Goal: Task Accomplishment & Management: Manage account settings

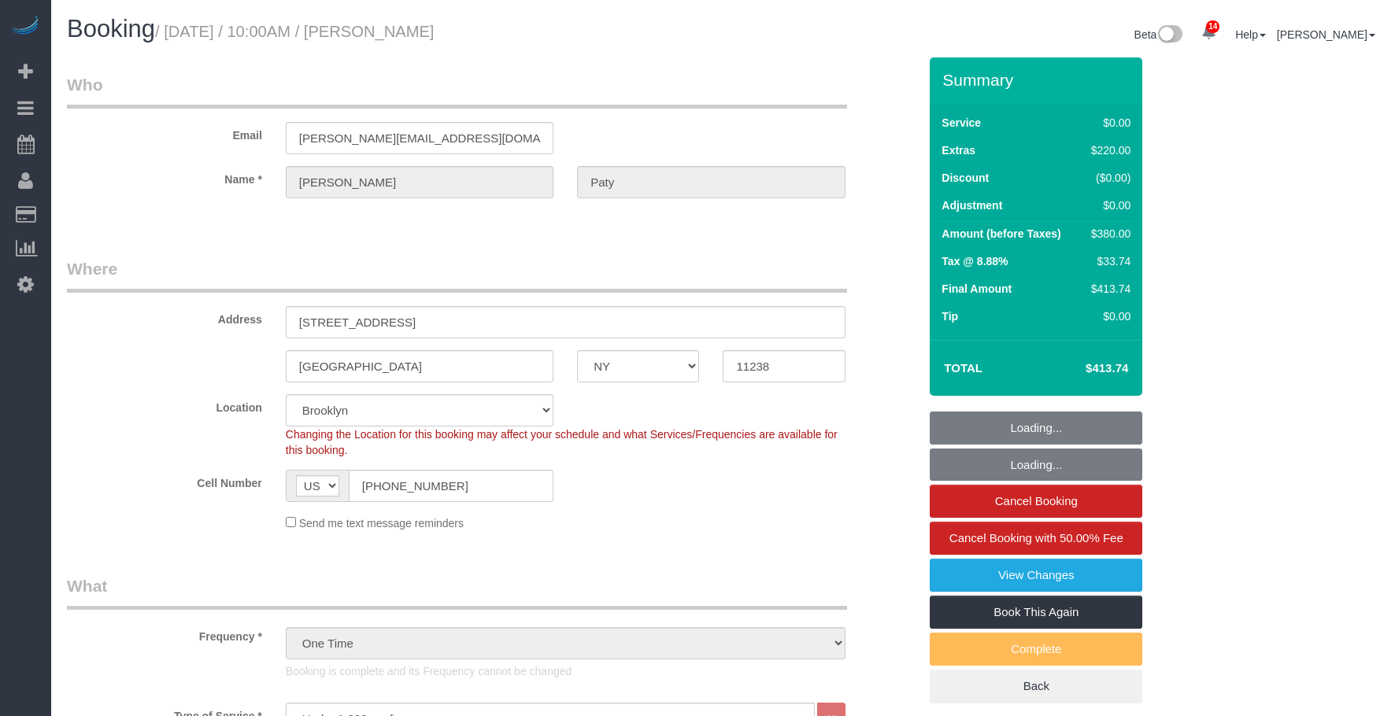
select select "NY"
select select "1"
select select "spot1"
select select "number:89"
select select "number:90"
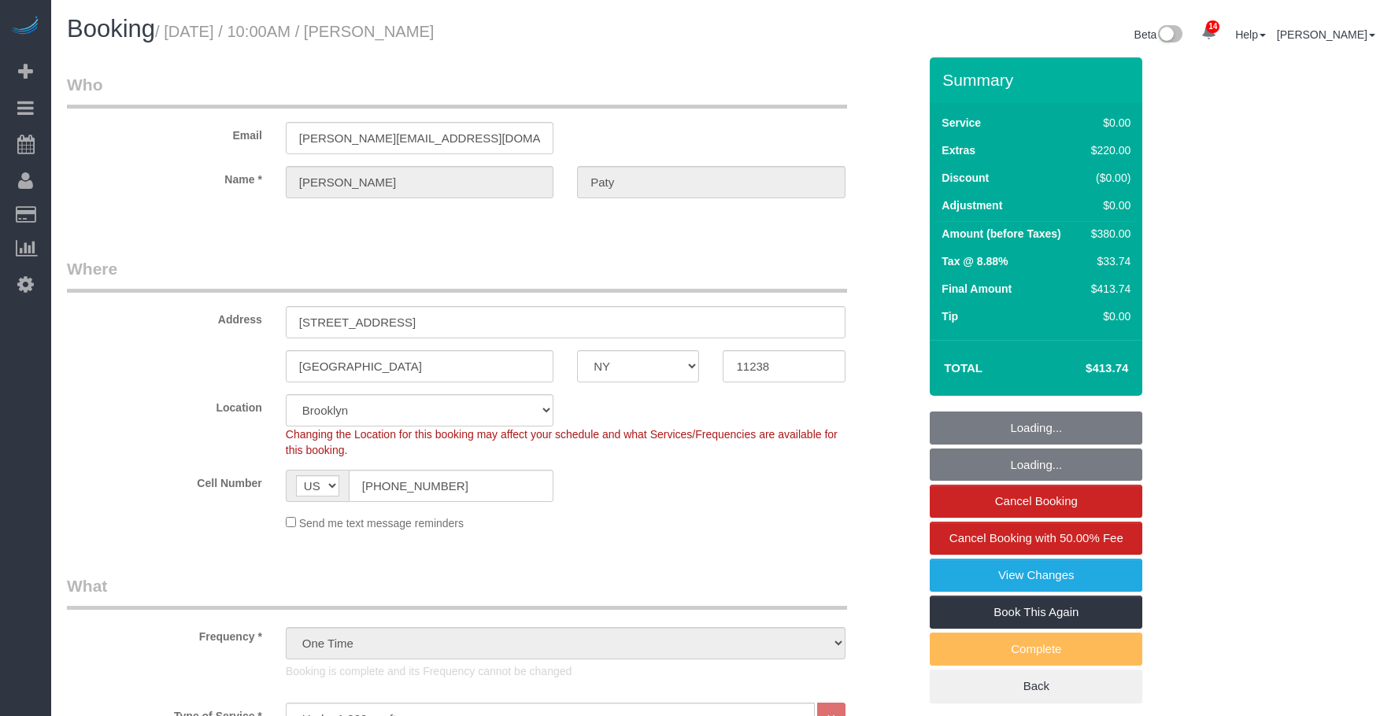
select select "number:15"
select select "number:5"
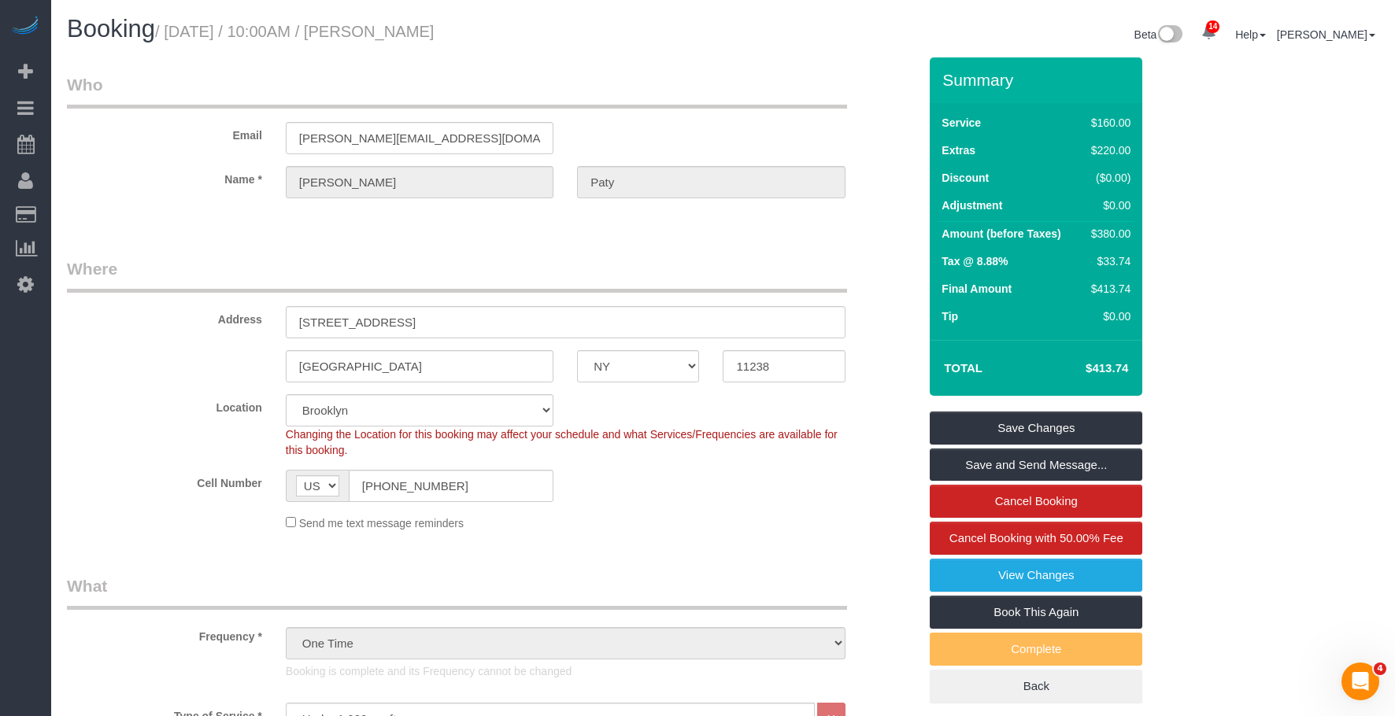
drag, startPoint x: 92, startPoint y: 146, endPoint x: 335, endPoint y: 0, distance: 283.2
click at [93, 146] on link "Active Bookings" at bounding box center [149, 142] width 197 height 31
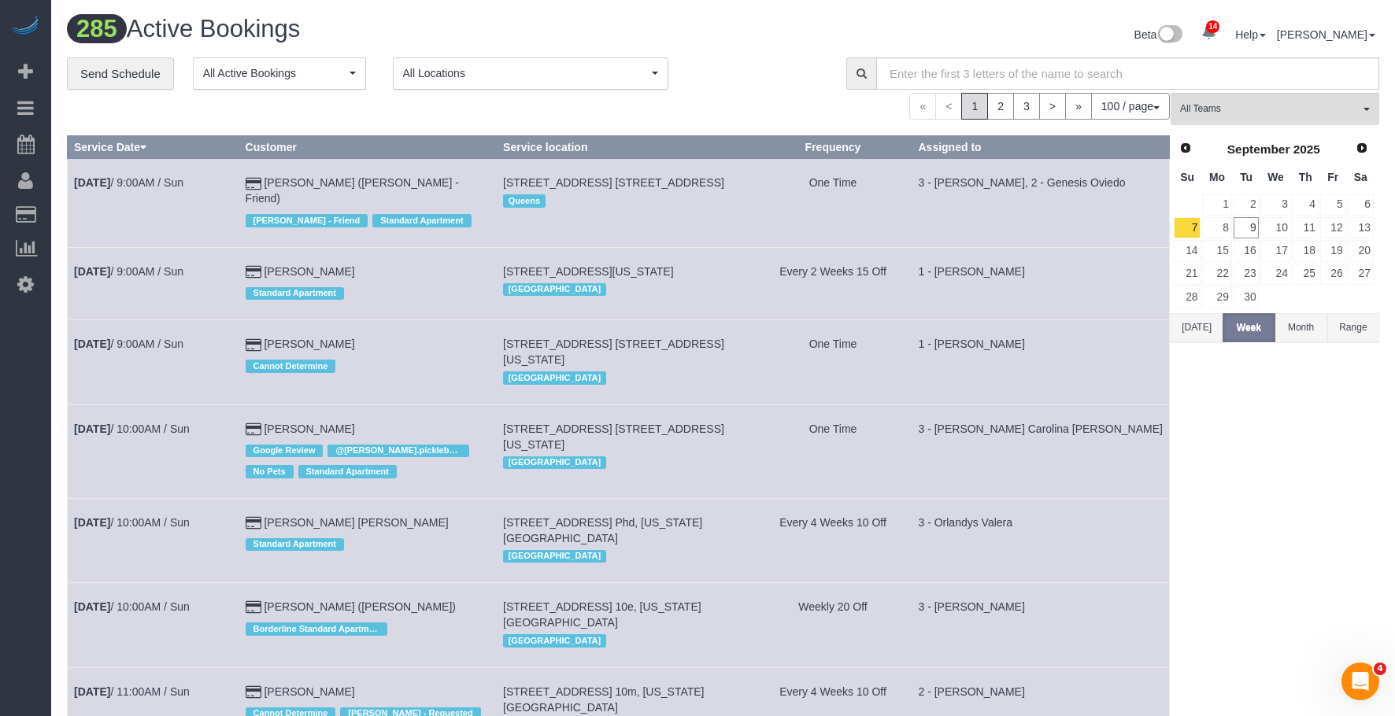
drag, startPoint x: 1305, startPoint y: 103, endPoint x: 1347, endPoint y: 246, distance: 149.2
click at [1305, 104] on span "All Teams" at bounding box center [1269, 108] width 179 height 13
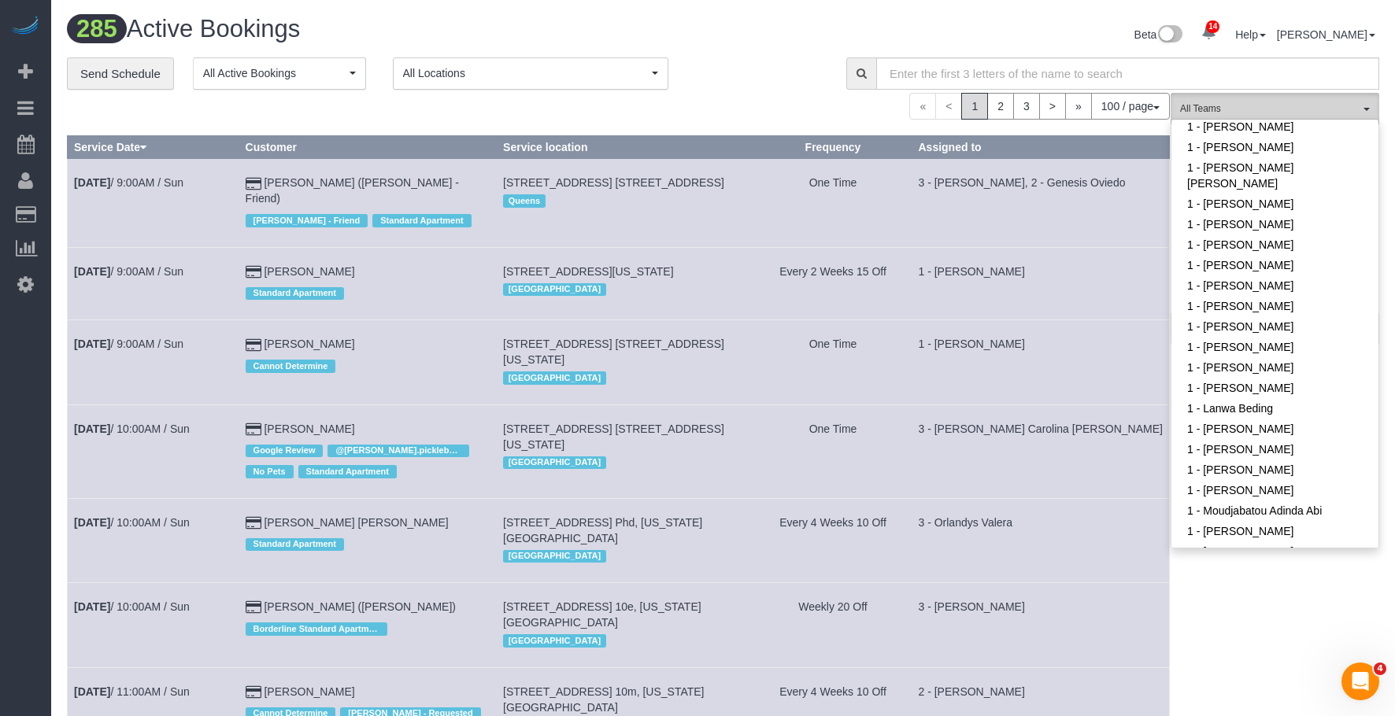
scroll to position [551, 0]
click at [1264, 241] on link "1 - [PERSON_NAME]" at bounding box center [1274, 248] width 207 height 20
click at [745, 57] on div "**********" at bounding box center [445, 73] width 756 height 33
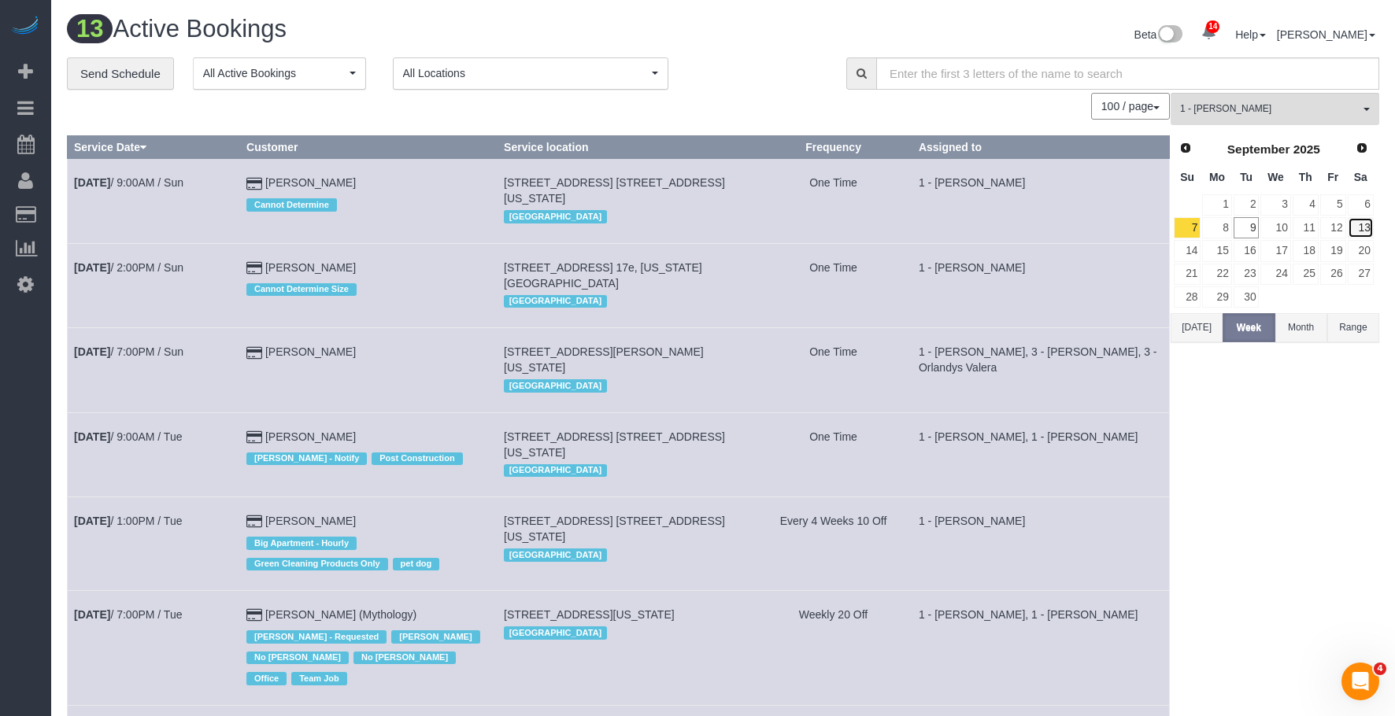
click at [1363, 224] on link "13" at bounding box center [1361, 227] width 26 height 21
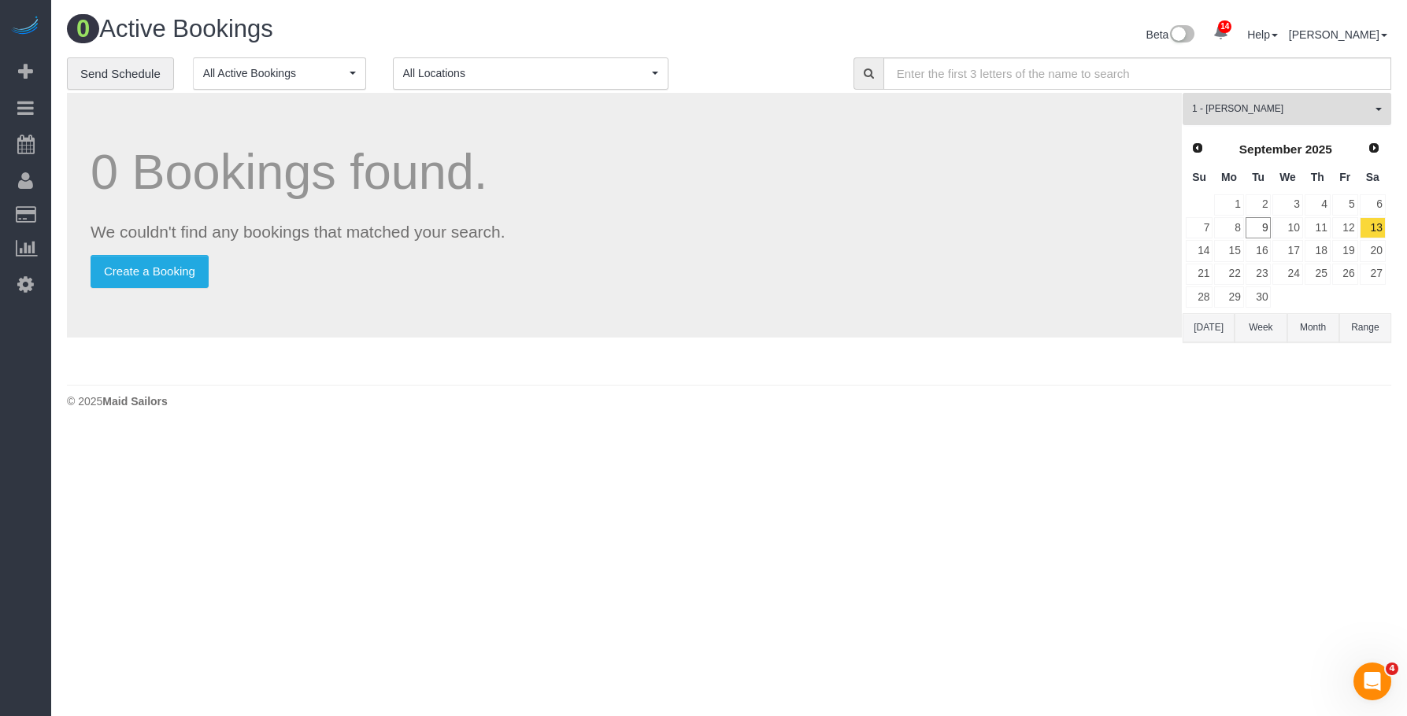
click at [1277, 108] on span "1 - [PERSON_NAME]" at bounding box center [1281, 108] width 179 height 13
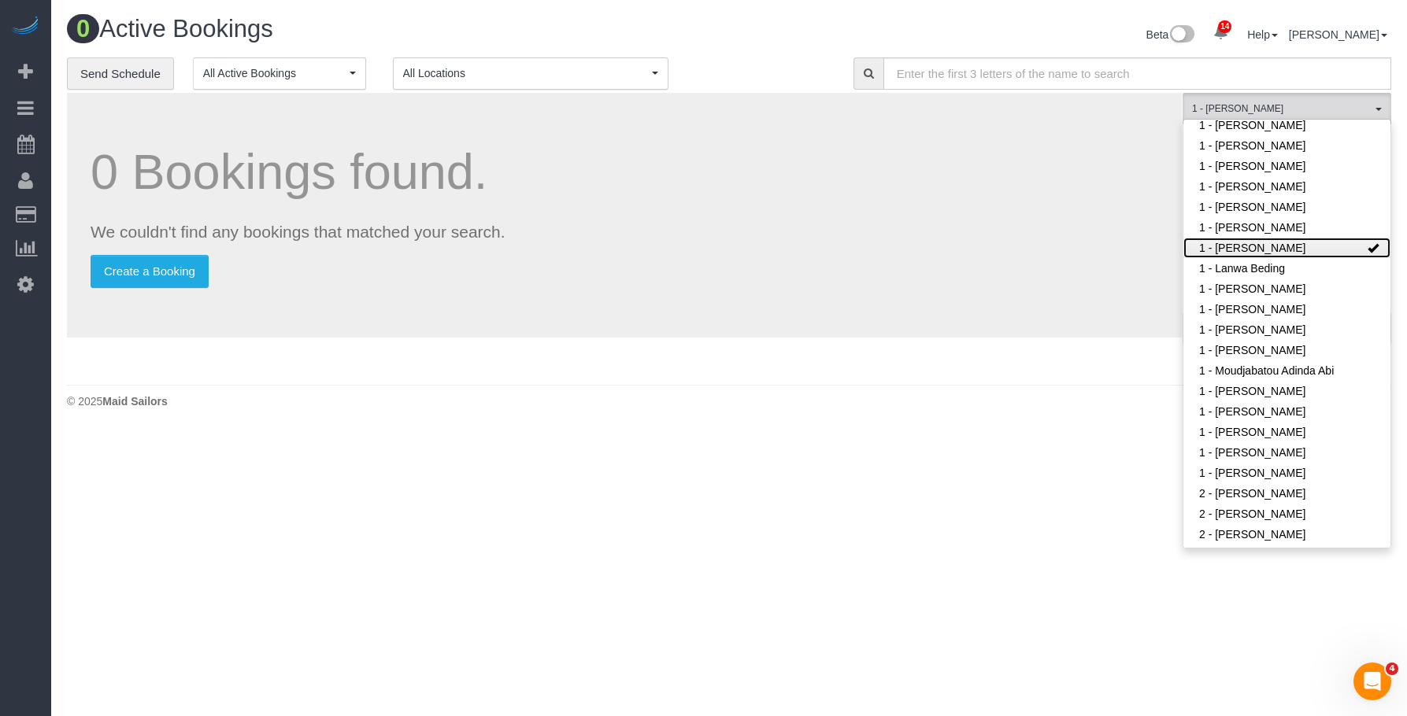
click at [1326, 247] on link "1 - [PERSON_NAME]" at bounding box center [1286, 248] width 207 height 20
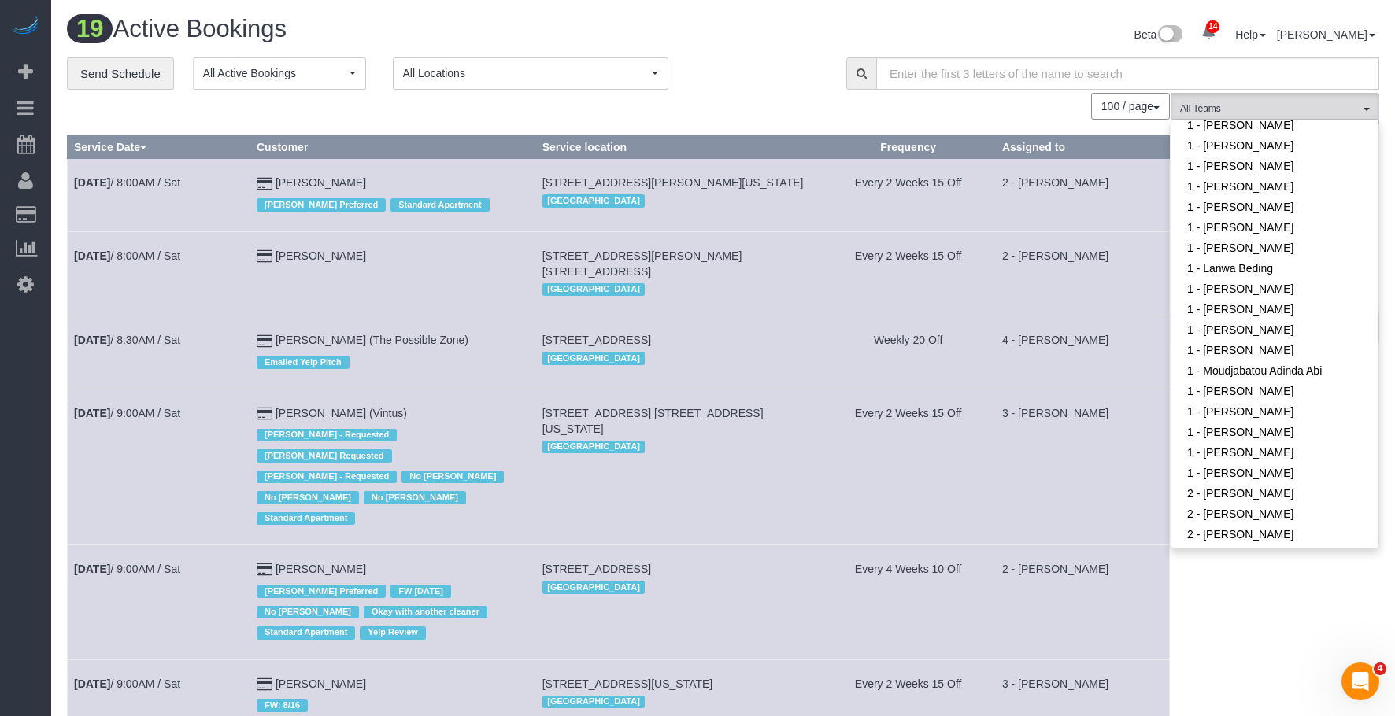
click at [742, 34] on div "Beta 14 Your Notifications You have 0 alerts × You have 4 to charge for 09/08/2…" at bounding box center [1057, 37] width 668 height 42
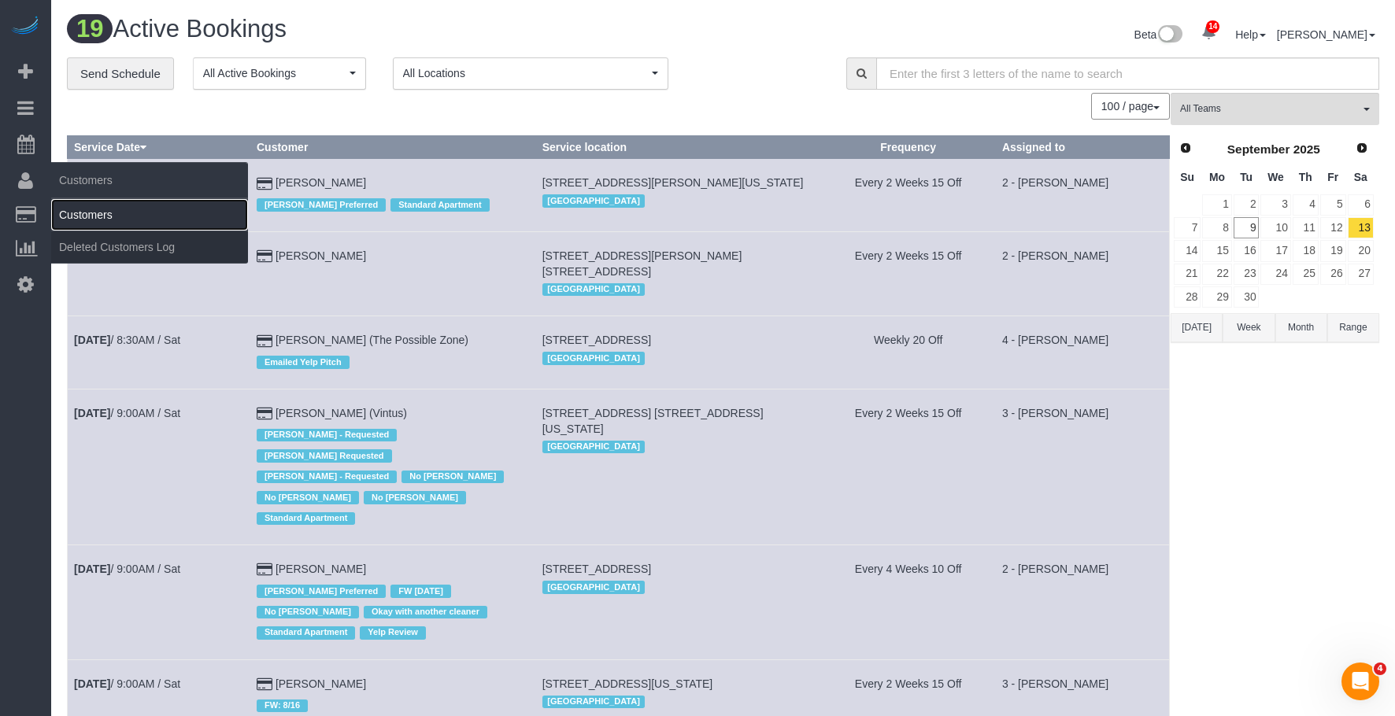
drag, startPoint x: 84, startPoint y: 205, endPoint x: 110, endPoint y: 202, distance: 26.1
click at [84, 205] on link "Customers" at bounding box center [149, 214] width 197 height 31
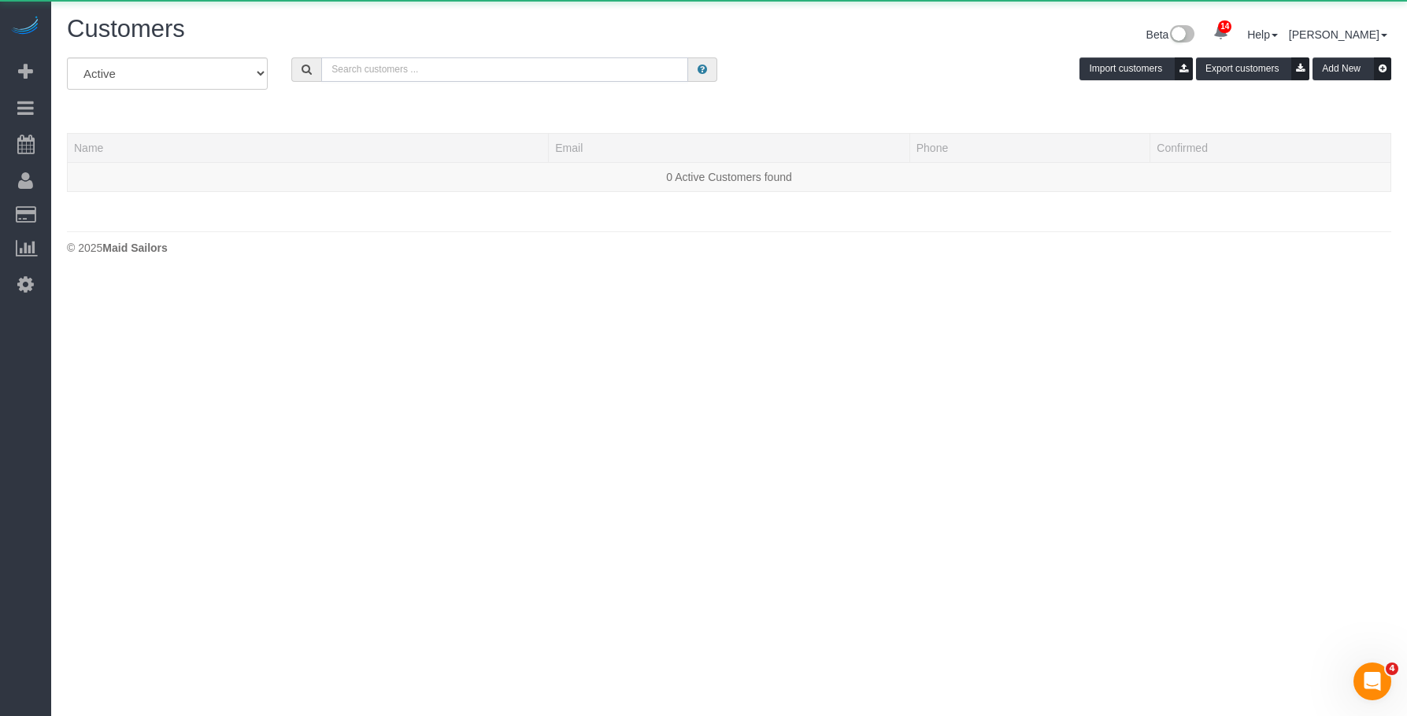
click at [498, 64] on input "text" at bounding box center [504, 69] width 367 height 24
paste input "Danny Fishman"
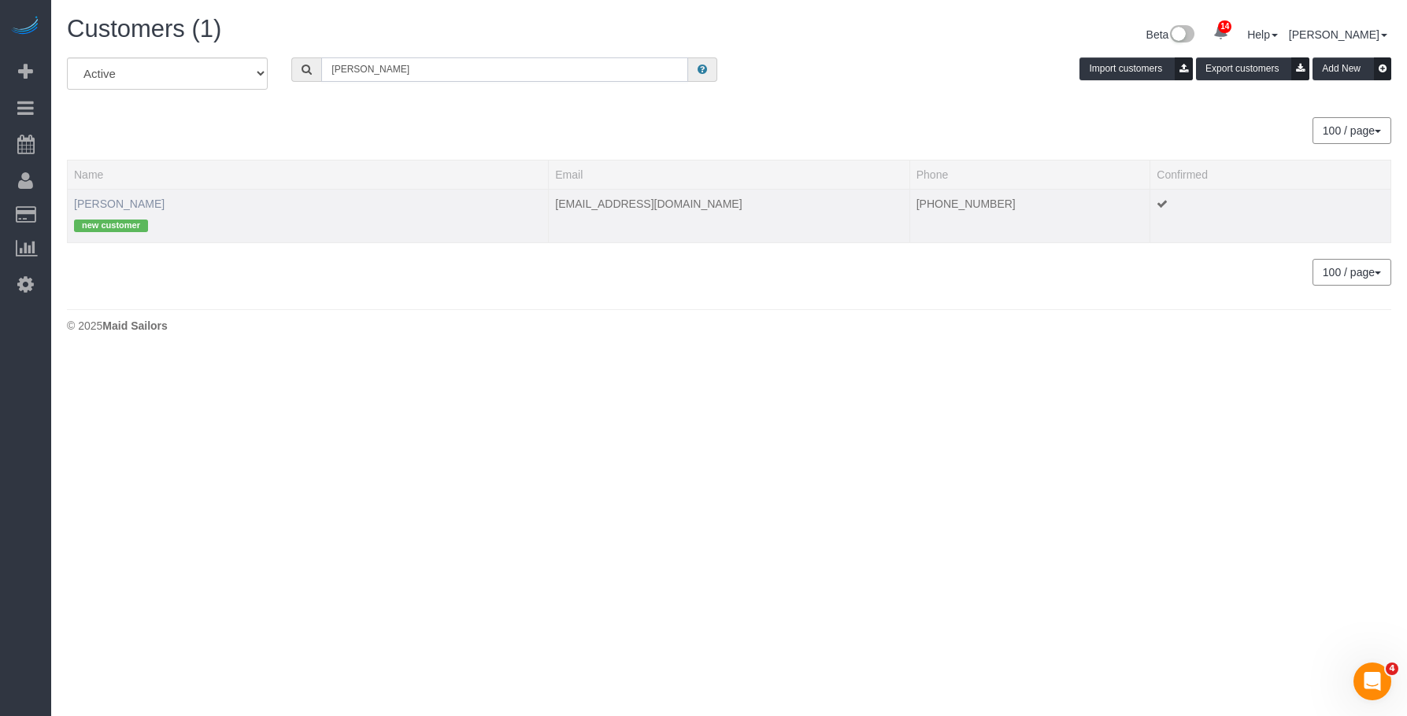
type input "Danny Fishman"
click at [117, 198] on link "Danny Fishman" at bounding box center [119, 204] width 91 height 13
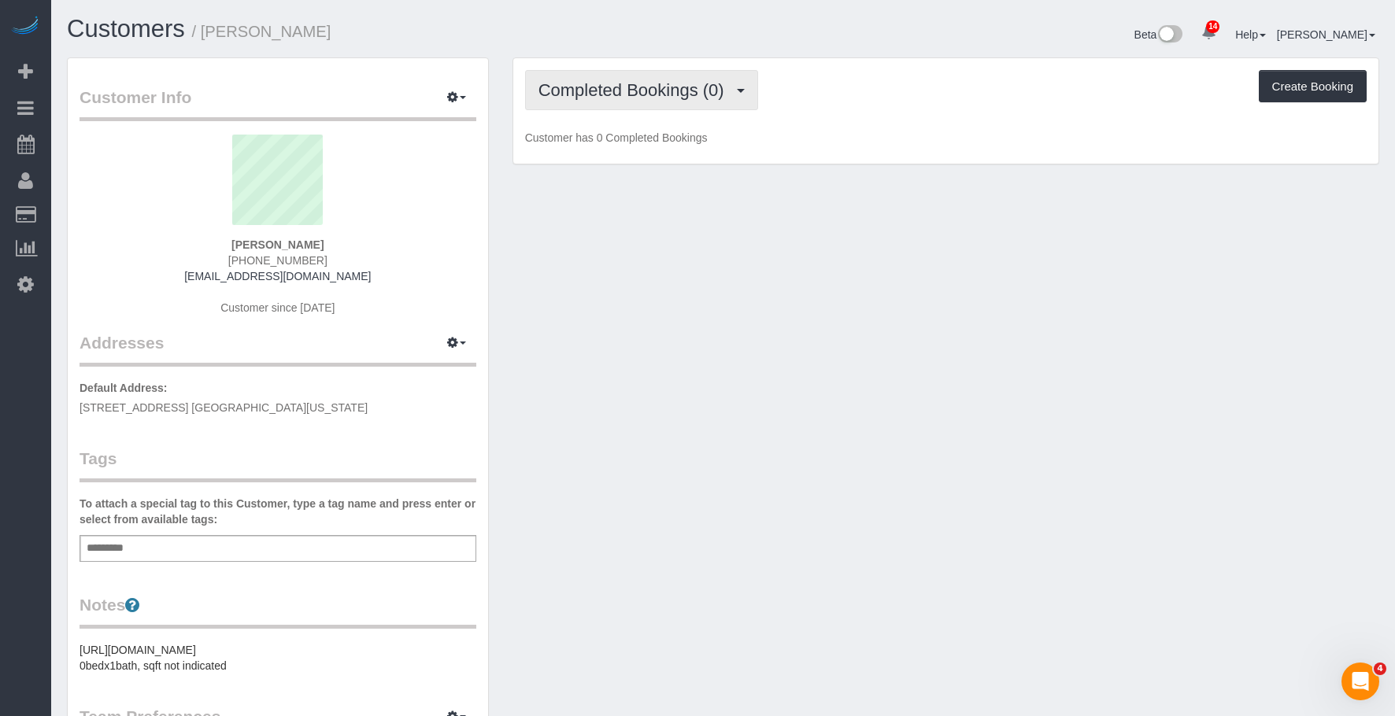
click at [609, 85] on span "Completed Bookings (0)" at bounding box center [635, 90] width 194 height 20
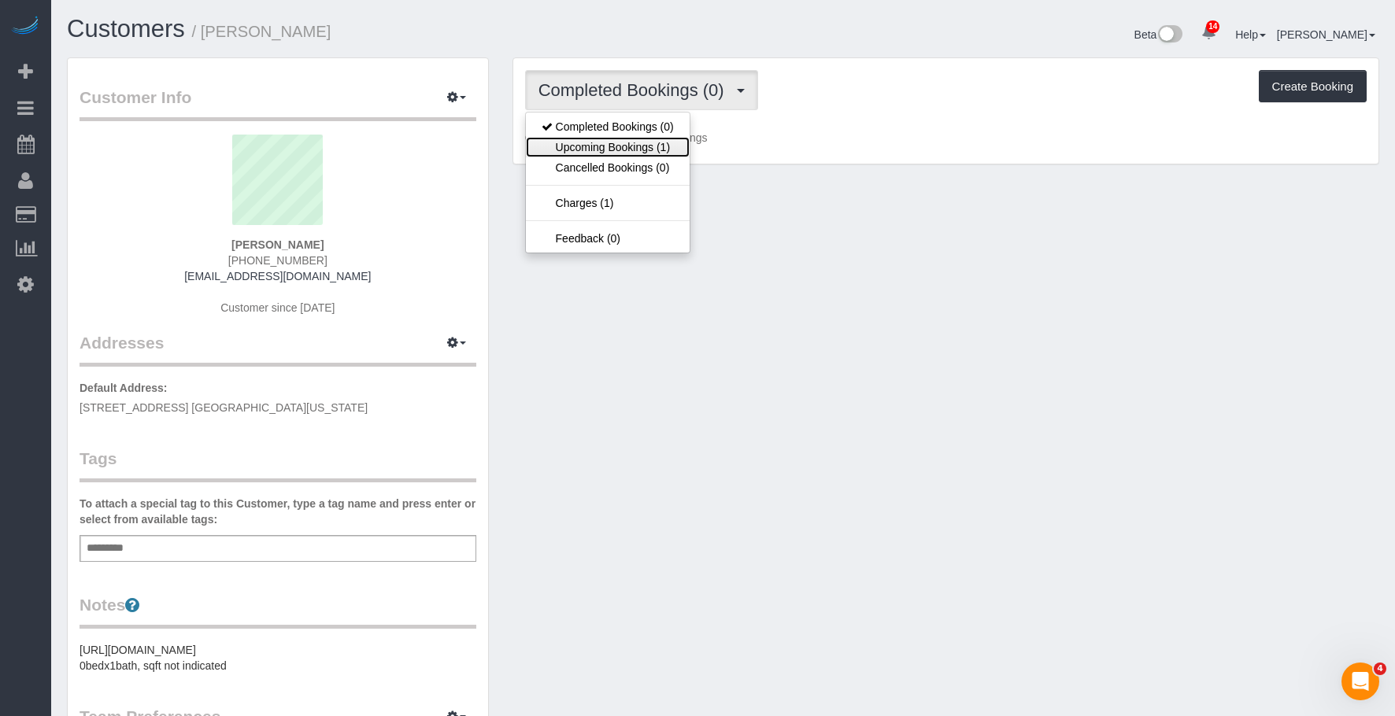
click at [588, 146] on link "Upcoming Bookings (1)" at bounding box center [608, 147] width 164 height 20
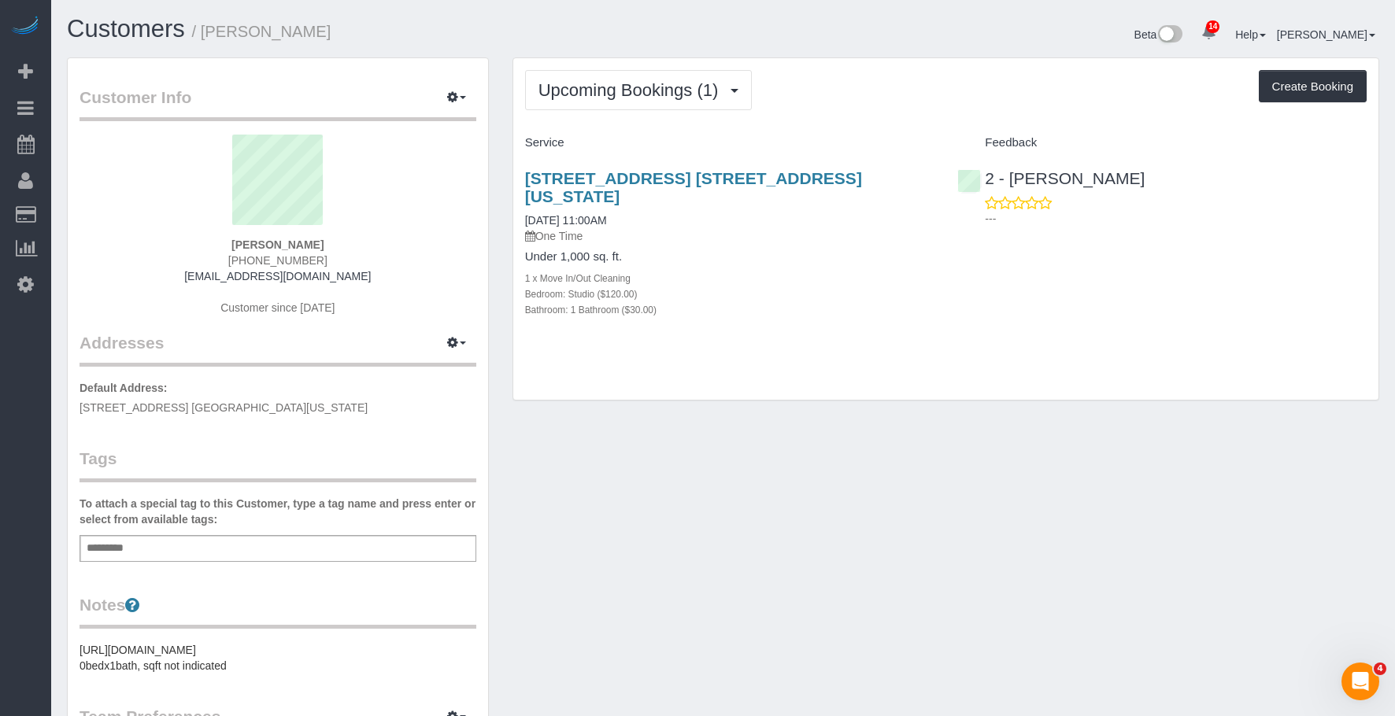
click at [769, 228] on p "One Time" at bounding box center [729, 236] width 409 height 16
click at [868, 107] on div "Upcoming Bookings (1) Completed Bookings (0) Upcoming Bookings (1) Cancelled Bo…" at bounding box center [945, 90] width 841 height 40
drag, startPoint x: 511, startPoint y: 173, endPoint x: 552, endPoint y: 173, distance: 40.9
click at [552, 173] on div "Upcoming Bookings (1) Completed Bookings (0) Upcoming Bookings (1) Cancelled Bo…" at bounding box center [946, 237] width 890 height 360
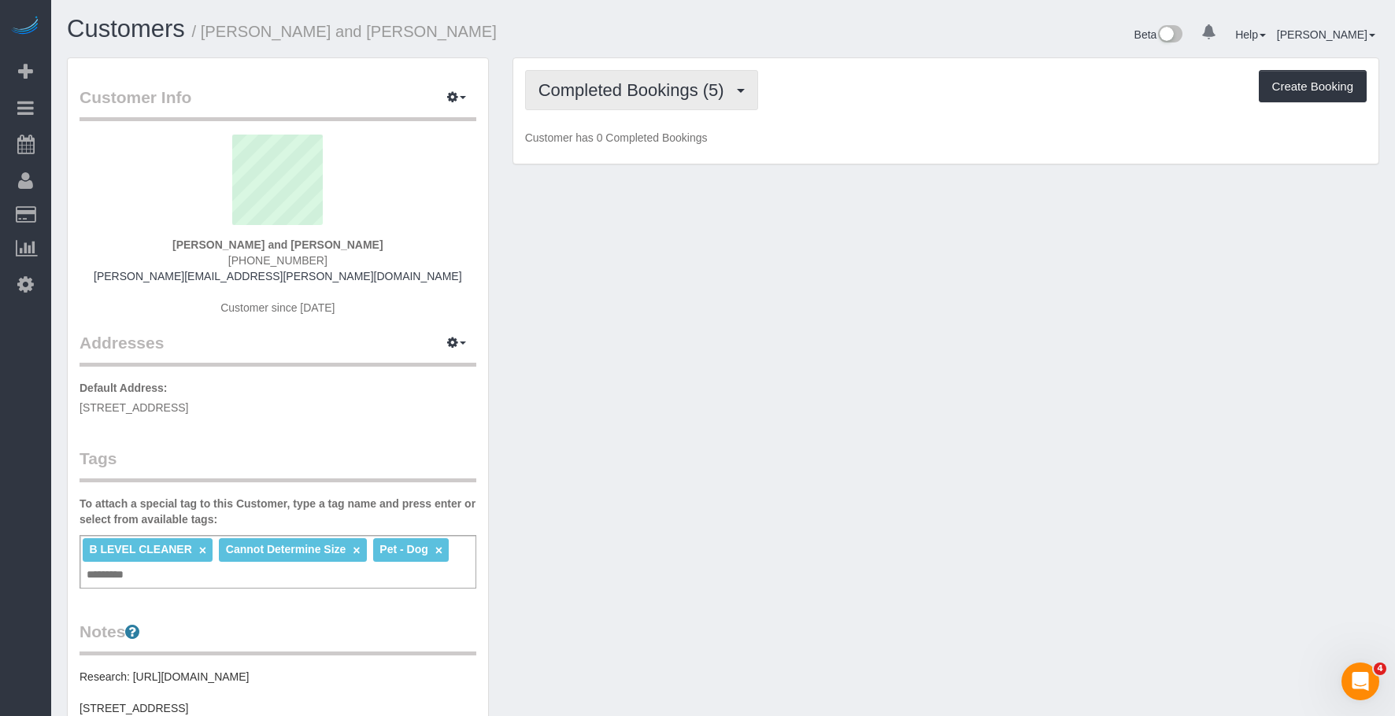
click at [620, 91] on span "Completed Bookings (5)" at bounding box center [635, 90] width 194 height 20
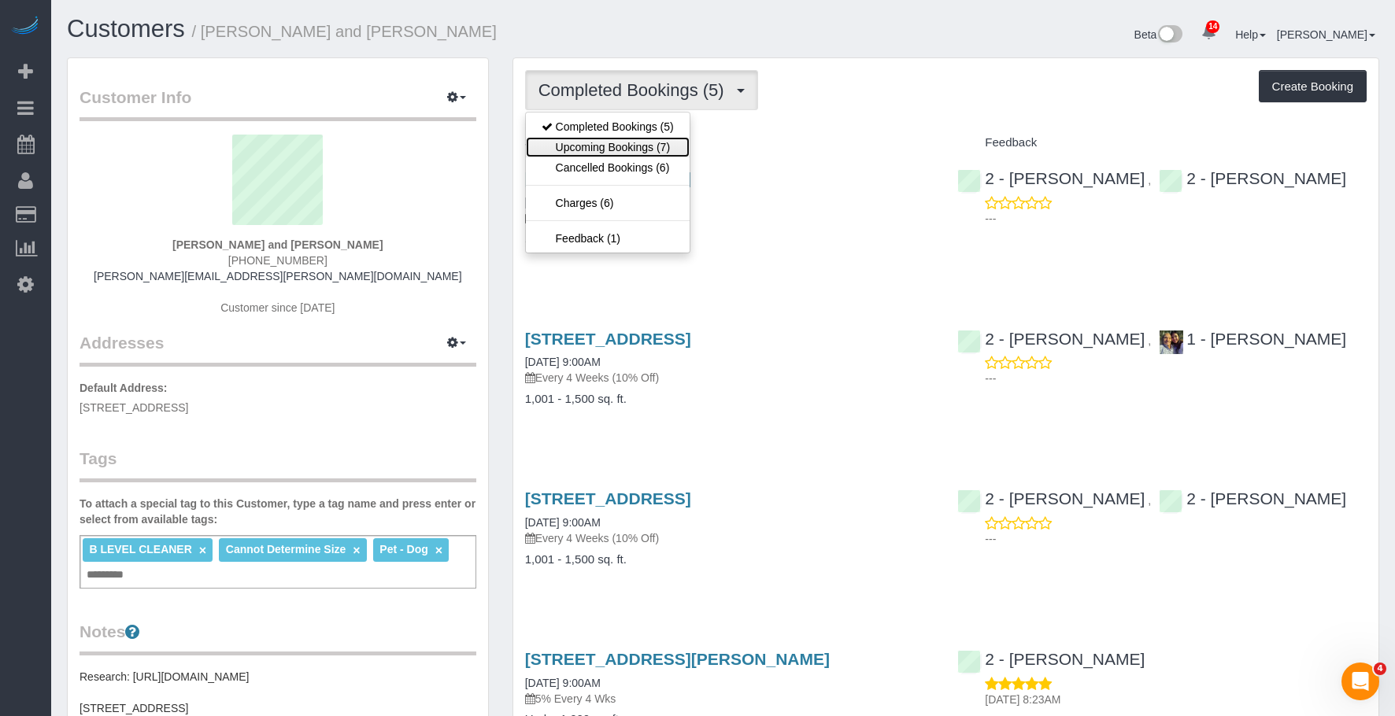
click at [587, 145] on link "Upcoming Bookings (7)" at bounding box center [608, 147] width 164 height 20
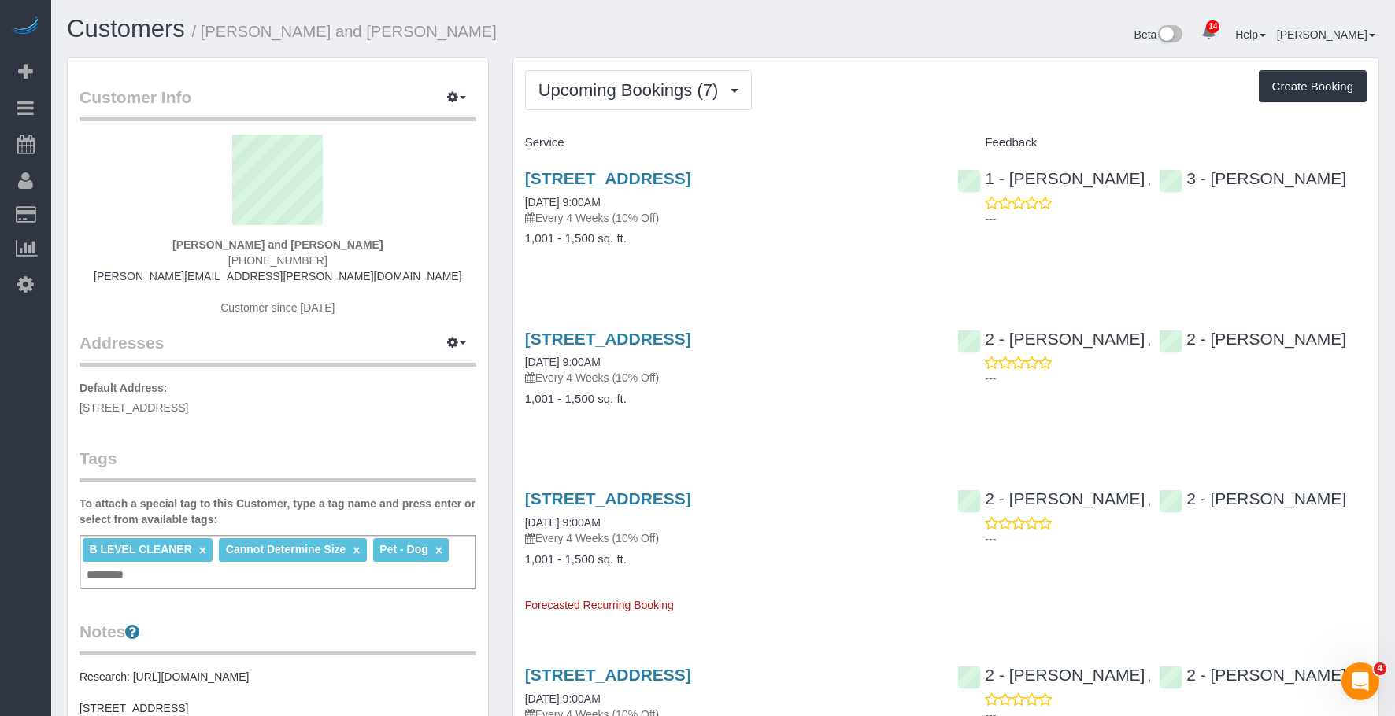
click at [828, 231] on div "[STREET_ADDRESS] [DATE] 9:00AM Every 4 Weeks (10% Off) 1,001 - 1,500 sq. ft." at bounding box center [729, 216] width 433 height 121
click at [637, 91] on span "Upcoming Bookings (7)" at bounding box center [632, 90] width 188 height 20
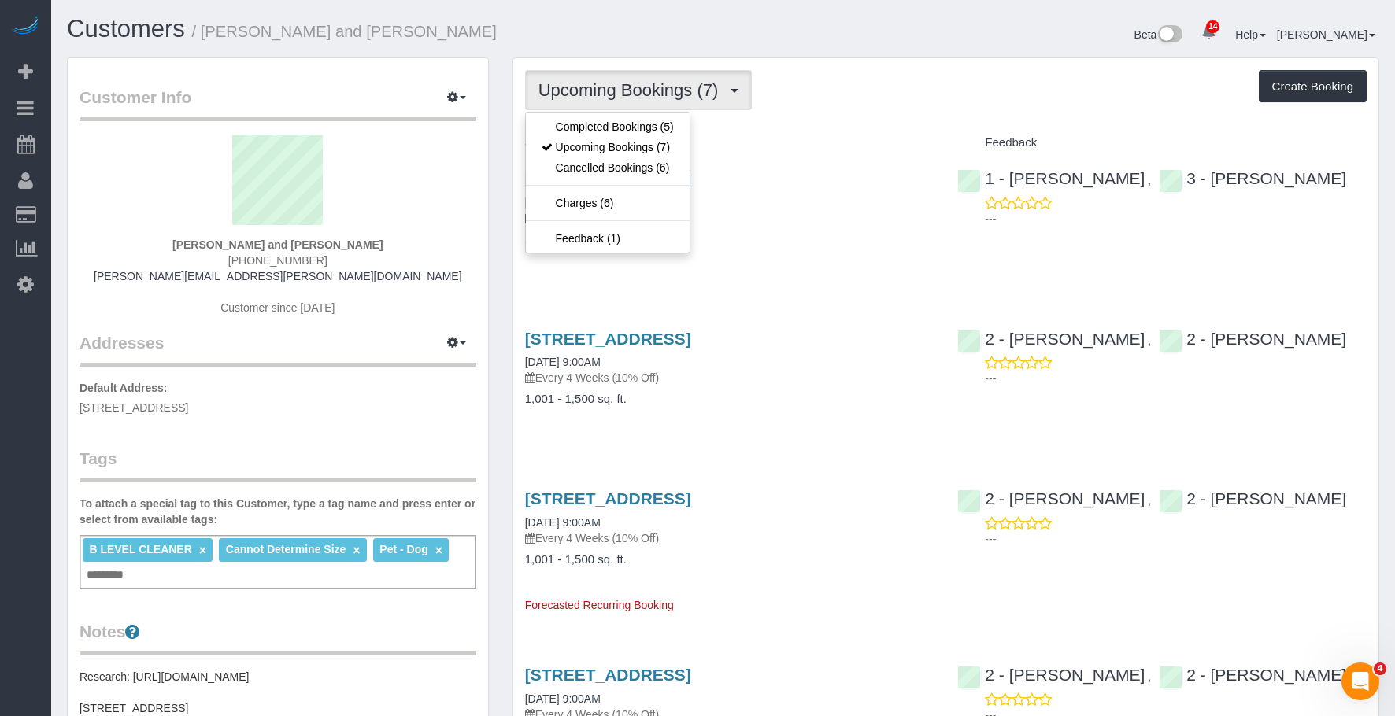
drag, startPoint x: 282, startPoint y: 30, endPoint x: 455, endPoint y: 41, distance: 173.5
click at [455, 41] on h1 "Customers / Nick Donald and Madeline Muzzi" at bounding box center [389, 29] width 645 height 27
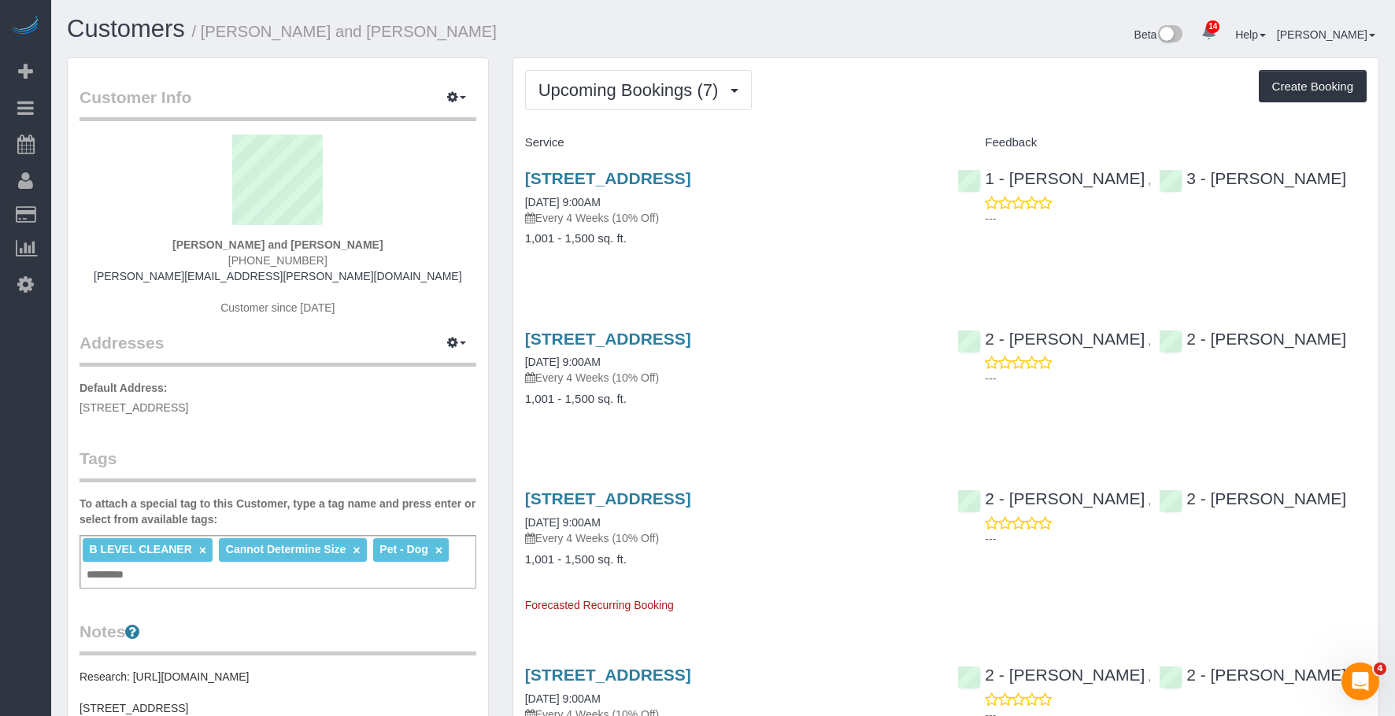
copy small "Nick Donald and Madeline Muzzi"
click at [649, 145] on h4 "Service" at bounding box center [729, 142] width 409 height 13
click at [691, 177] on link "160 Huntington Street, Apt. 2, Brooklyn, NY 11231" at bounding box center [608, 178] width 166 height 18
drag, startPoint x: 209, startPoint y: 34, endPoint x: 524, endPoint y: 33, distance: 315.7
click at [501, 32] on h1 "Customers / Nick Donald and Madeline Muzzi" at bounding box center [389, 29] width 645 height 27
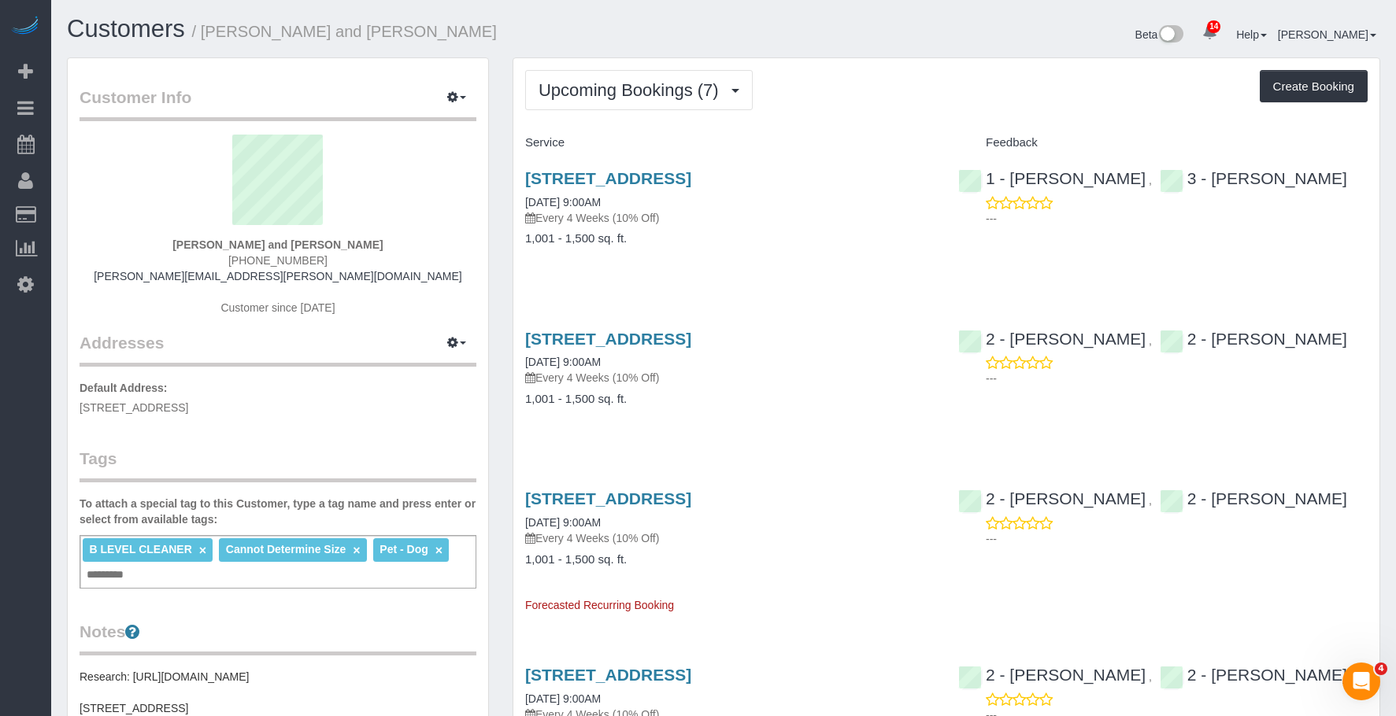
copy small "Nick Donald and Madeline Muzzi"
drag, startPoint x: 933, startPoint y: 71, endPoint x: 1056, endPoint y: 133, distance: 137.6
click at [935, 71] on div "Upcoming Bookings (7) Completed Bookings (5) Upcoming Bookings (7) Cancelled Bo…" at bounding box center [946, 90] width 842 height 40
drag, startPoint x: 1121, startPoint y: 176, endPoint x: 1008, endPoint y: 179, distance: 113.4
click at [1008, 179] on div "1 - Adiza Bangna ," at bounding box center [1059, 178] width 202 height 19
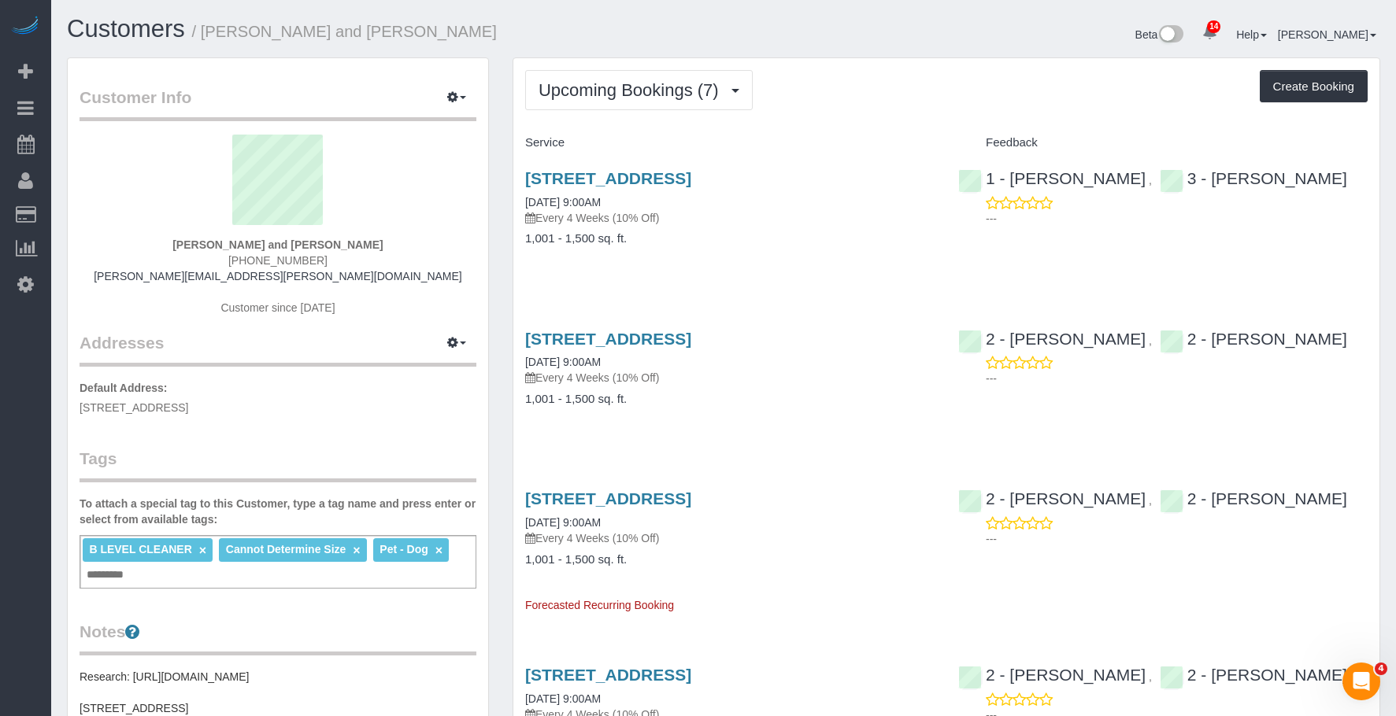
copy div "Adiza Bangna ,"
click at [620, 86] on span "Upcoming Bookings (7)" at bounding box center [632, 90] width 188 height 20
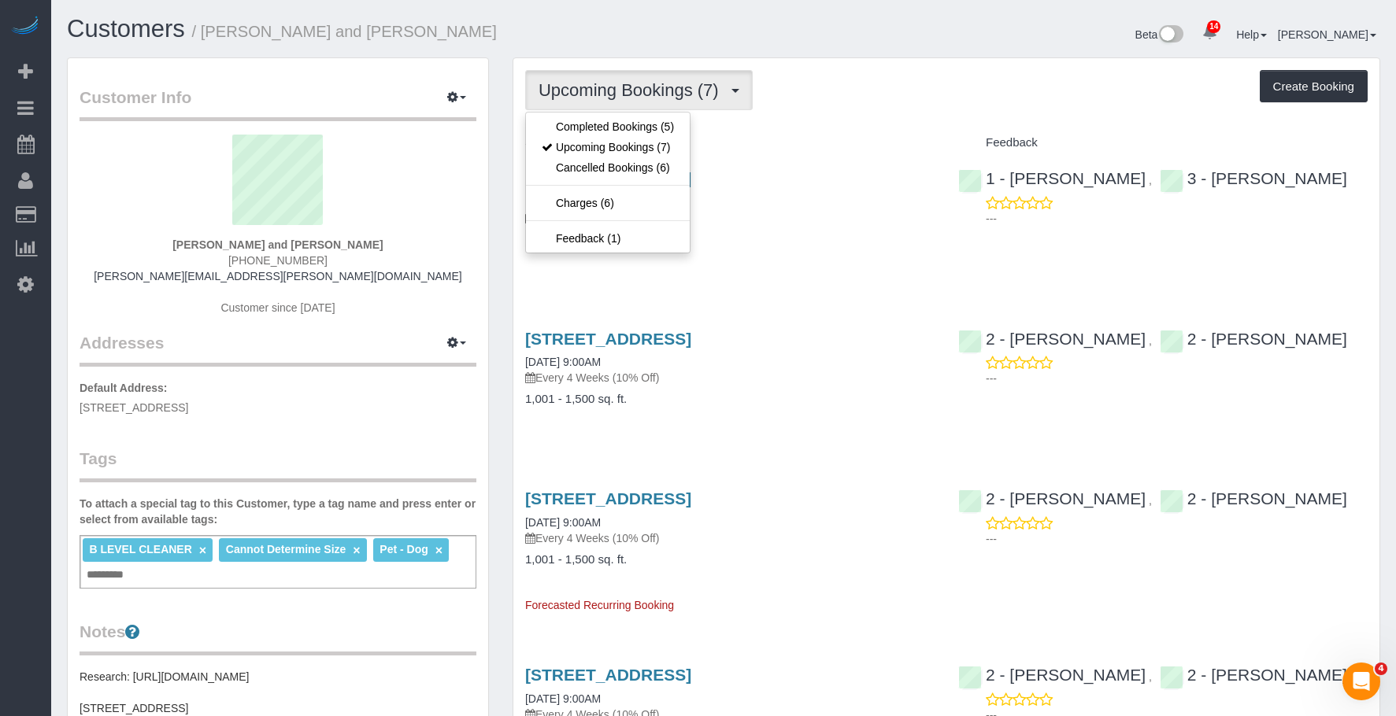
click at [867, 130] on div "Service" at bounding box center [729, 143] width 433 height 27
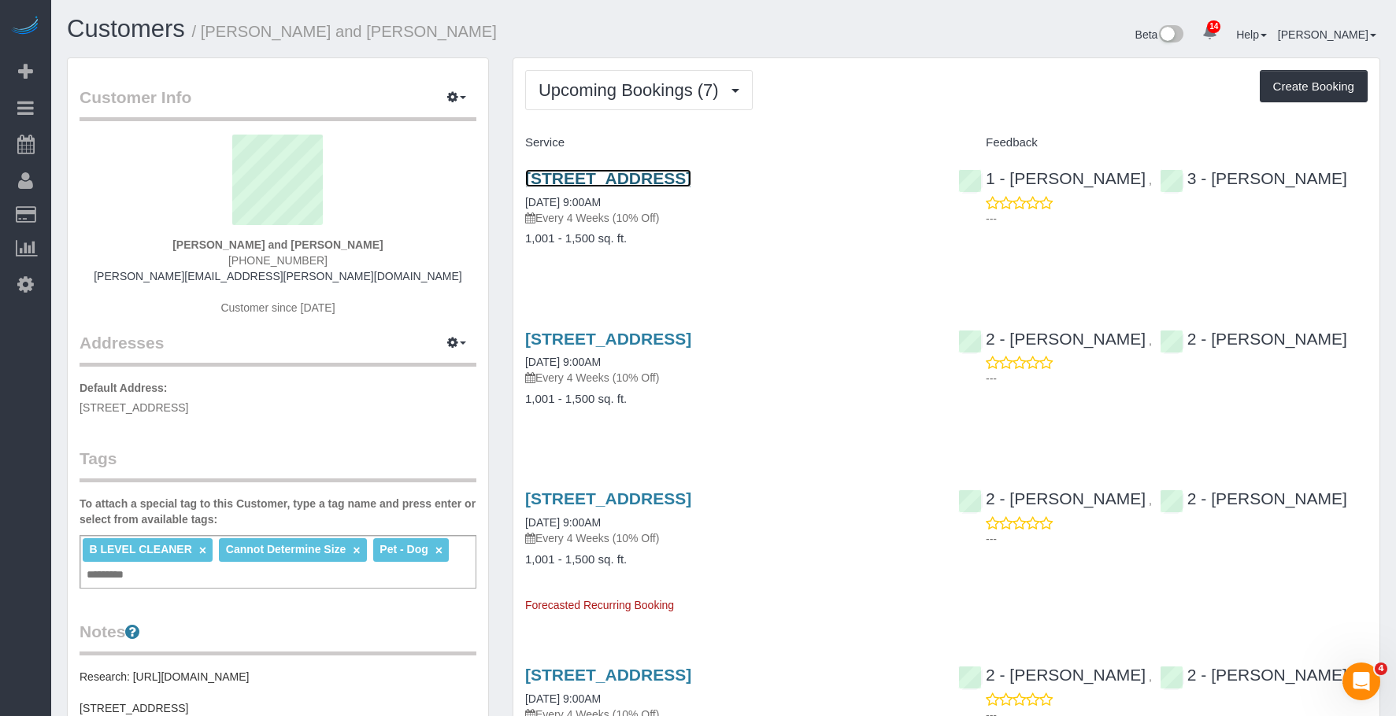
click at [669, 179] on link "160 Huntington Street, Apt. 2, Brooklyn, NY 11231" at bounding box center [608, 178] width 166 height 18
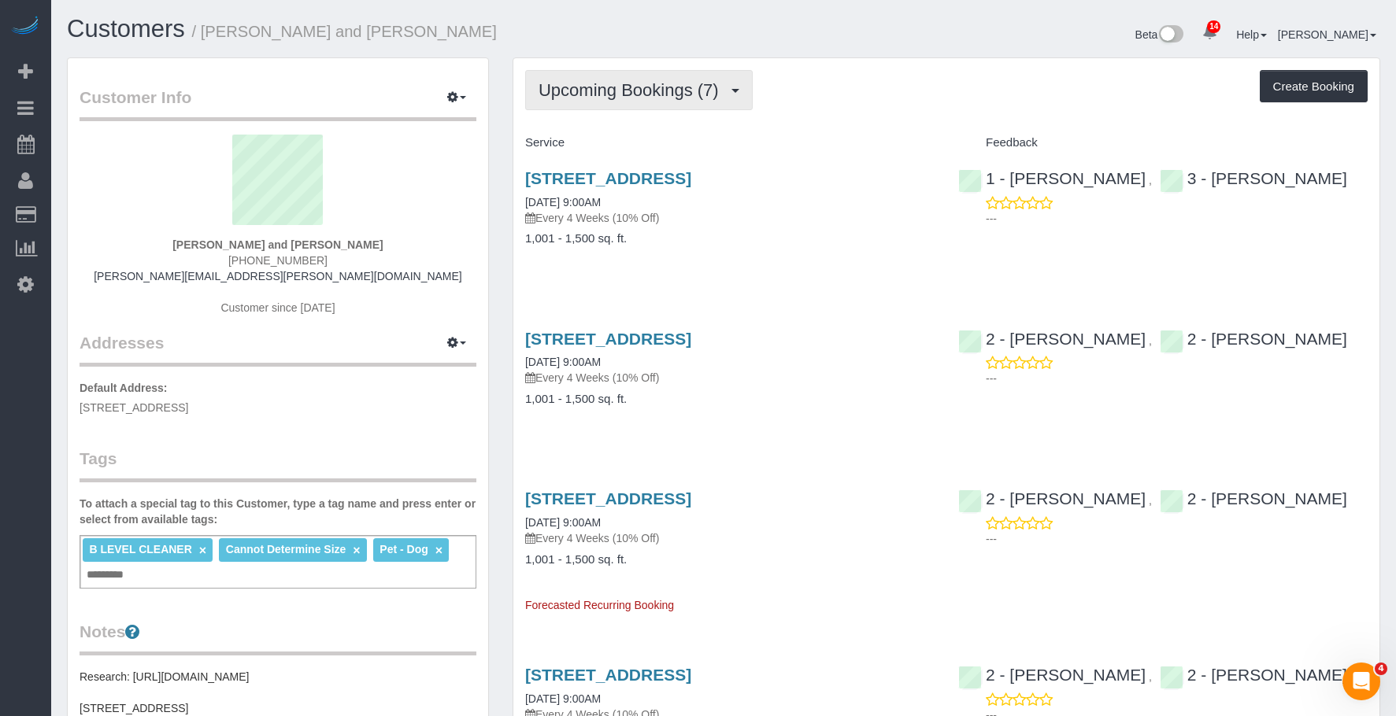
drag, startPoint x: 606, startPoint y: 94, endPoint x: 597, endPoint y: 119, distance: 26.9
click at [606, 93] on span "Upcoming Bookings (7)" at bounding box center [632, 90] width 188 height 20
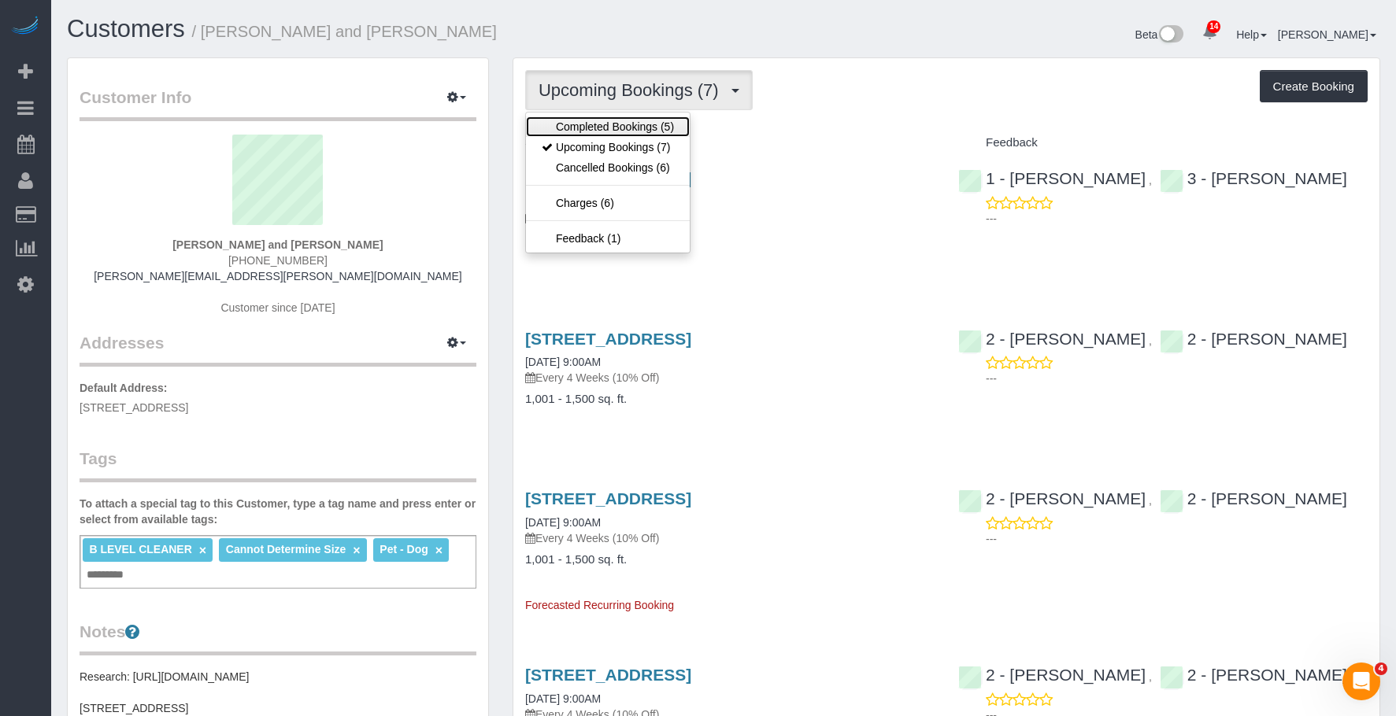
click at [589, 124] on link "Completed Bookings (5)" at bounding box center [608, 127] width 164 height 20
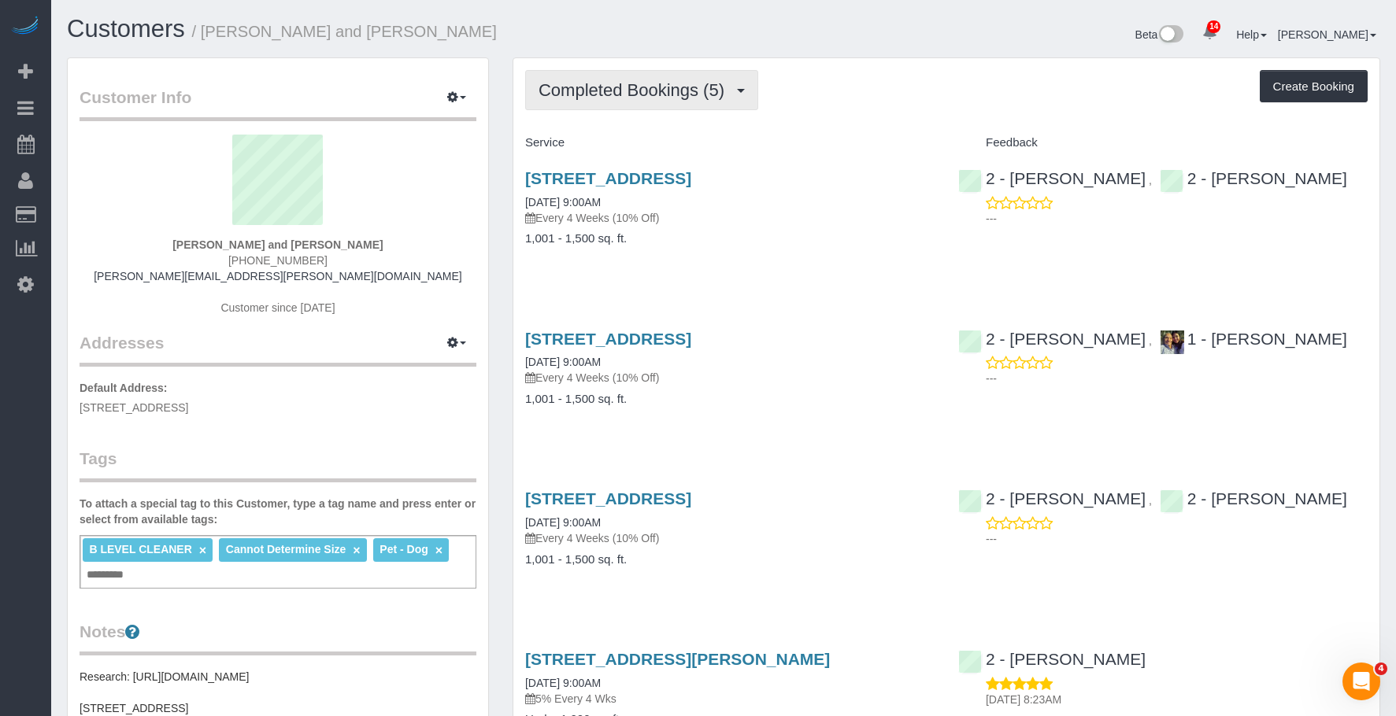
click at [638, 94] on span "Completed Bookings (5)" at bounding box center [635, 90] width 194 height 20
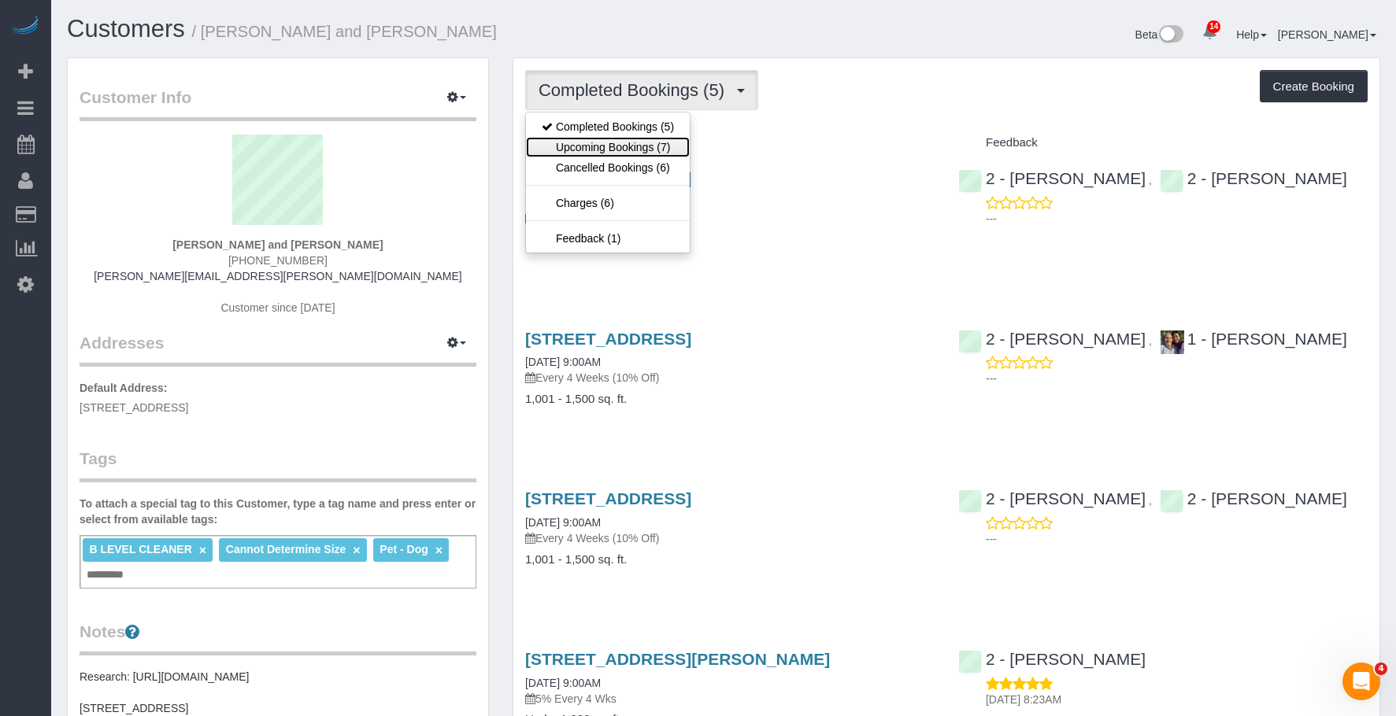
click at [591, 139] on link "Upcoming Bookings (7)" at bounding box center [608, 147] width 164 height 20
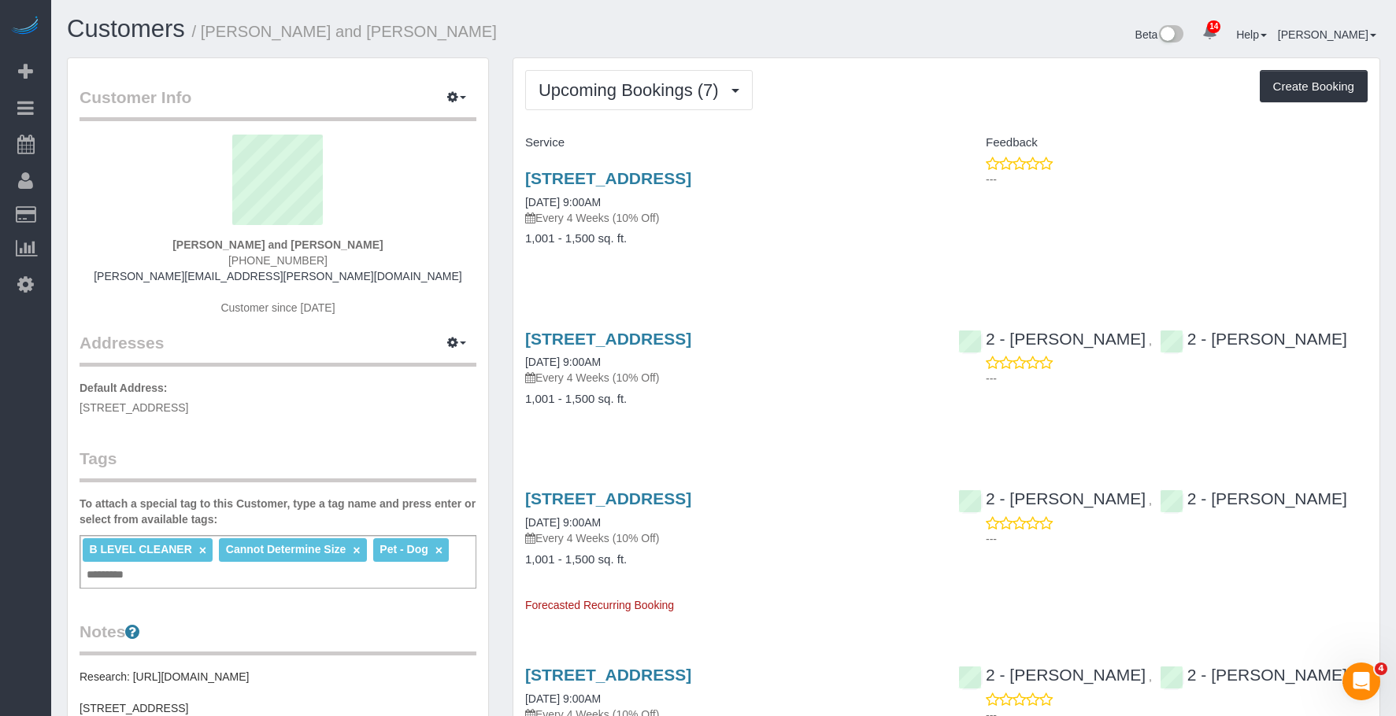
click at [786, 239] on h4 "1,001 - 1,500 sq. ft." at bounding box center [729, 238] width 409 height 13
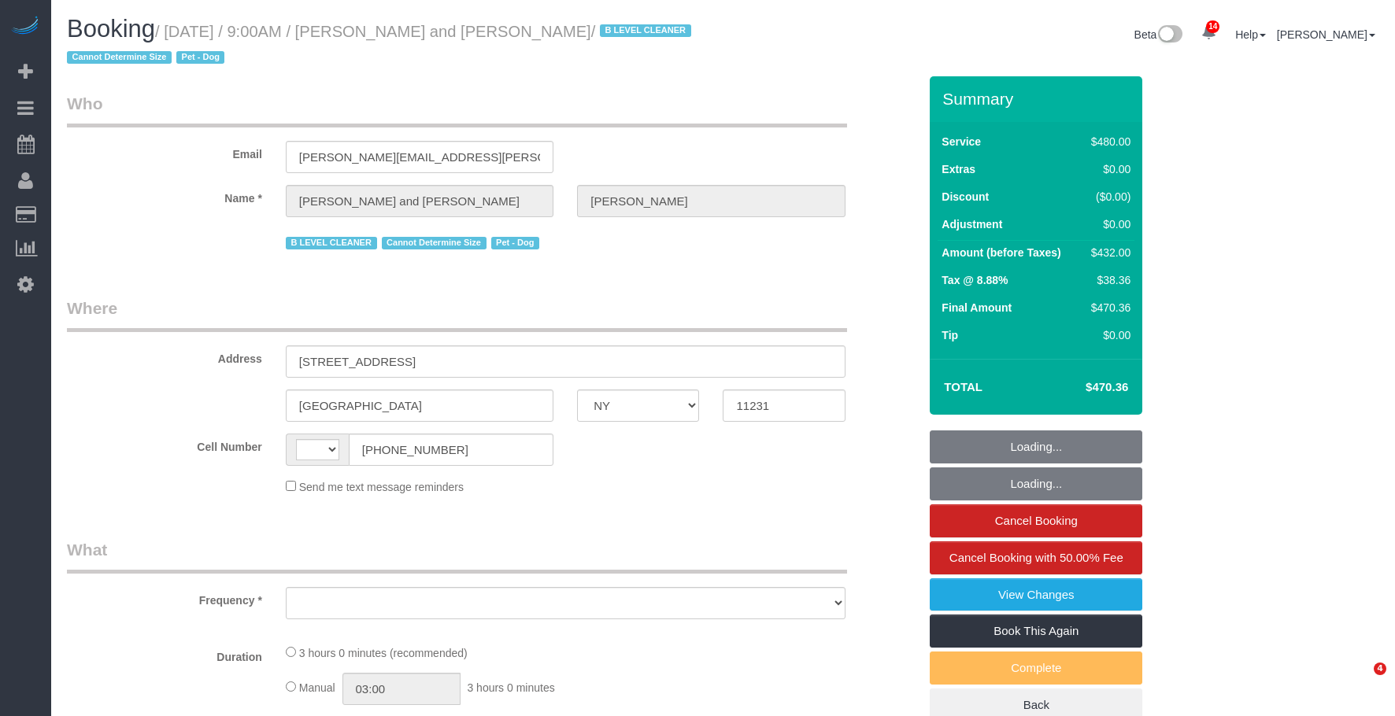
select select "NY"
select select "string:US"
select select "object:847"
select select "string:stripe-pm_1Fy8G54VGloSiKo73PStrBvB"
select select "2"
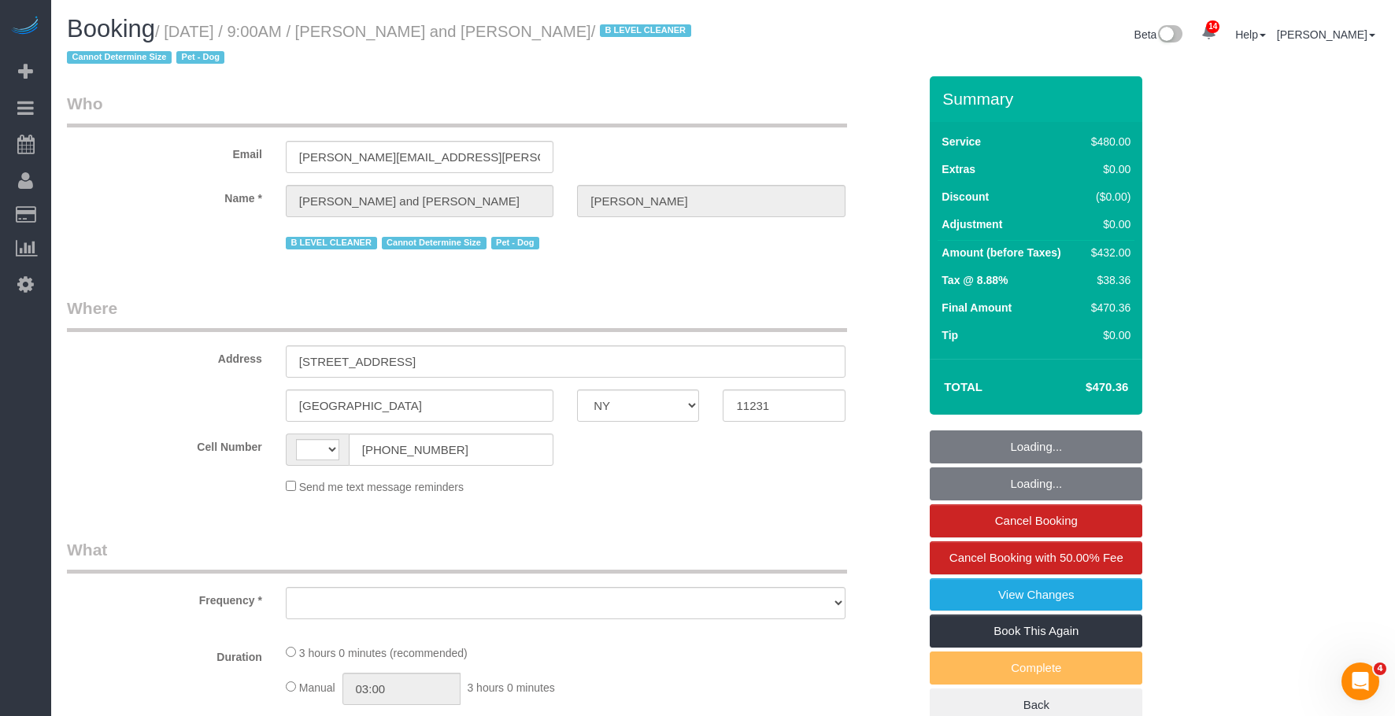
select select "180"
select select "spot1"
select select "number:57"
select select "number:72"
select select "number:13"
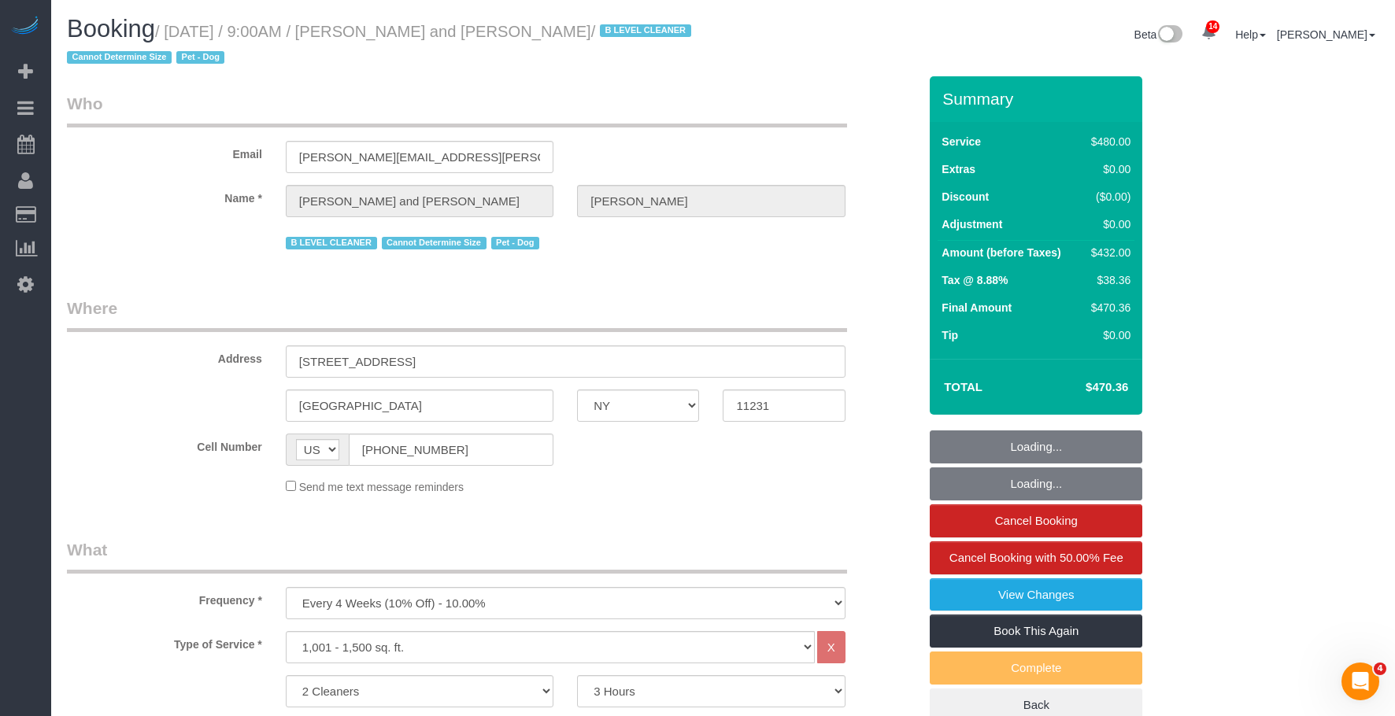
select select "number:5"
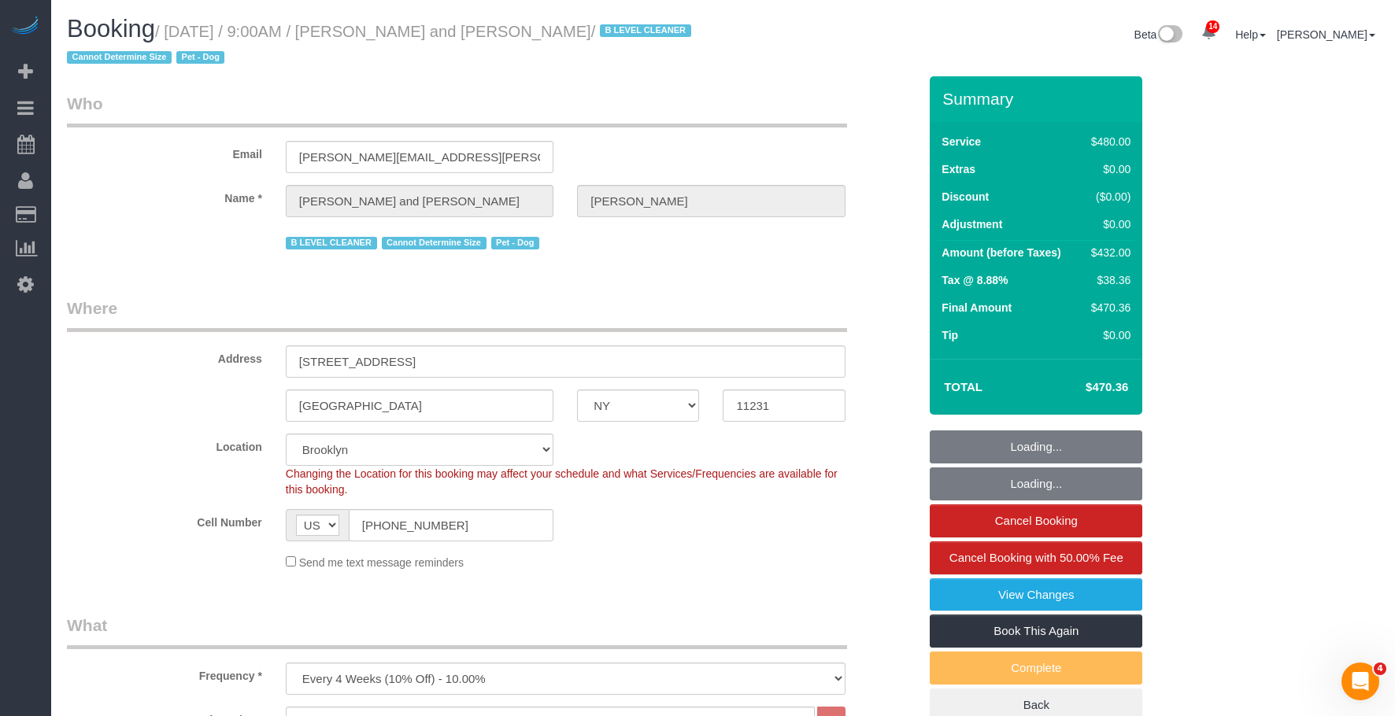
select select
select select "object:1382"
select select "spot54"
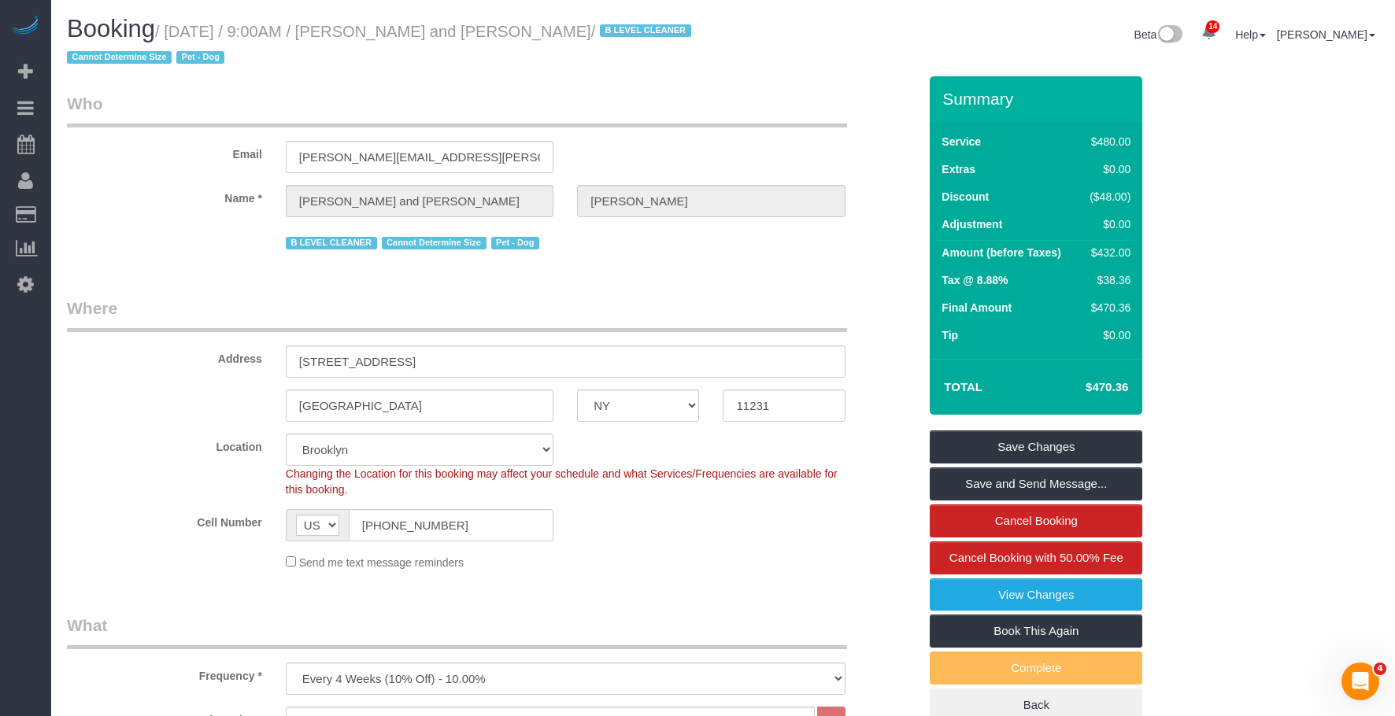
drag, startPoint x: 188, startPoint y: 34, endPoint x: 628, endPoint y: 40, distance: 440.1
click at [628, 40] on h1 "Booking / September 10, 2025 / 9:00AM / Nick Donald and Madeline Muzzi / B LEVE…" at bounding box center [389, 43] width 645 height 54
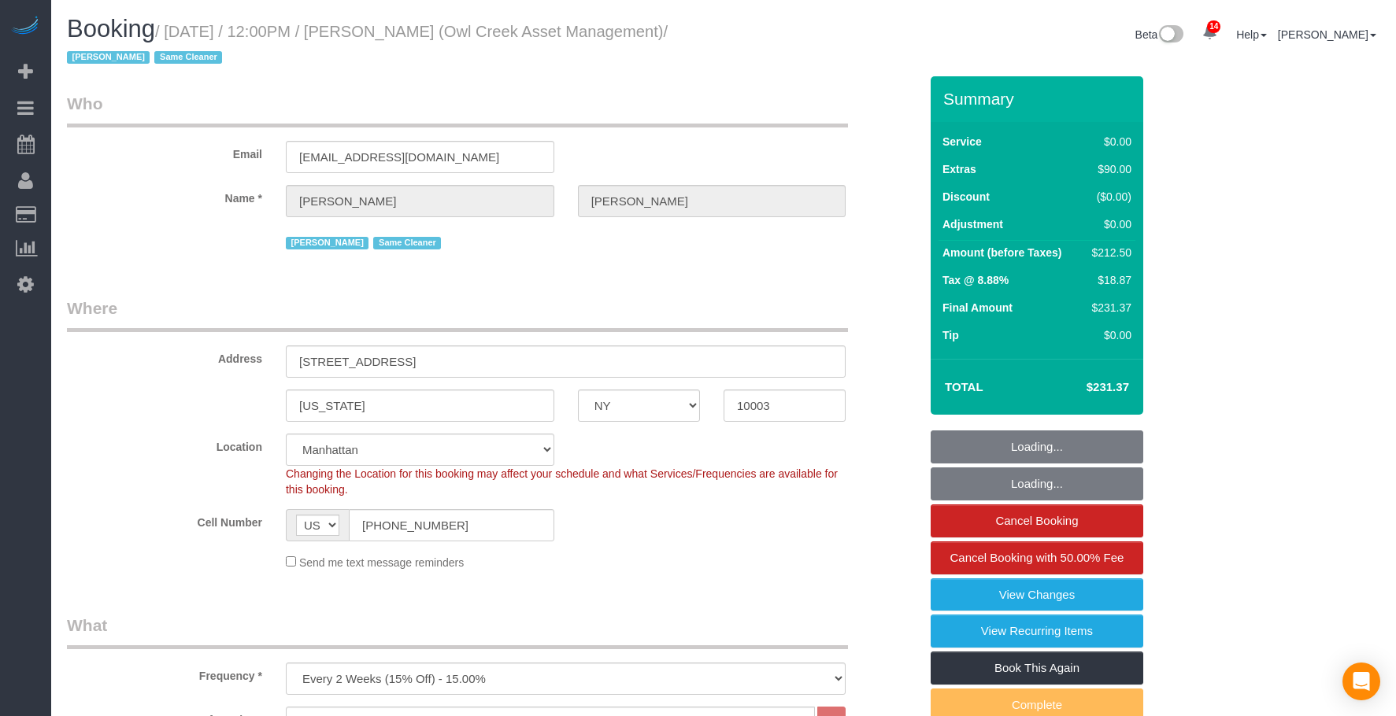
select select "NY"
select select "spot1"
select select "number:89"
select select "number:90"
select select "number:15"
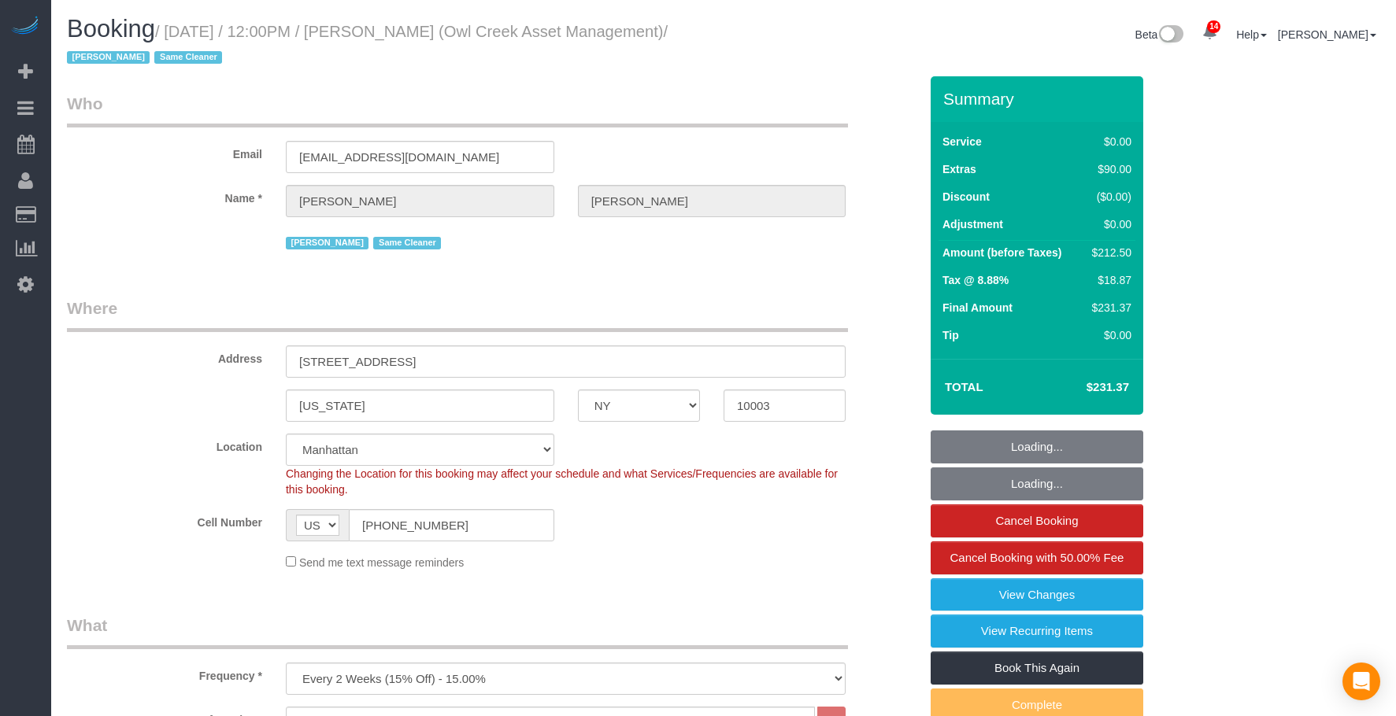
select select "number:5"
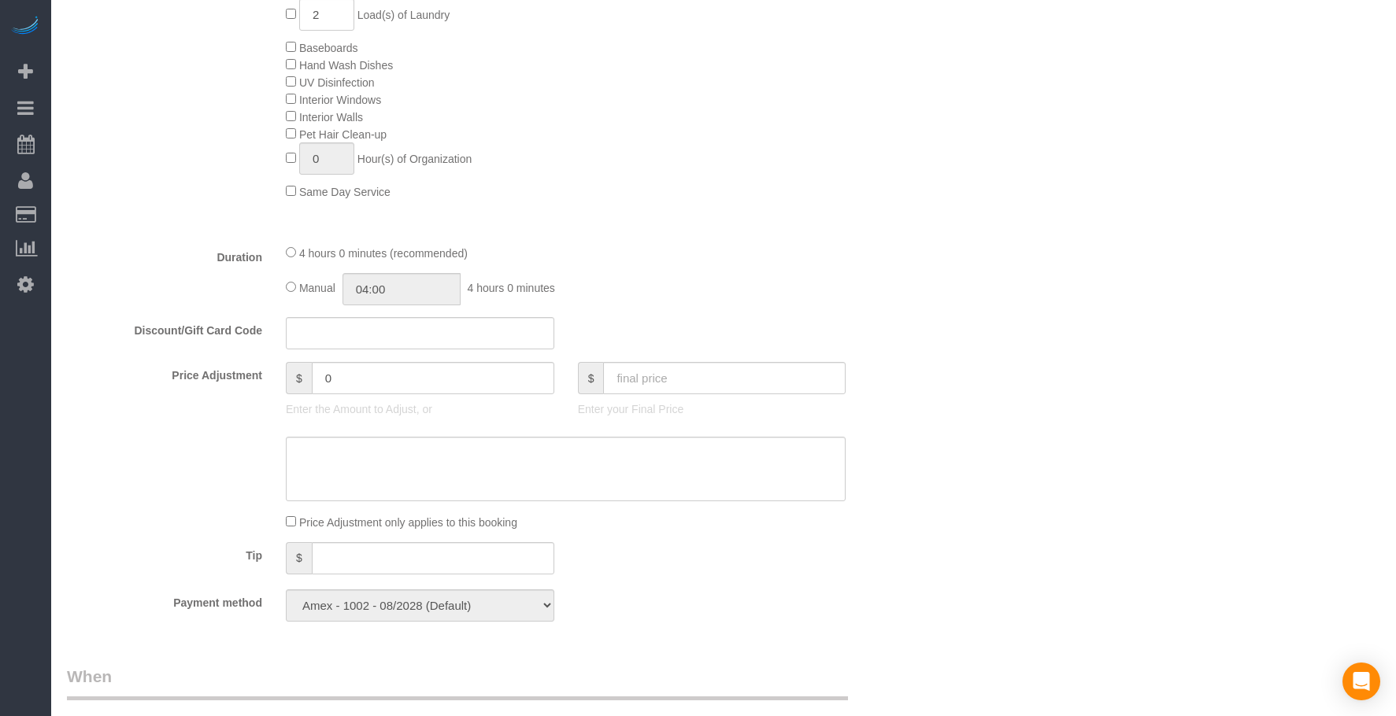
select select "1"
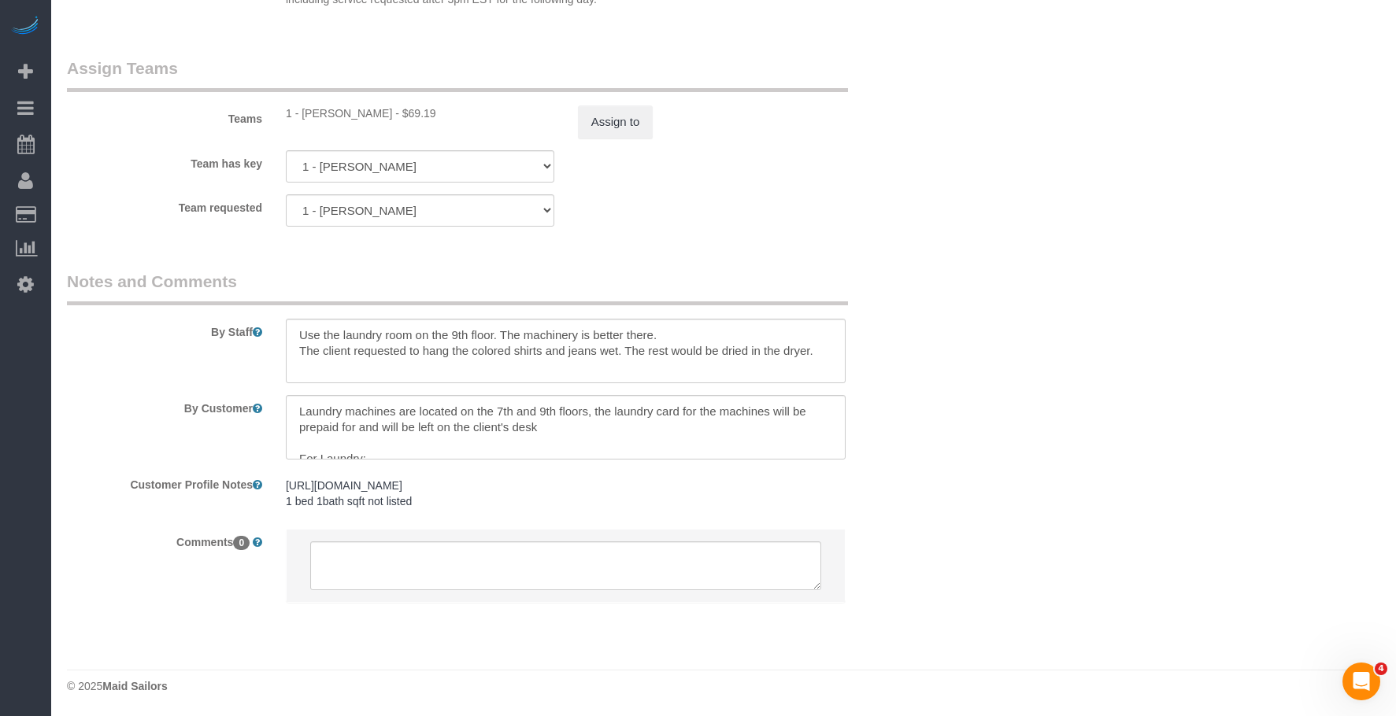
scroll to position [2077, 0]
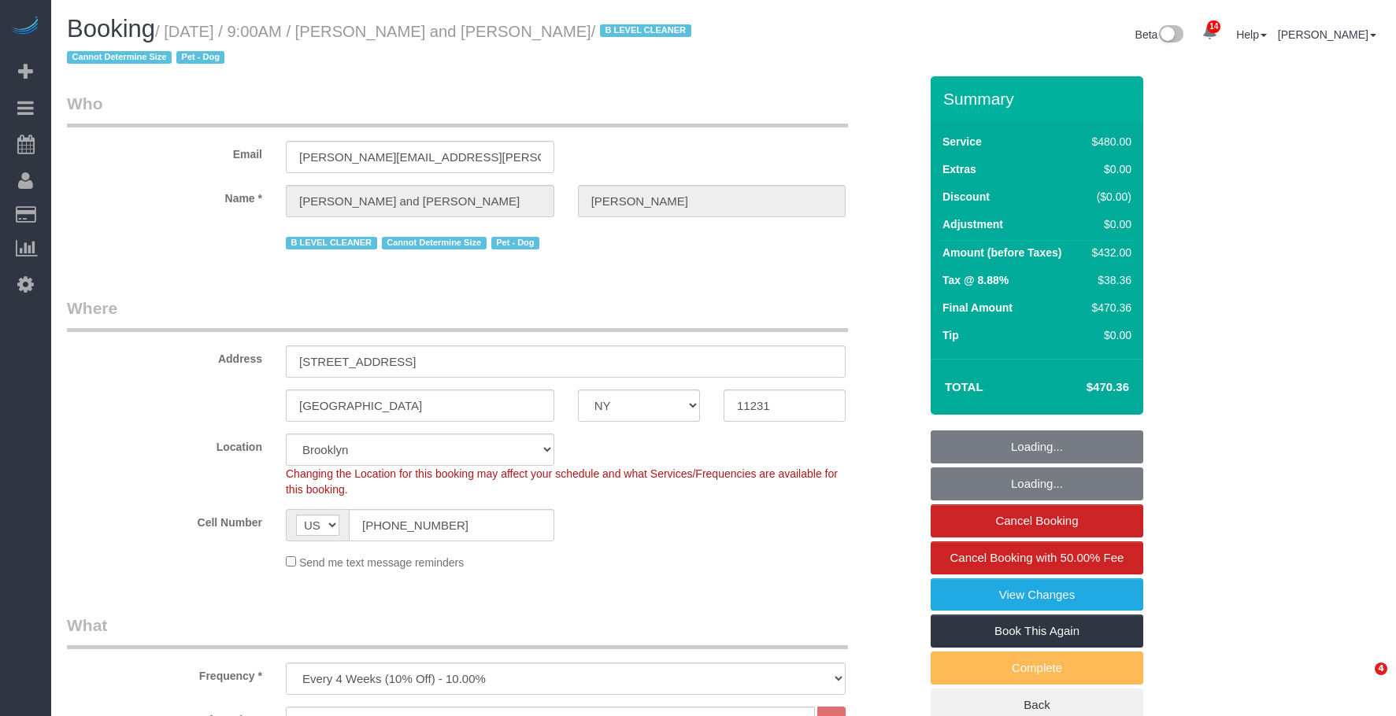
select select "NY"
select select "2"
select select "180"
select select "spot1"
select select "number:57"
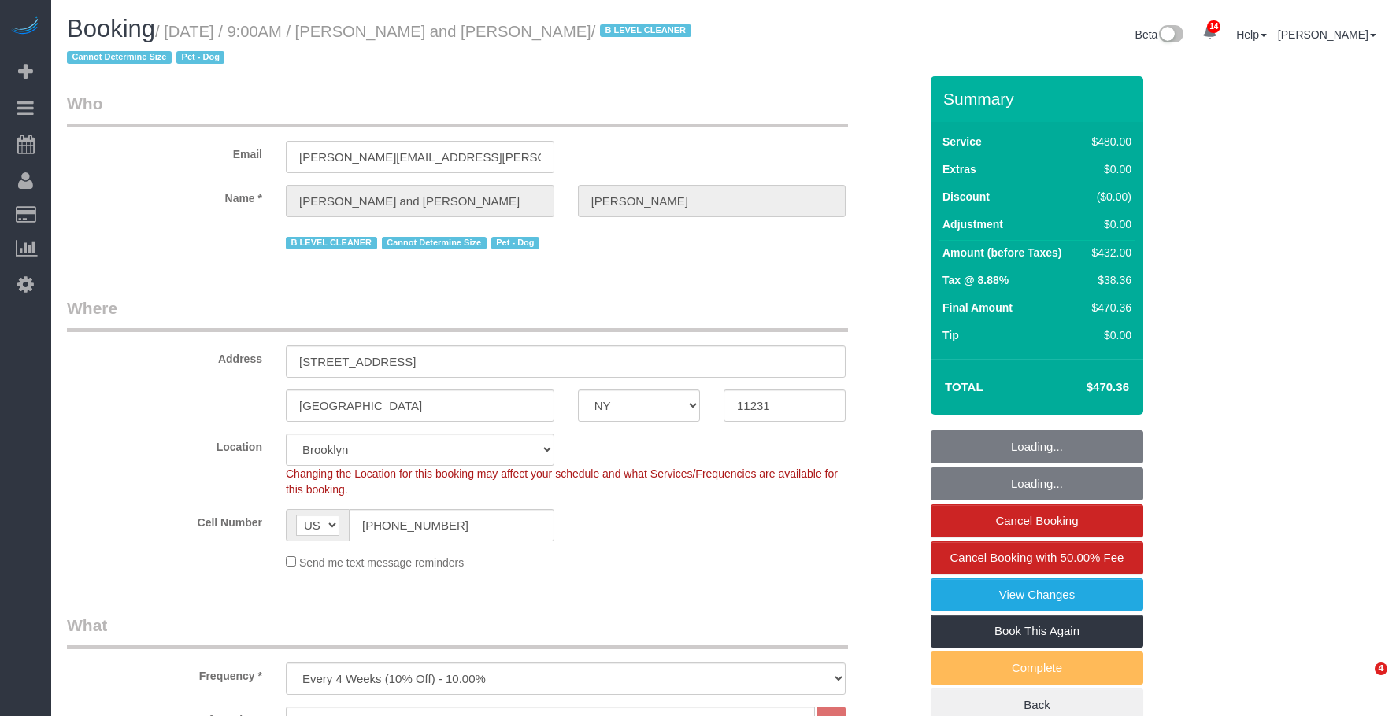
select select "number:72"
select select "number:13"
select select "number:5"
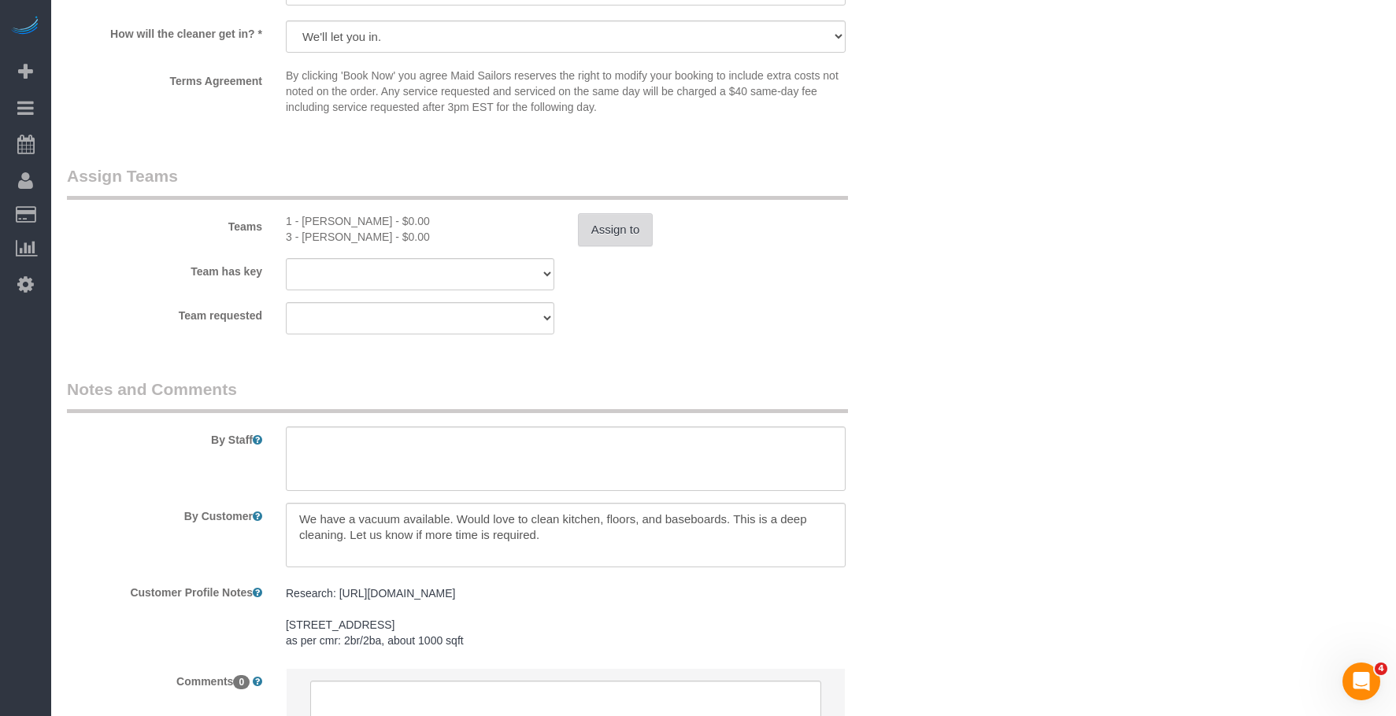
click at [616, 241] on button "Assign to" at bounding box center [616, 229] width 76 height 33
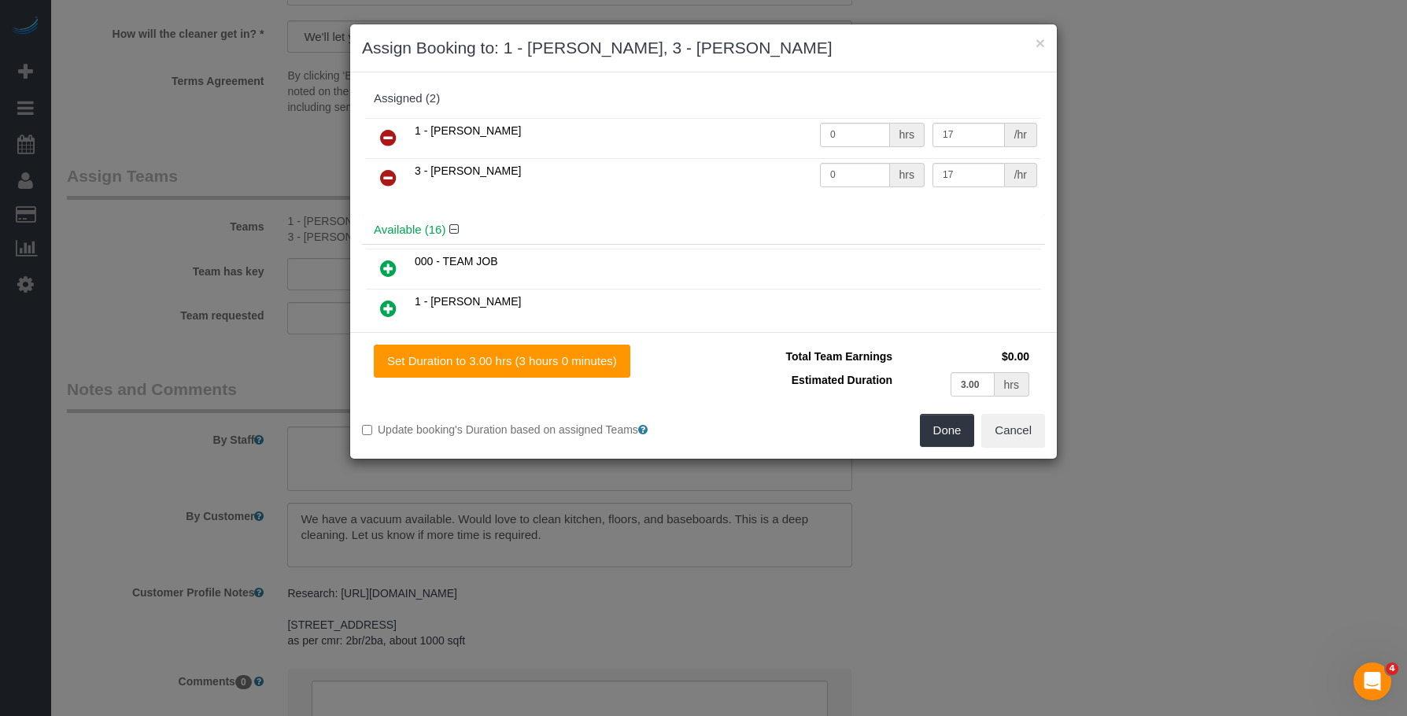
click at [393, 139] on icon at bounding box center [388, 137] width 17 height 19
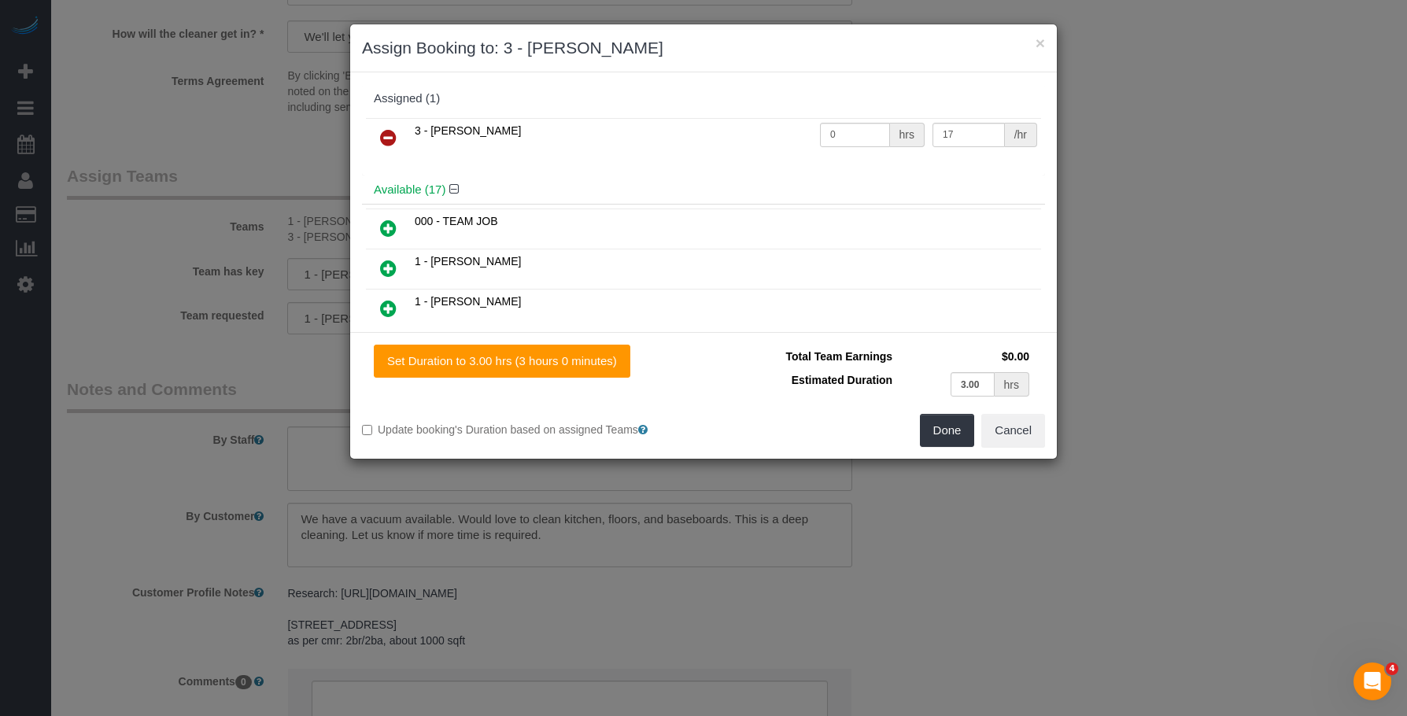
click at [390, 140] on icon at bounding box center [388, 137] width 17 height 19
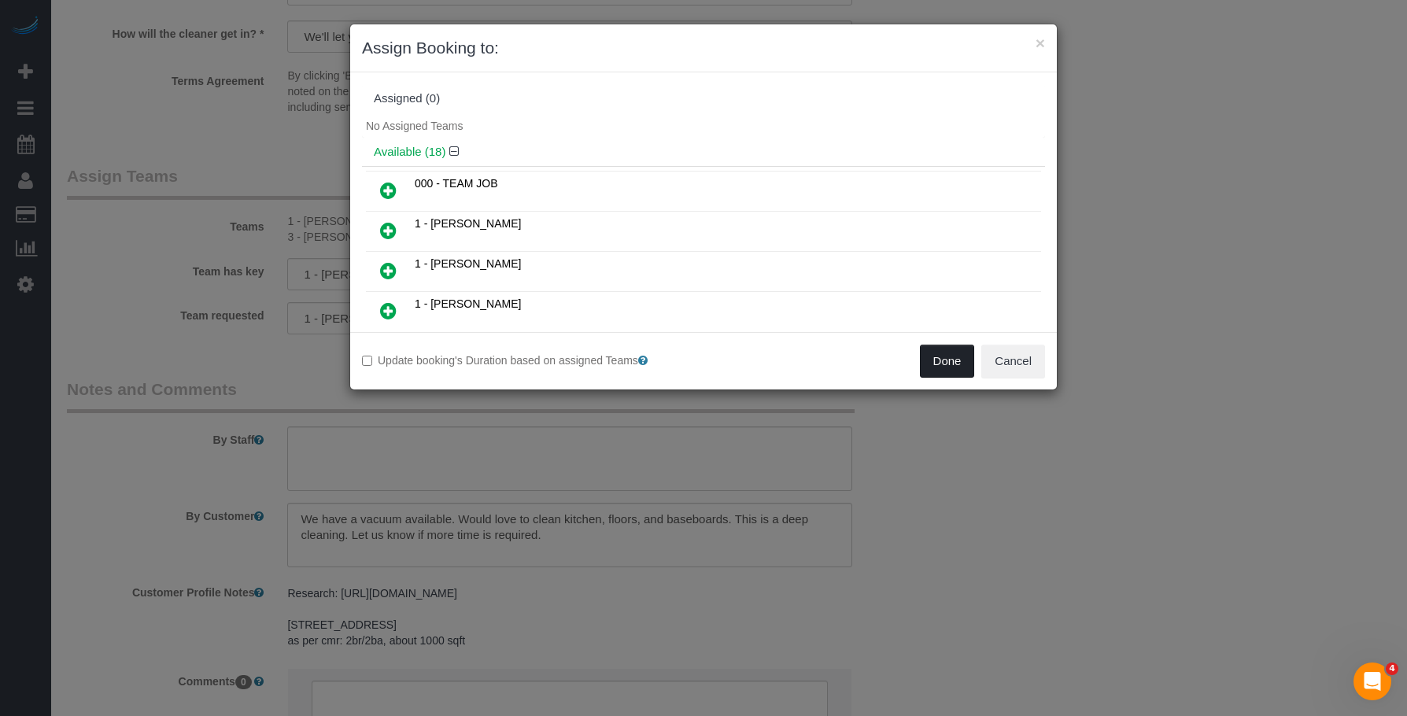
click at [953, 365] on button "Done" at bounding box center [947, 361] width 55 height 33
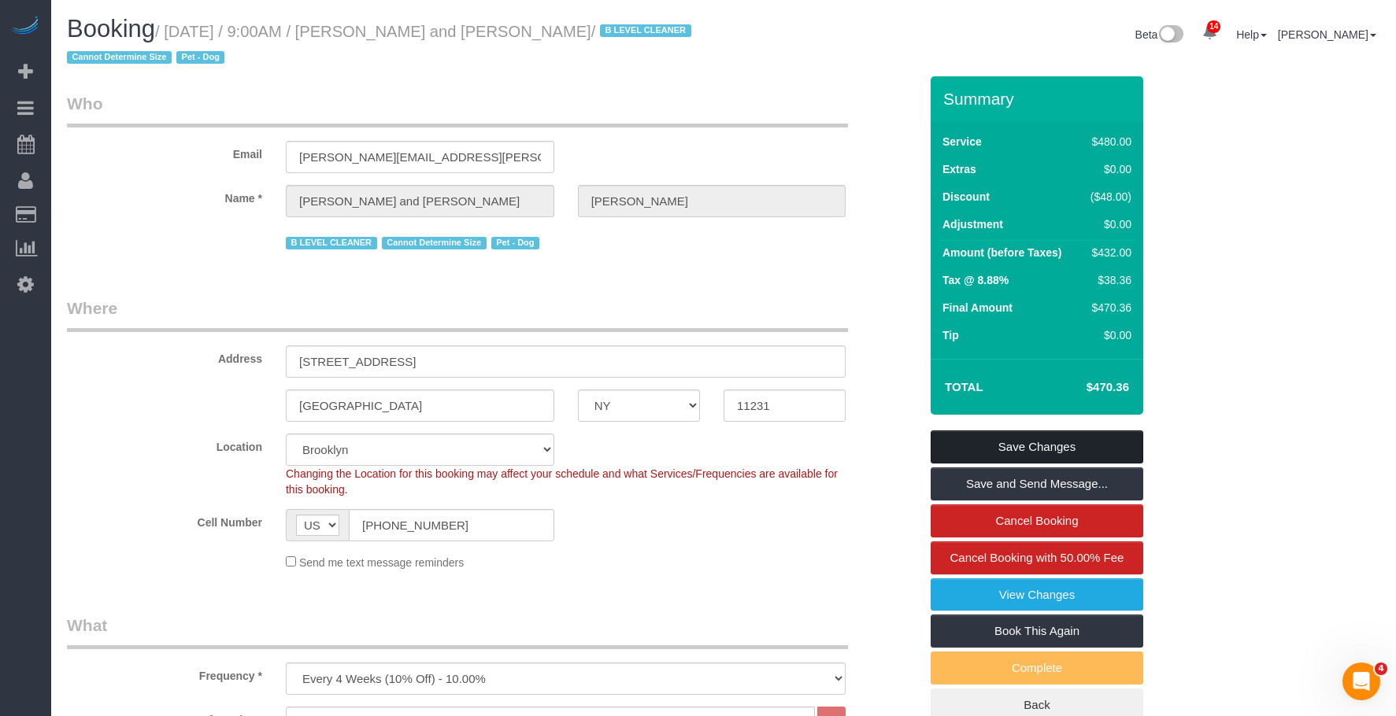
click at [1091, 443] on link "Save Changes" at bounding box center [1036, 447] width 213 height 33
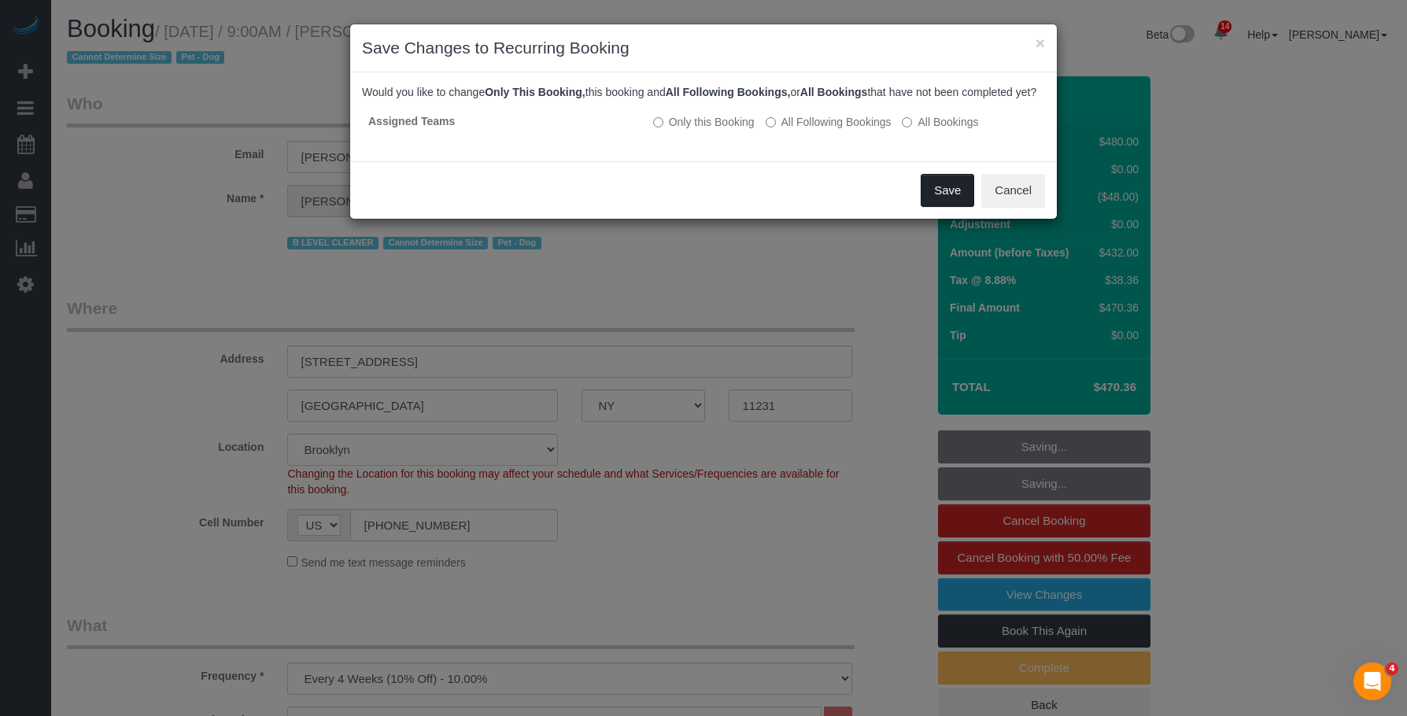
click at [956, 207] on button "Save" at bounding box center [948, 190] width 54 height 33
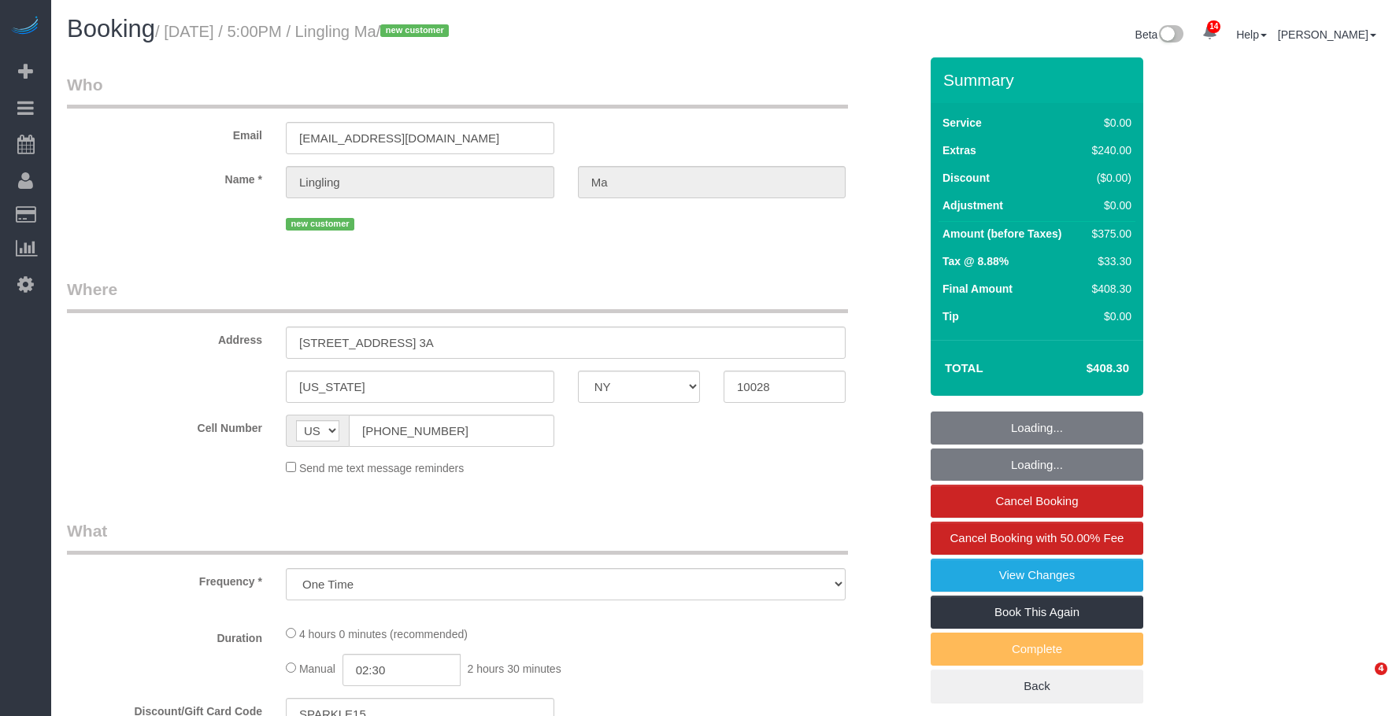
select select "NY"
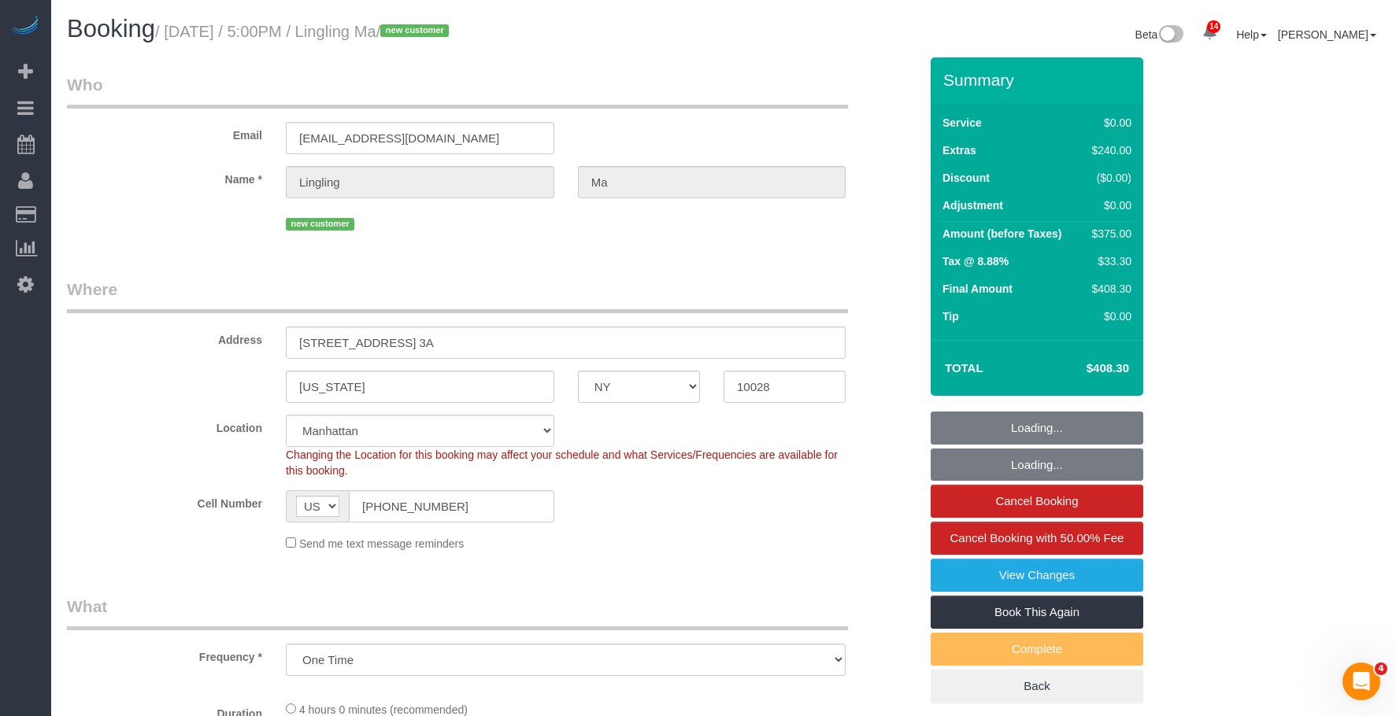
select select "object:760"
select select "string:stripe-pm_1S5ADb4VGloSiKo7POxdAiN1"
select select "number:89"
select select "number:90"
select select "number:15"
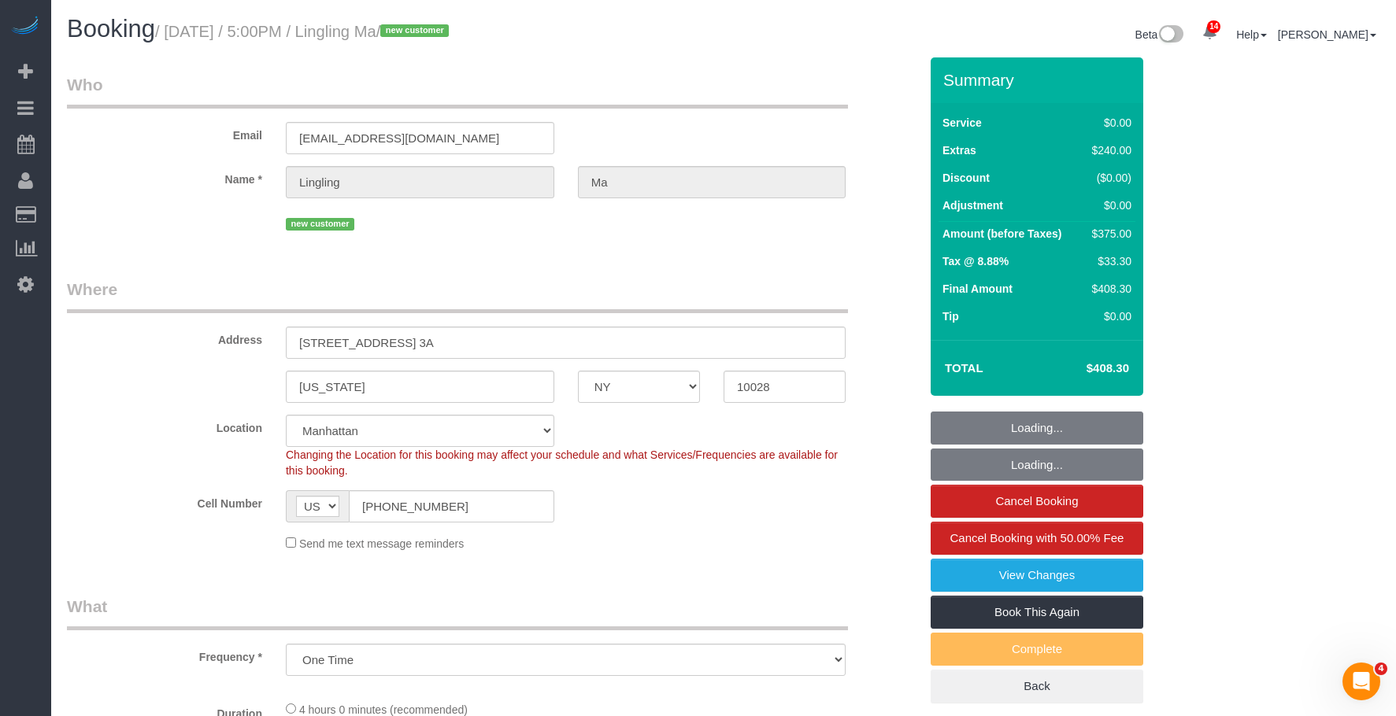
select select "number:6"
select select "spot1"
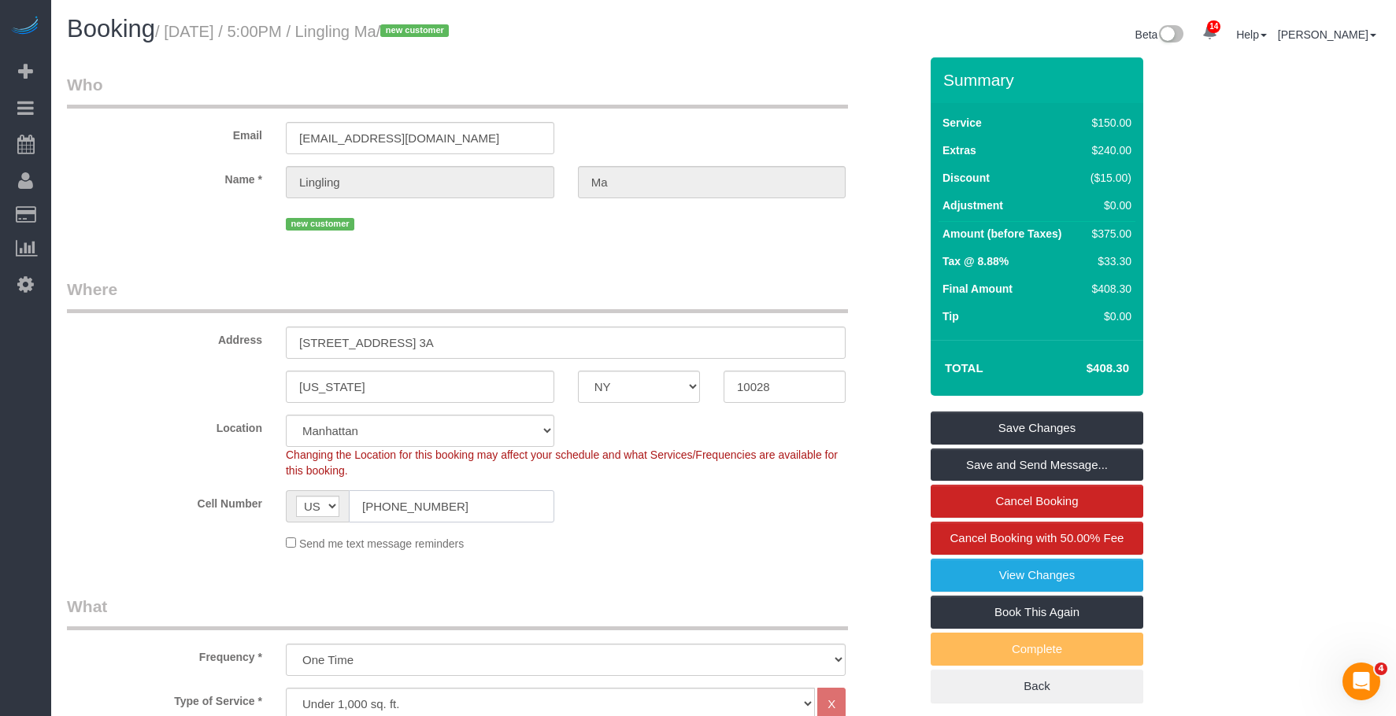
drag, startPoint x: 387, startPoint y: 518, endPoint x: 331, endPoint y: 518, distance: 55.9
click at [331, 518] on div "AF AL DZ AD AO AI AQ AG AR AM AW AU AT AZ BS BH BD BB BY BE BZ BJ BM BT BO BA B…" at bounding box center [420, 506] width 268 height 32
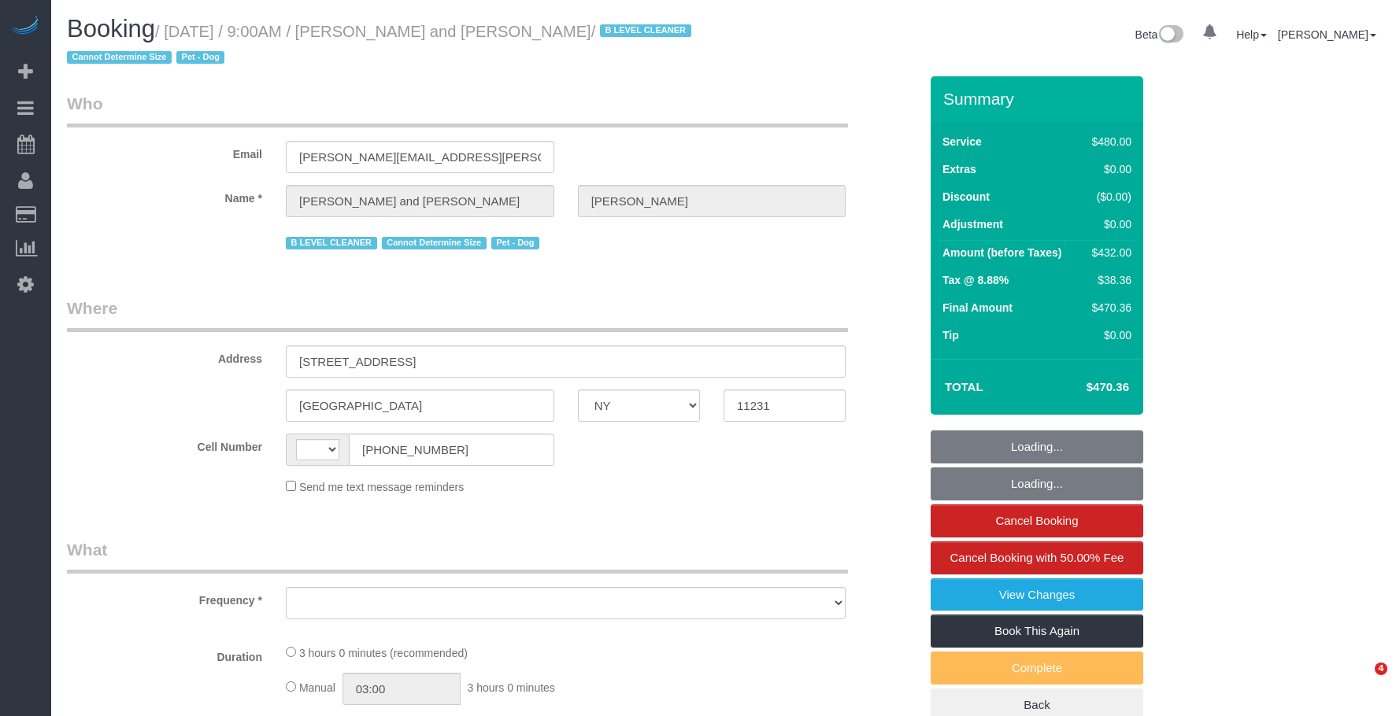
select select "NY"
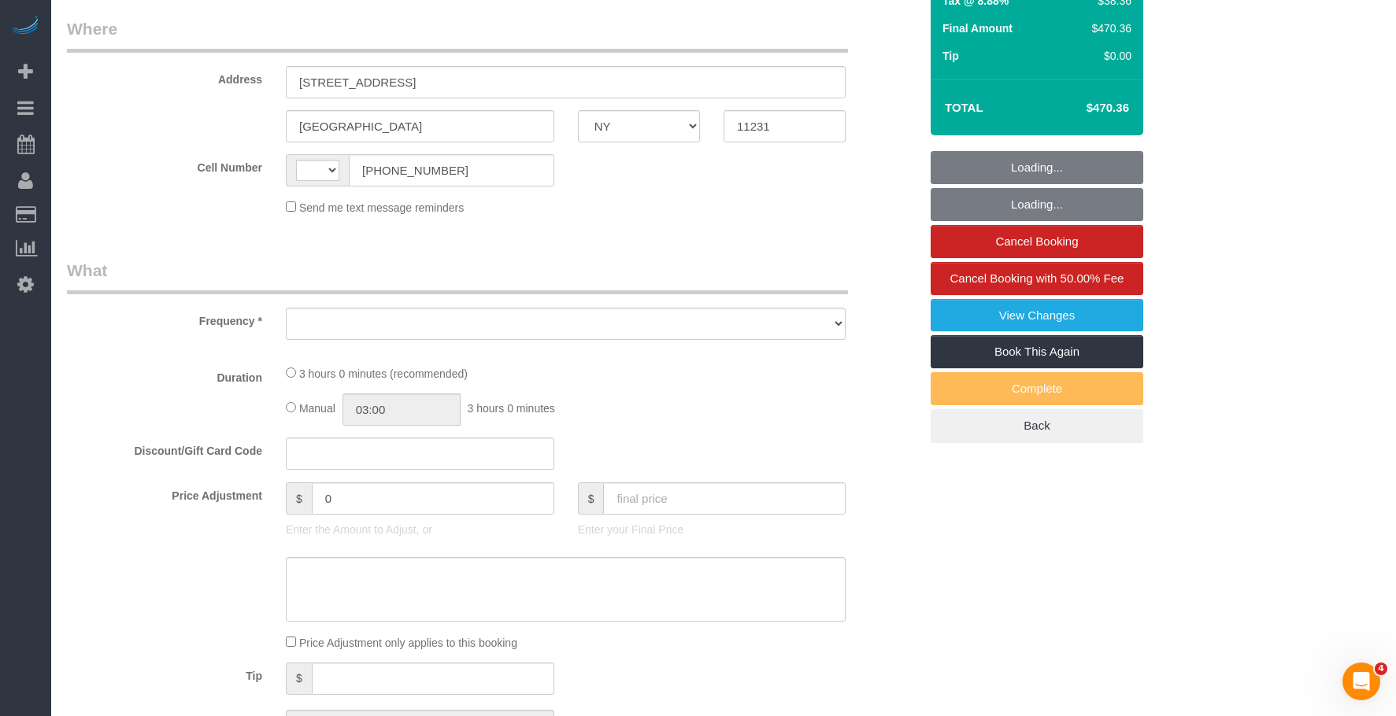
scroll to position [394, 0]
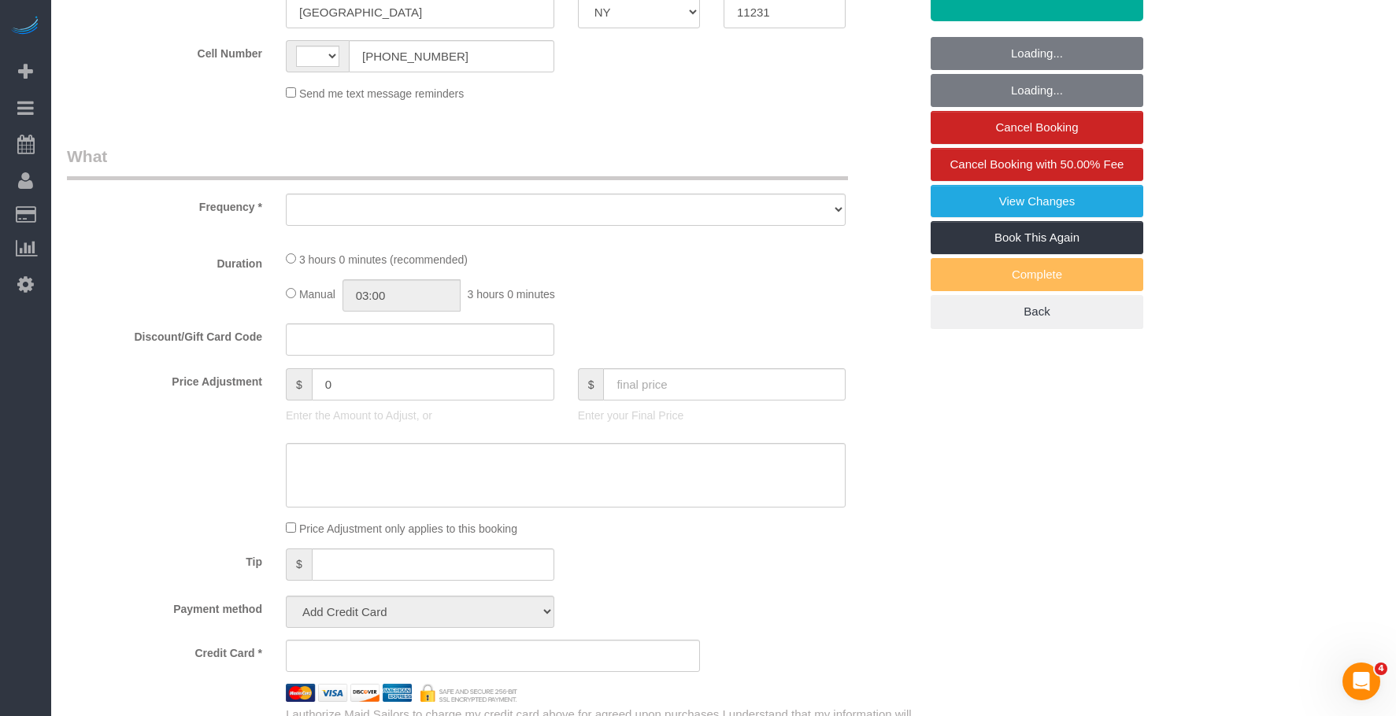
select select "string:[GEOGRAPHIC_DATA]"
select select "object:752"
select select "spot1"
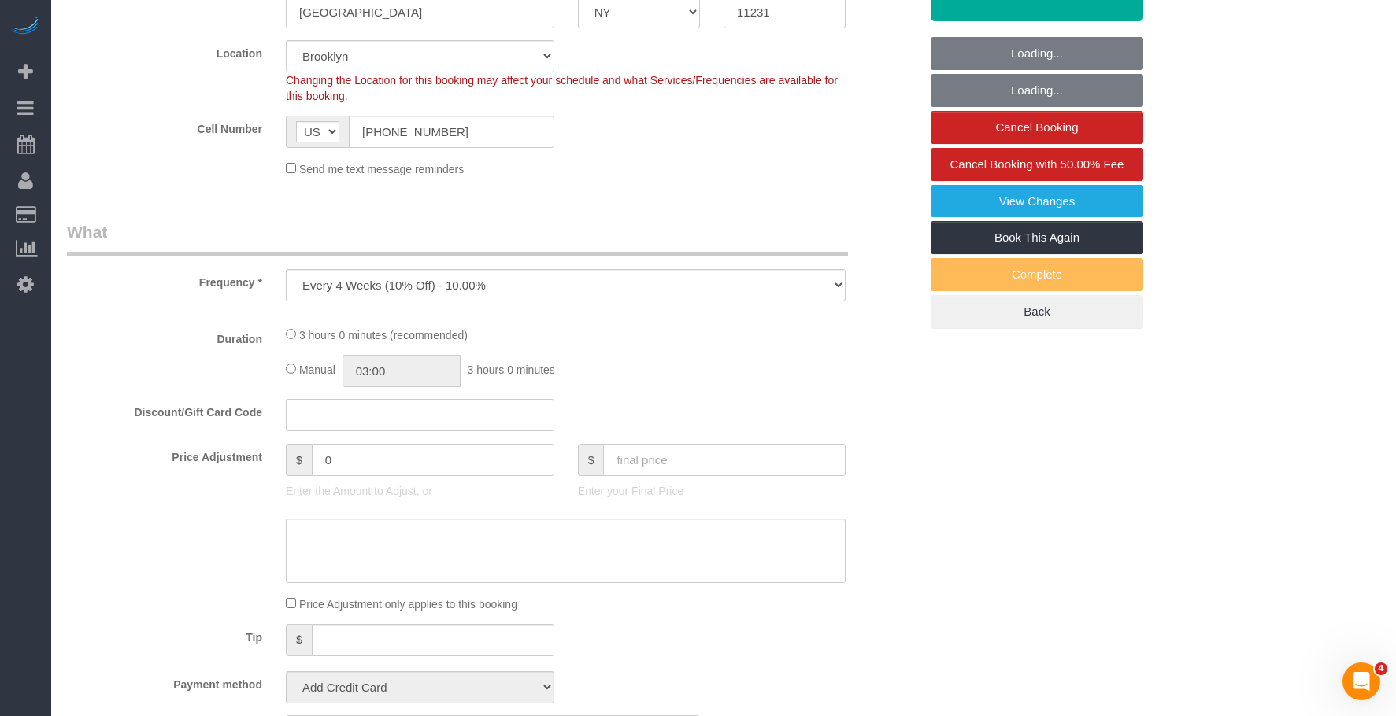
select select "string:stripe-pm_1Fy8G54VGloSiKo73PStrBvB"
select select "2"
select select "180"
select select "number:57"
select select "number:72"
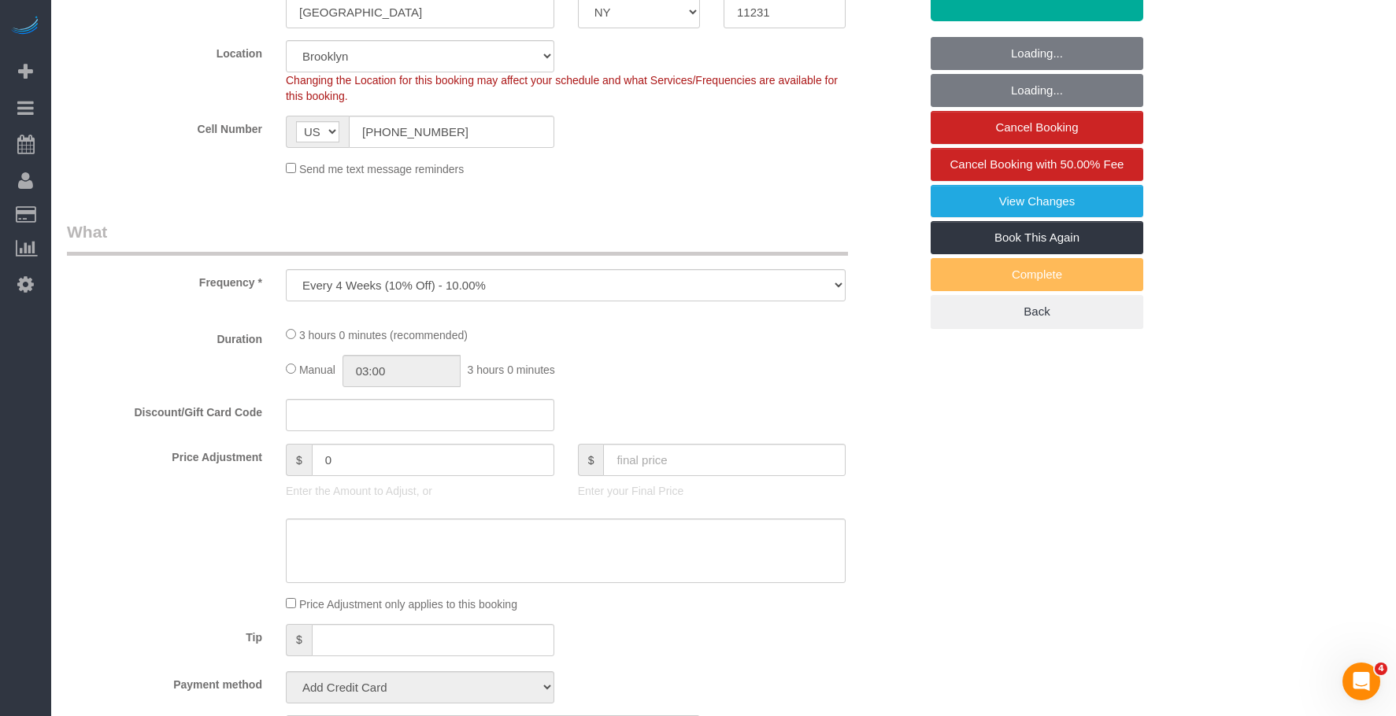
select select "number:13"
select select "number:5"
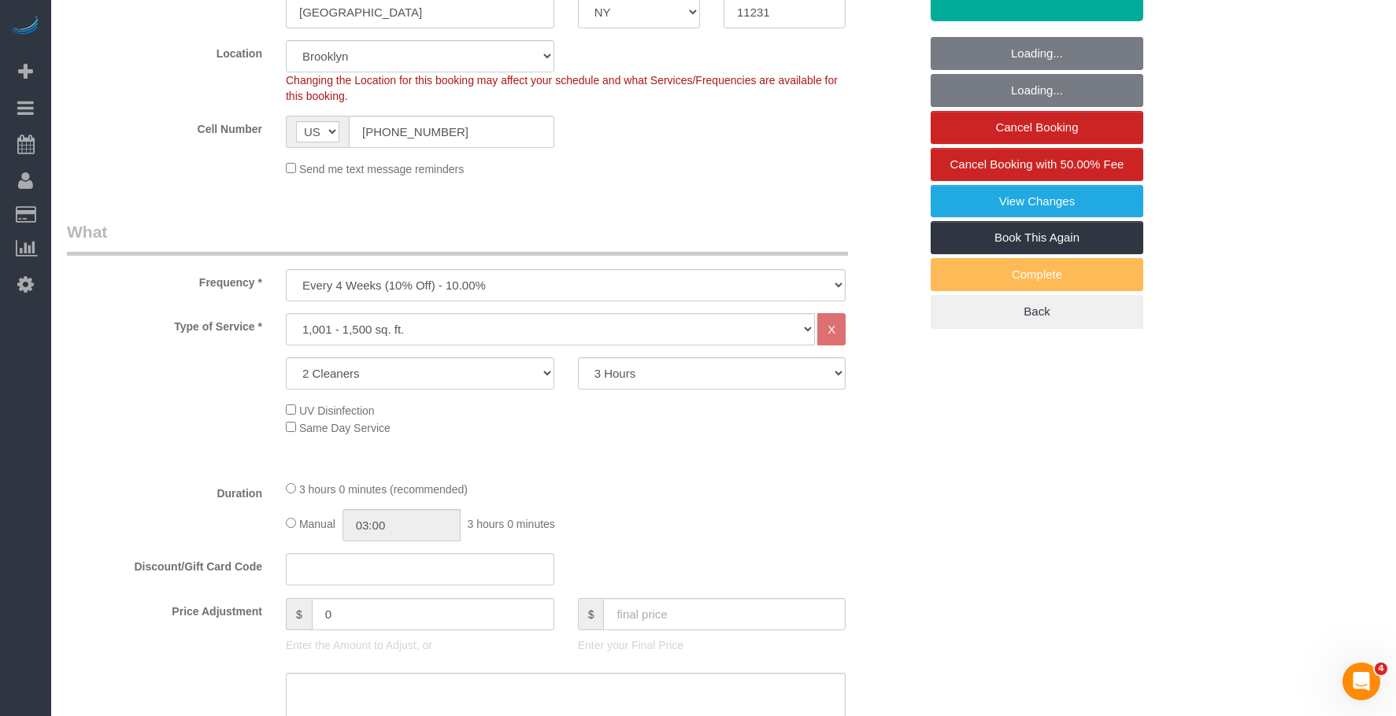
select select "object:1368"
select select "spot52"
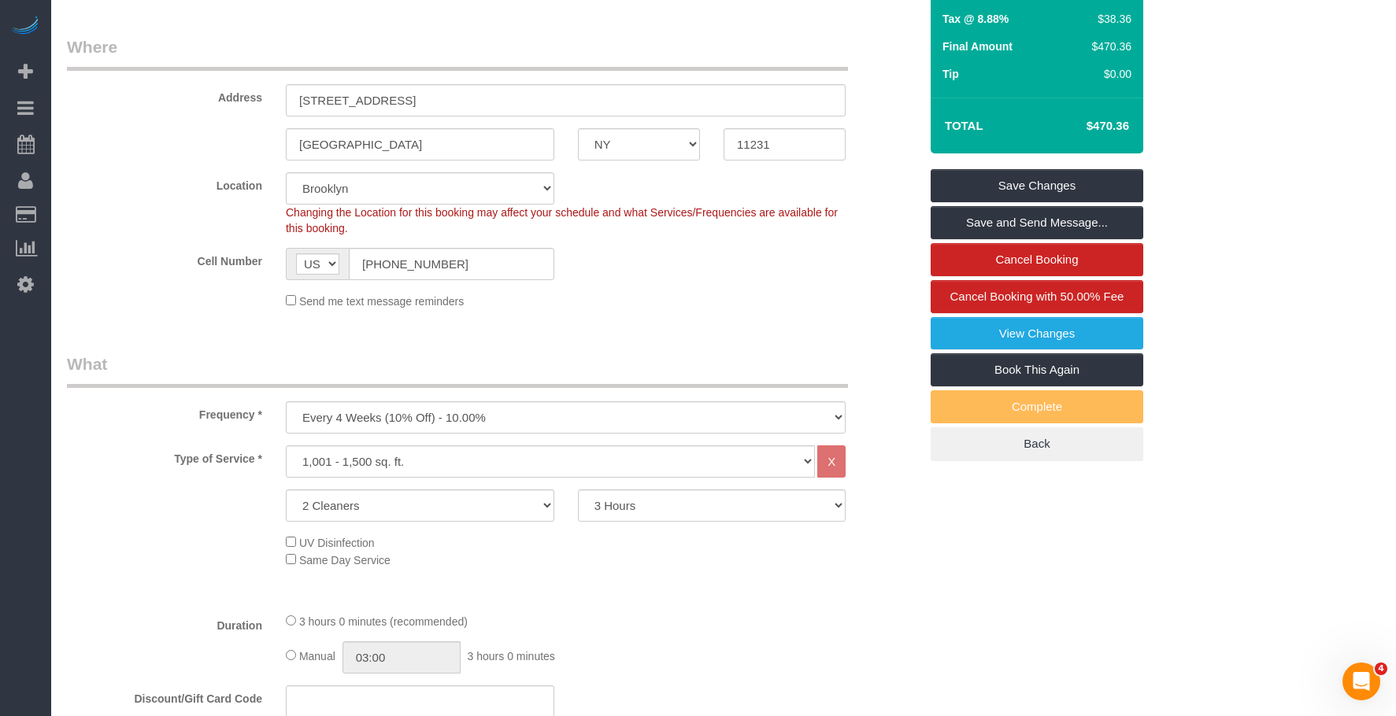
scroll to position [315, 0]
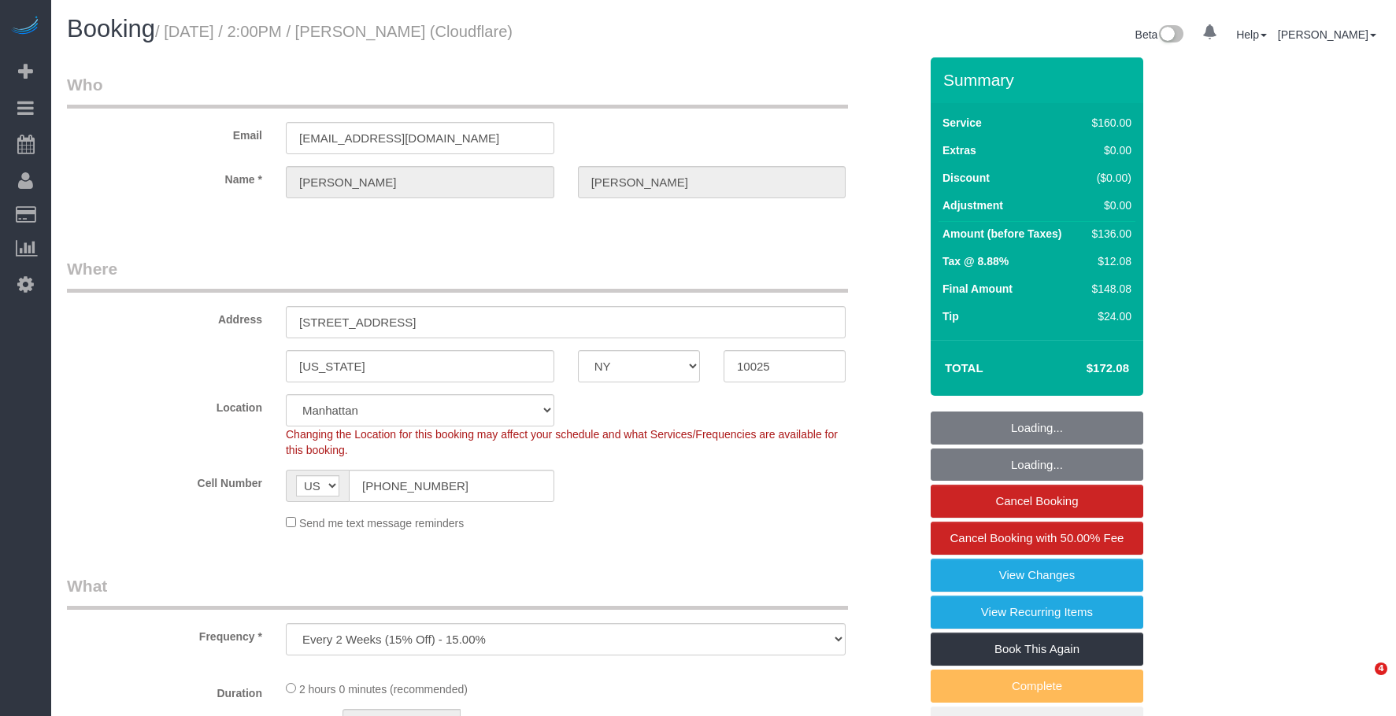
select select "NY"
select select "object:898"
click at [512, 31] on small "/ September 09, 2025 / 2:00PM / Kellam Witherington (Cloudflare)" at bounding box center [333, 31] width 357 height 17
select select "spot1"
select select "number:89"
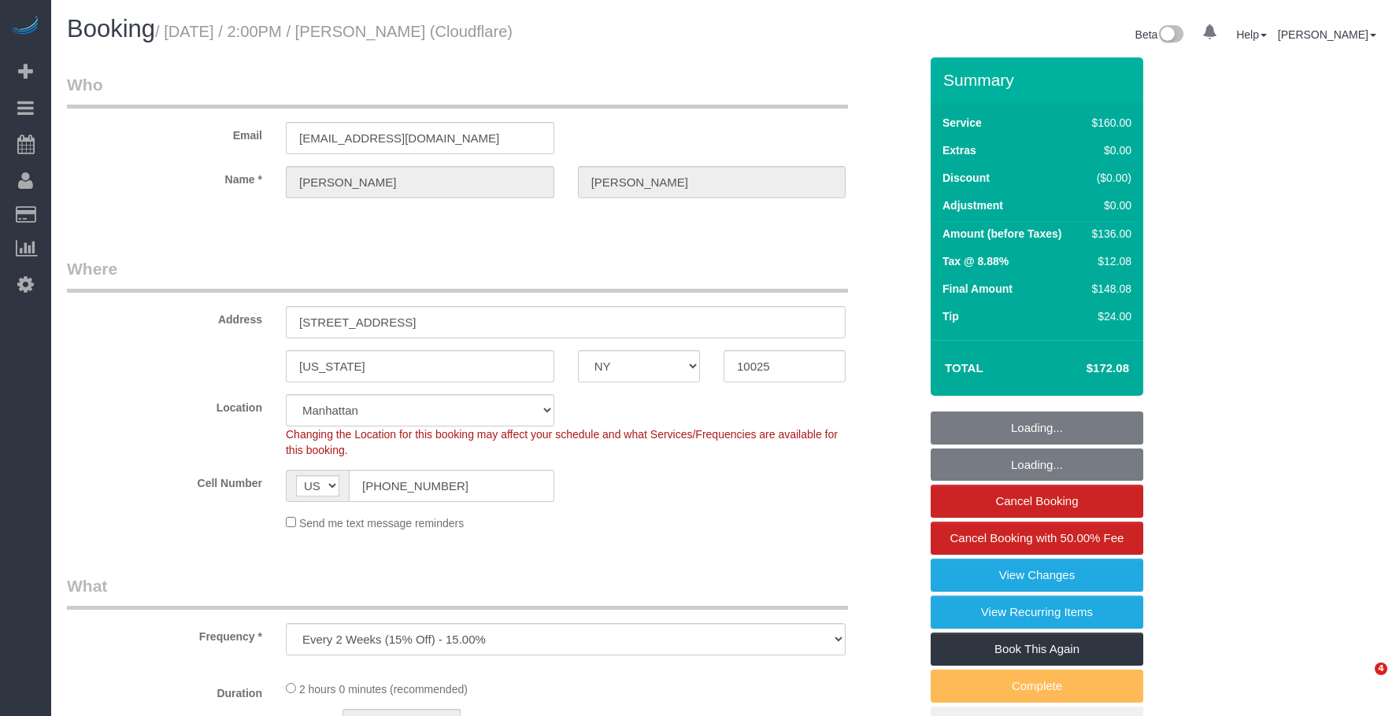
select select "number:90"
select select "number:15"
select select "number:5"
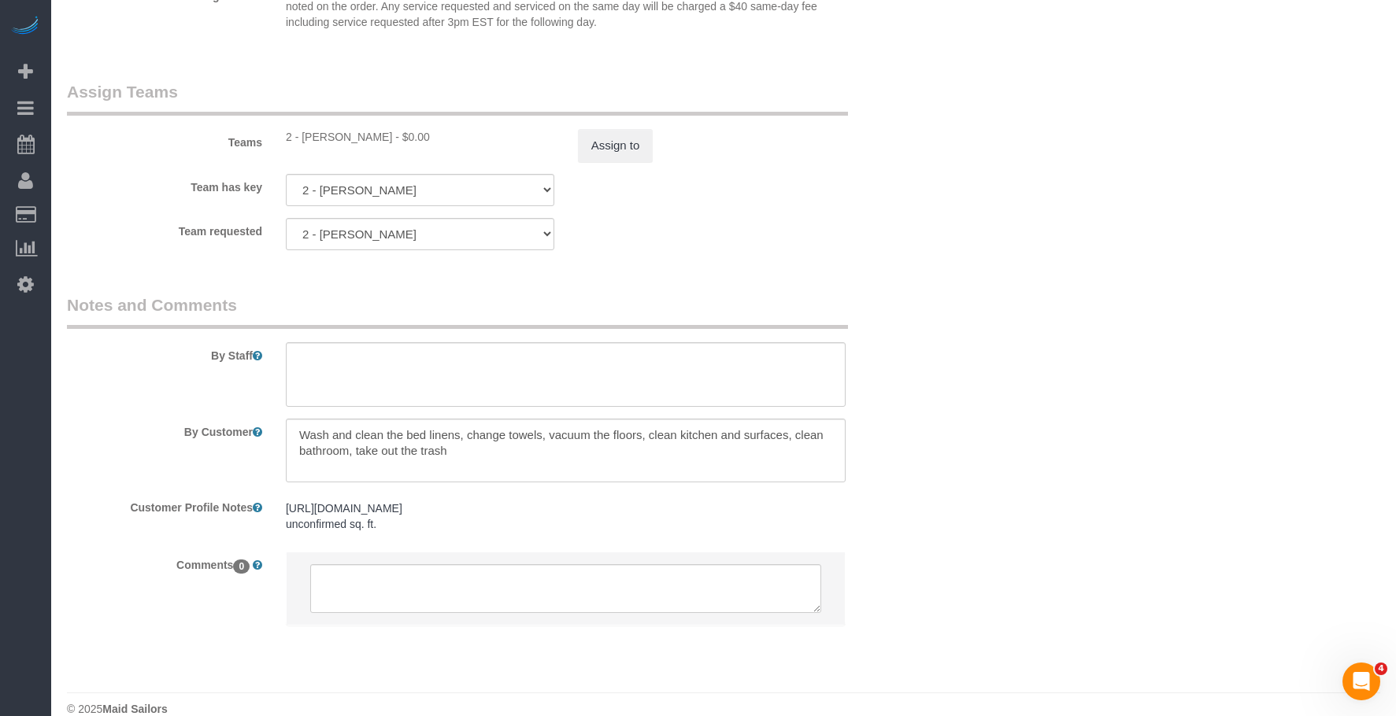
scroll to position [1722, 0]
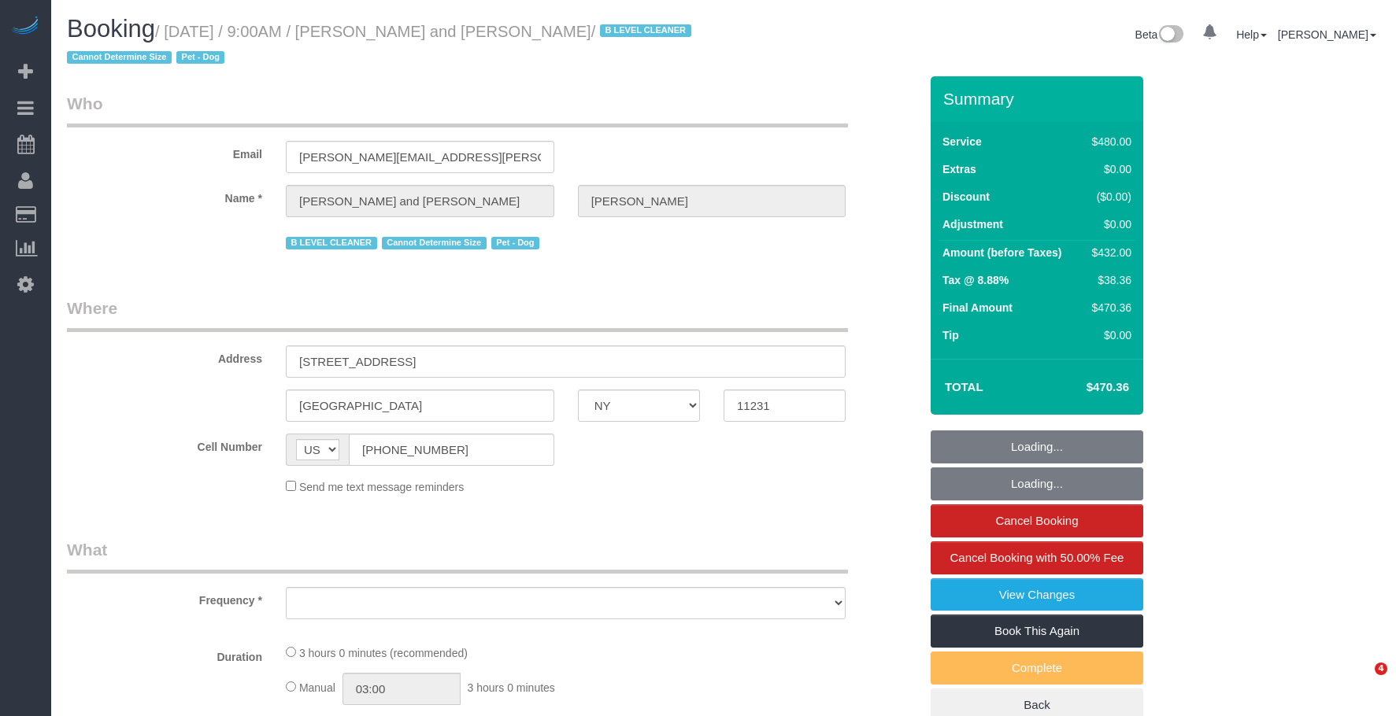
select select "NY"
select select "number:57"
select select "number:72"
select select "number:13"
select select "number:5"
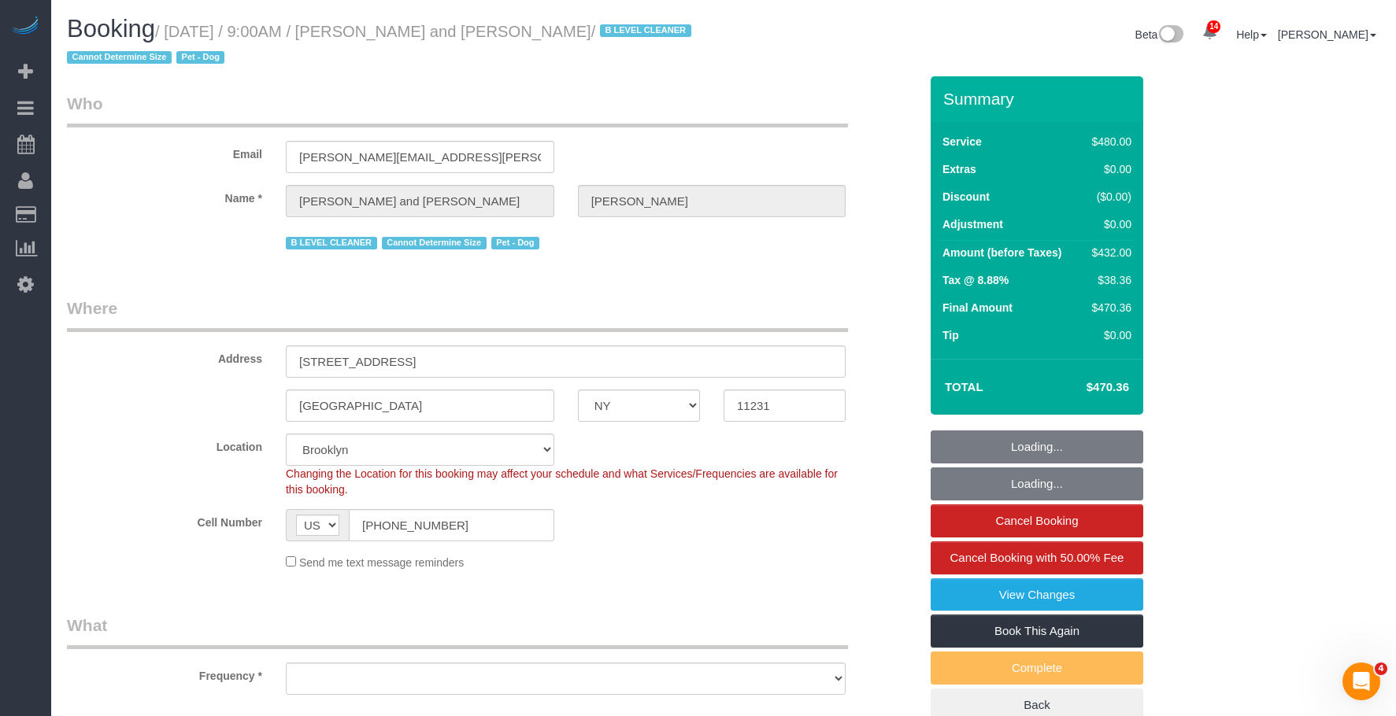
select select "string:stripe-pm_1Fy8G54VGloSiKo73PStrBvB"
select select "object:903"
select select "spot1"
select select "2"
select select "180"
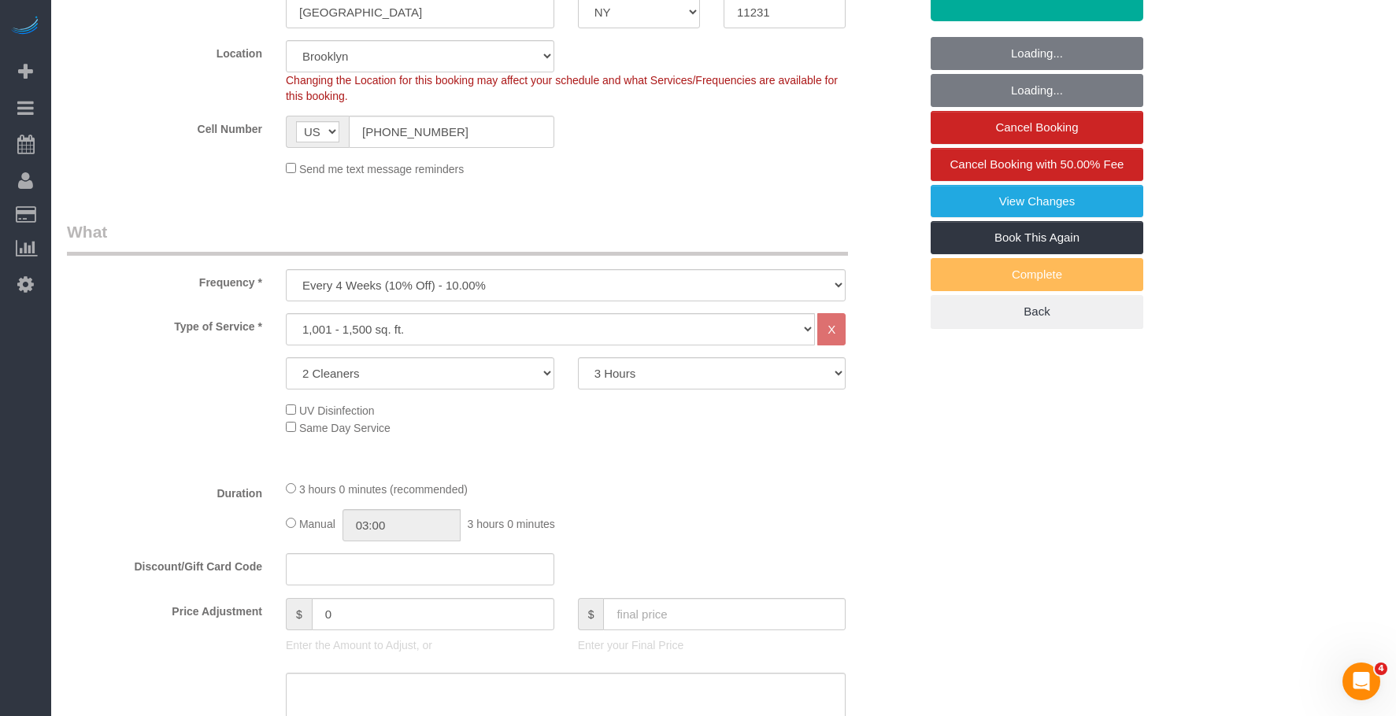
select select "object:1368"
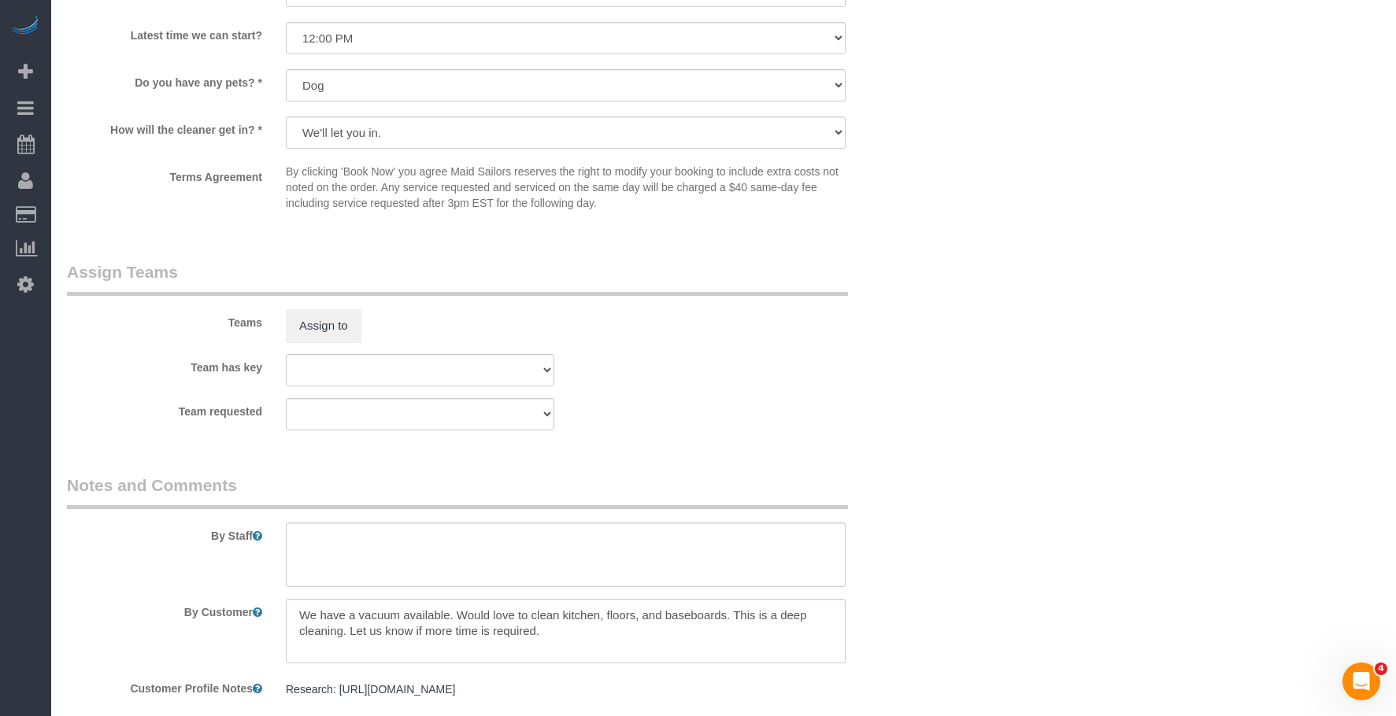
scroll to position [1714, 0]
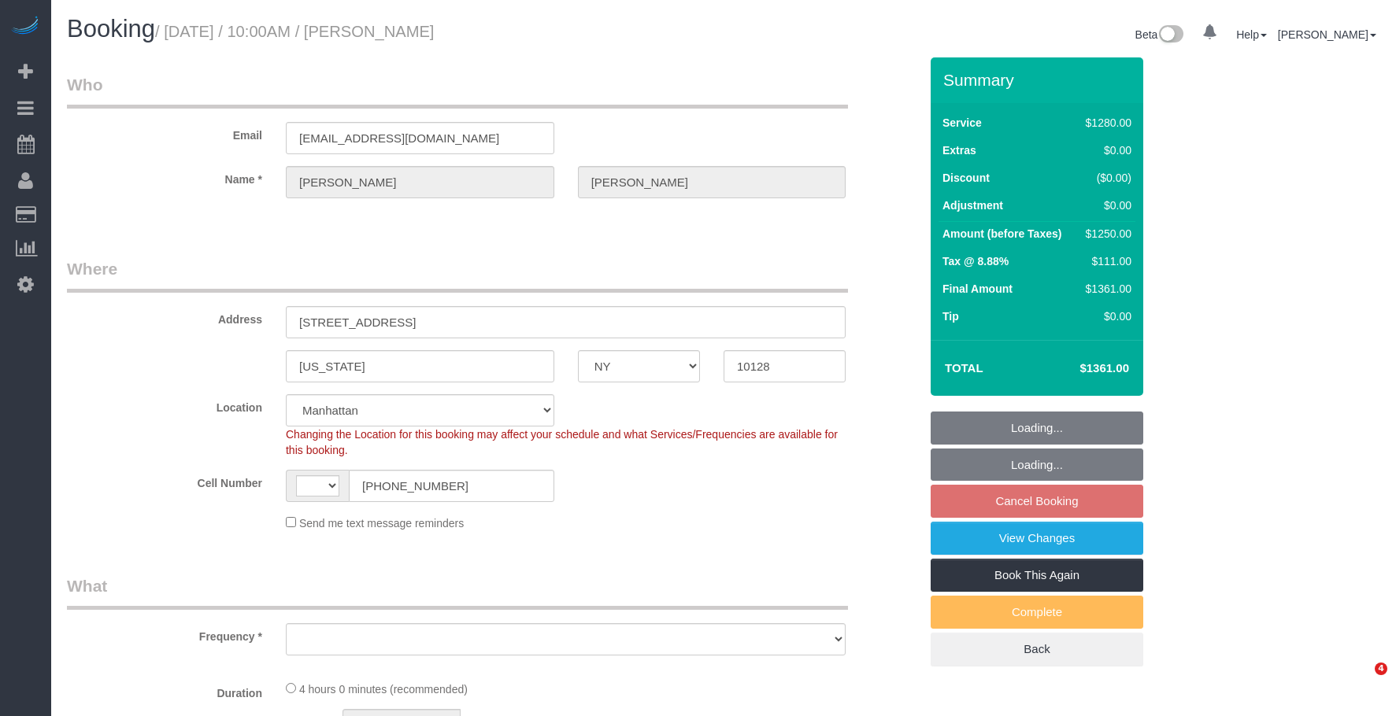
select select "NY"
select select "string:stripe-pm_1RMsuq4VGloSiKo7ZYfJaUHE"
select select "string:[GEOGRAPHIC_DATA]"
select select "object:743"
select select "4"
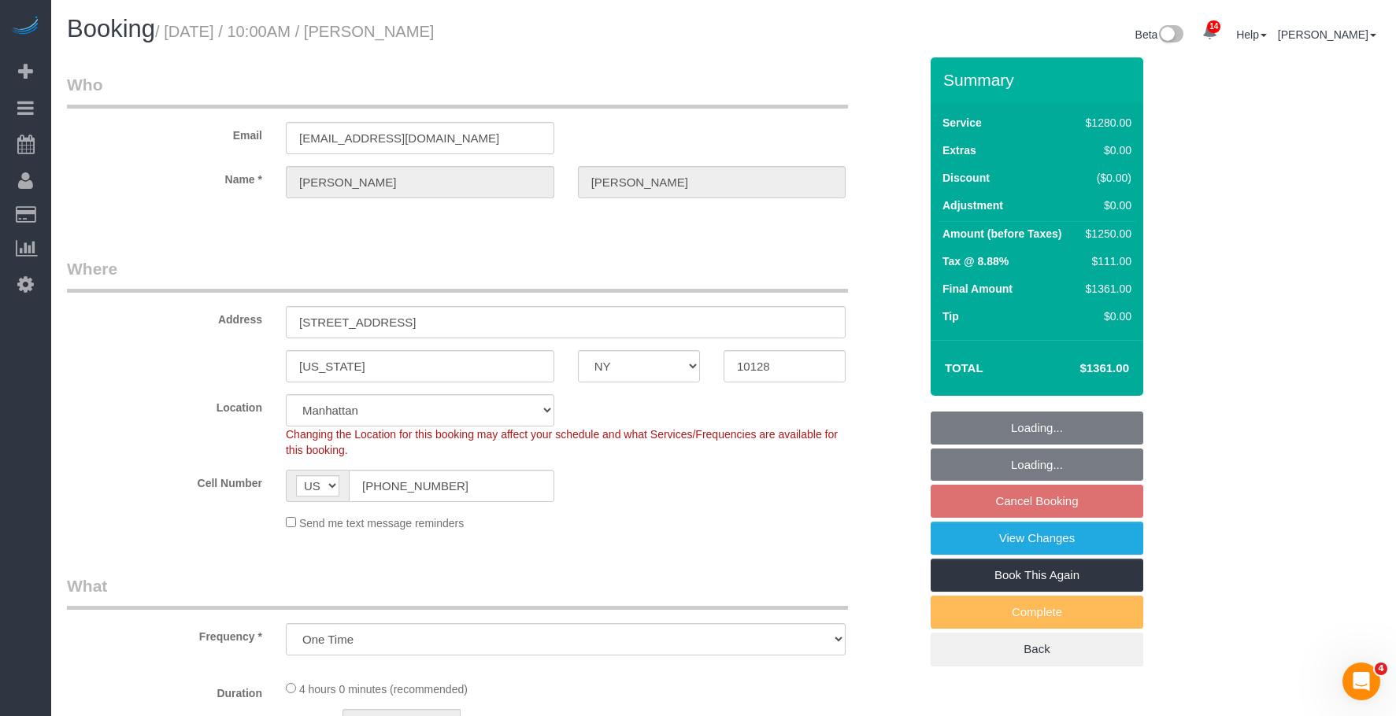
select select "240"
select select "spot2"
select select "number:58"
select select "number:70"
select select "number:15"
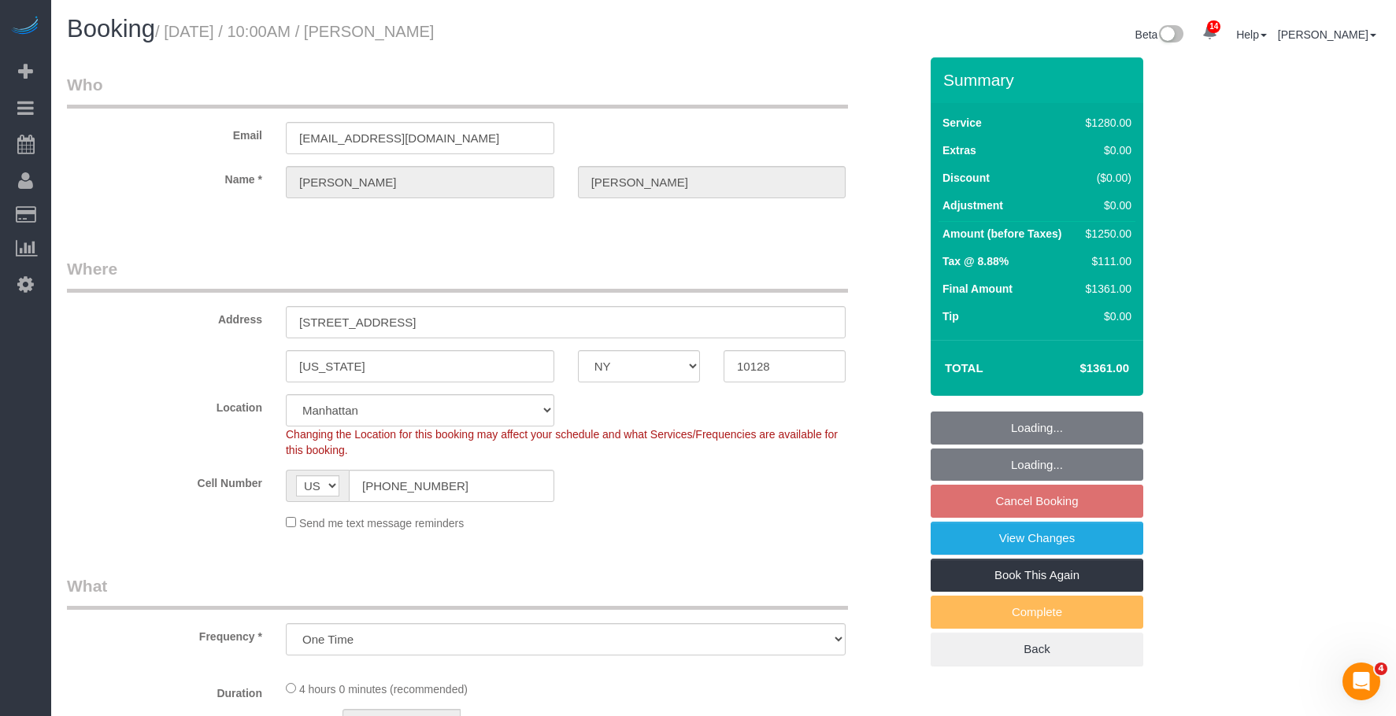
select select "number:5"
select select "object:988"
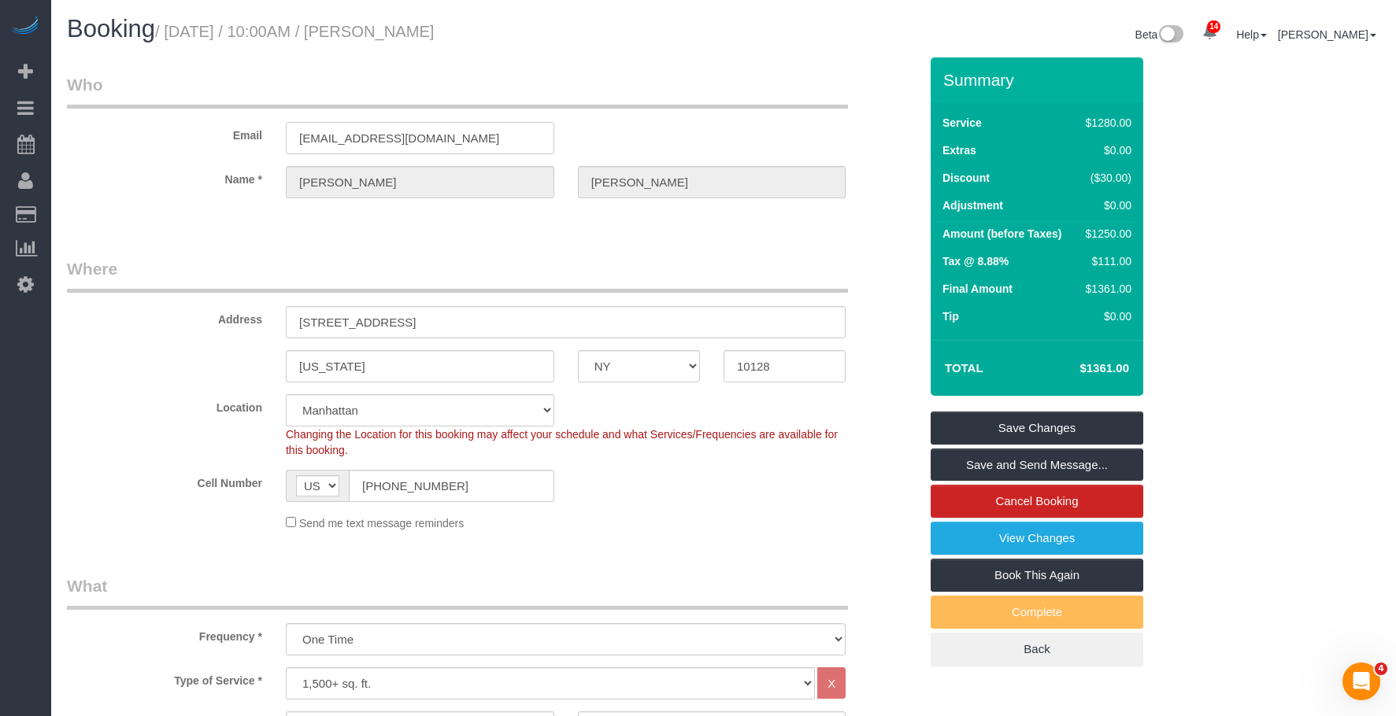
drag, startPoint x: 460, startPoint y: 137, endPoint x: 182, endPoint y: 137, distance: 277.9
click at [182, 137] on div "Email [EMAIL_ADDRESS][DOMAIN_NAME]" at bounding box center [492, 113] width 875 height 81
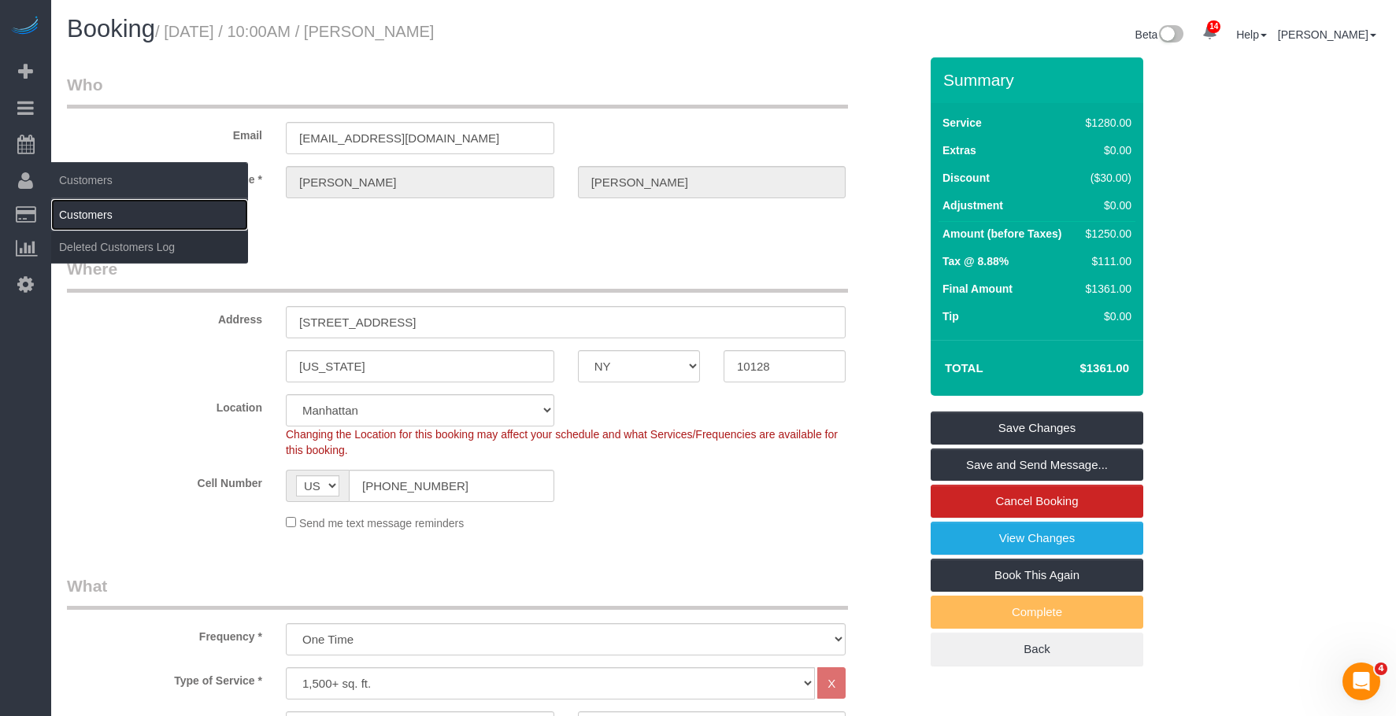
click at [83, 206] on link "Customers" at bounding box center [149, 214] width 197 height 31
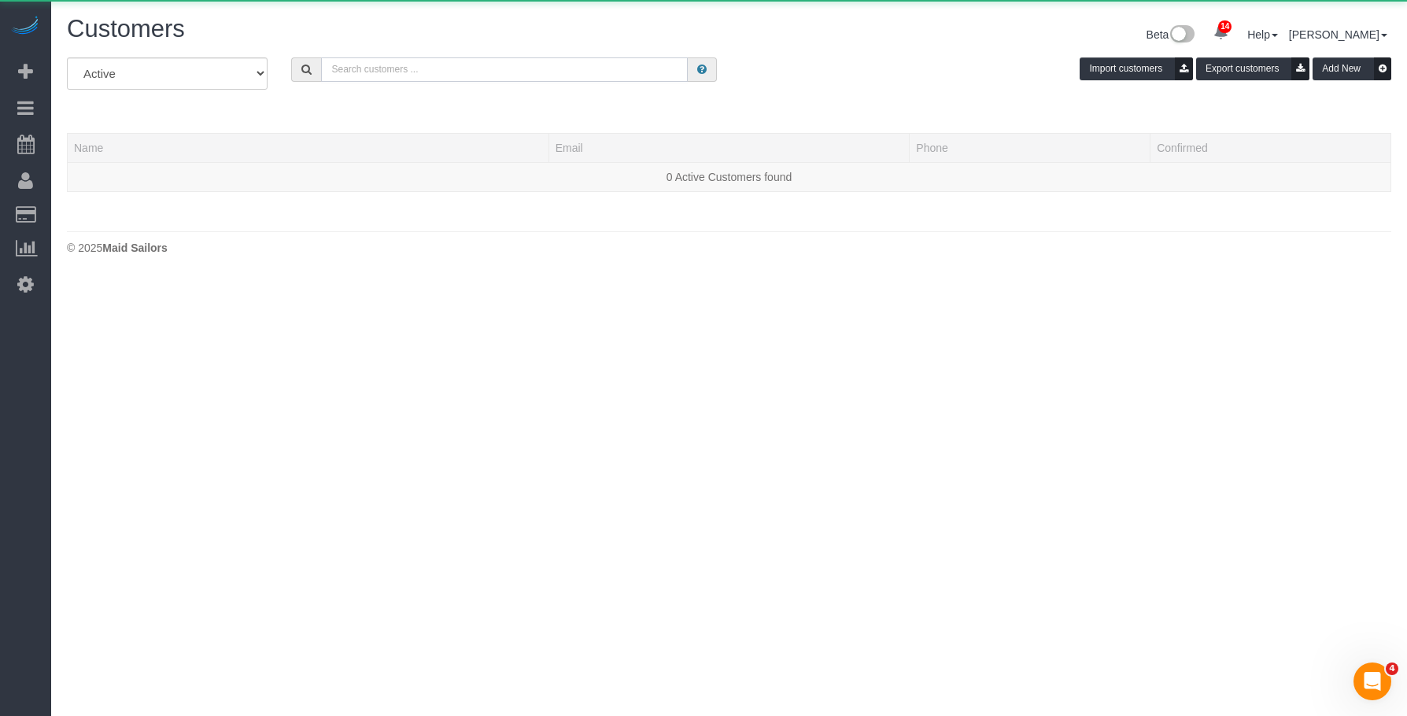
click at [501, 59] on input "text" at bounding box center [504, 69] width 367 height 24
paste input "carolaschrager@gmail.com"
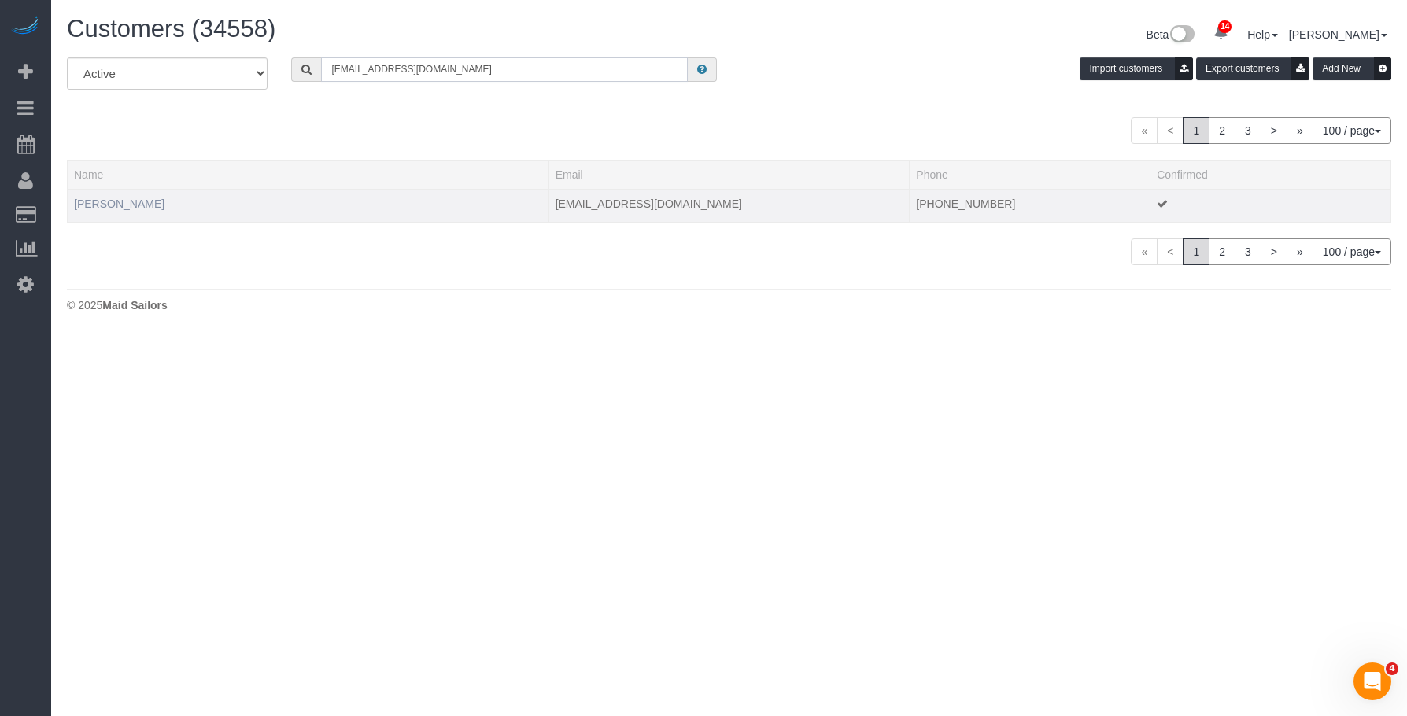
type input "carolaschrager@gmail.com"
click at [138, 203] on link "Carol Schrager" at bounding box center [119, 204] width 91 height 13
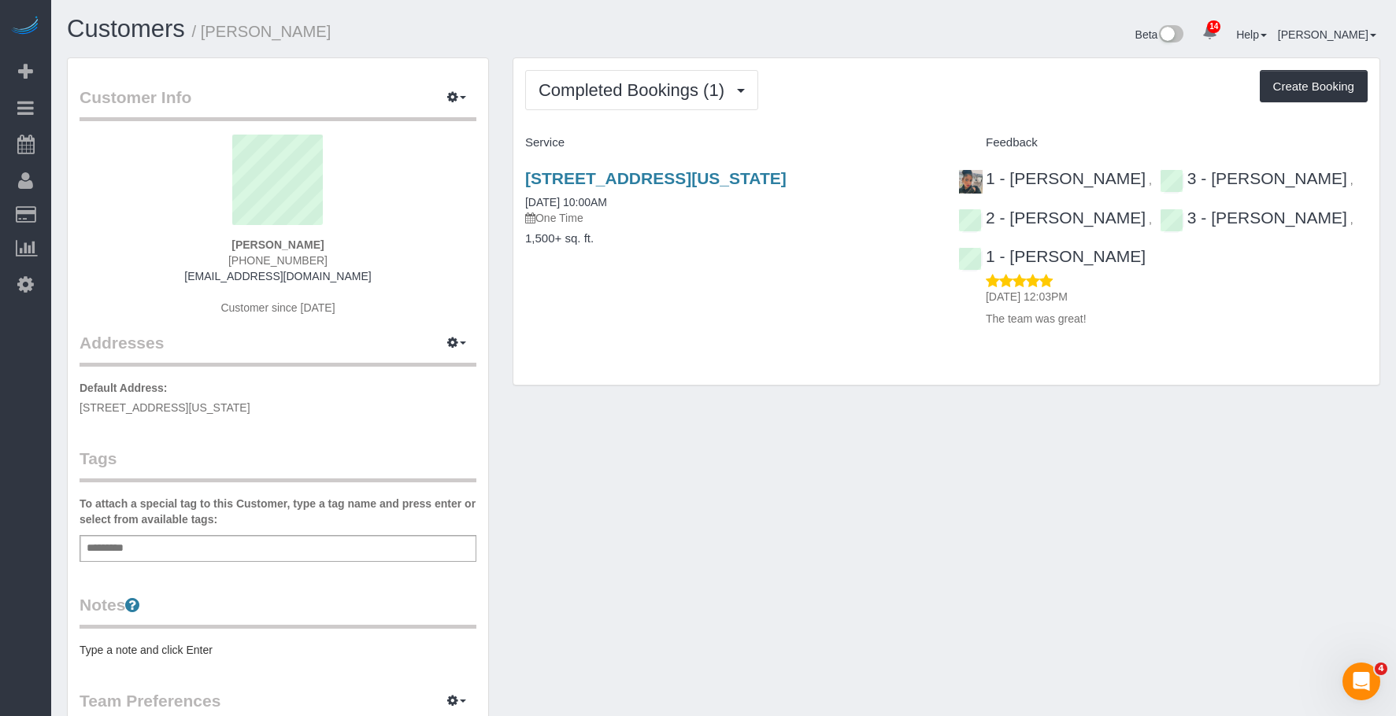
drag, startPoint x: 205, startPoint y: 34, endPoint x: 337, endPoint y: 33, distance: 131.5
click at [337, 33] on h1 "Customers / Carol Schrager" at bounding box center [389, 29] width 645 height 27
copy small "Carol Schrager"
click at [561, 80] on button "Completed Bookings (1)" at bounding box center [641, 90] width 233 height 40
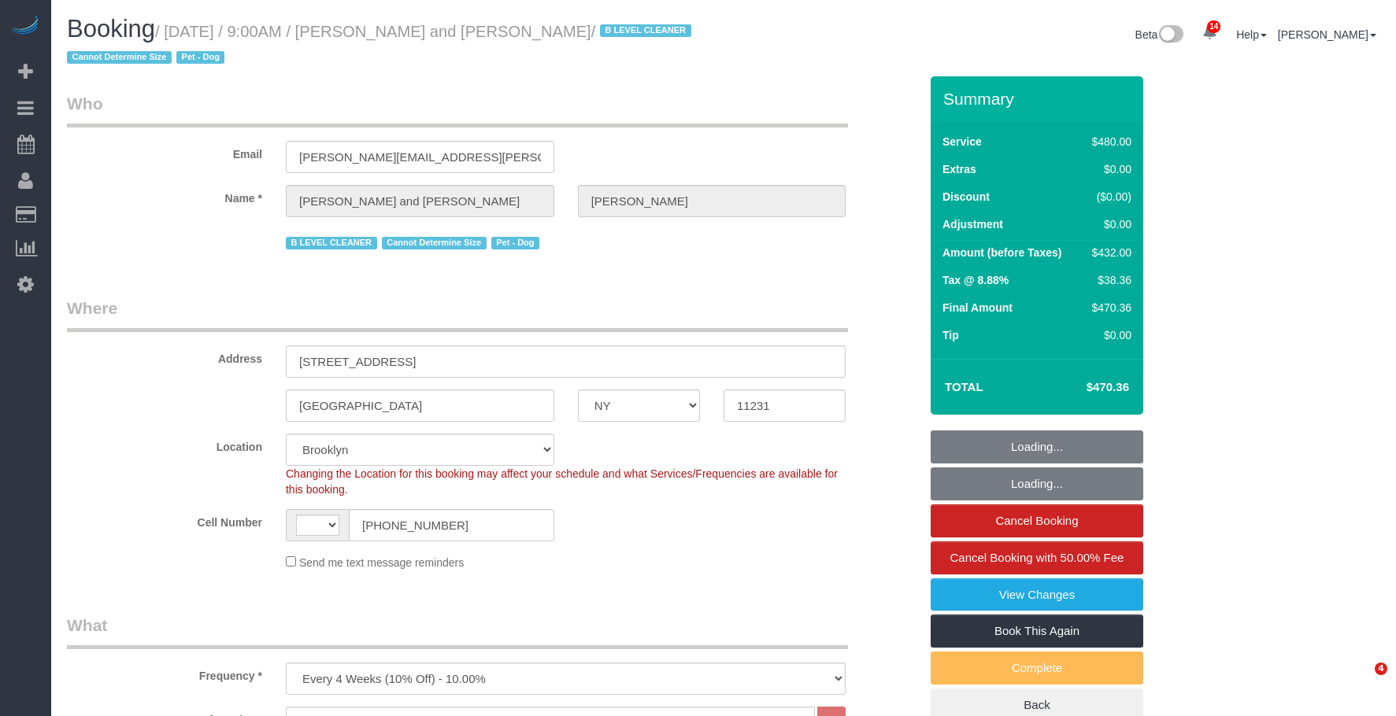
select select "NY"
select select "2"
select select "180"
select select "number:57"
select select "number:72"
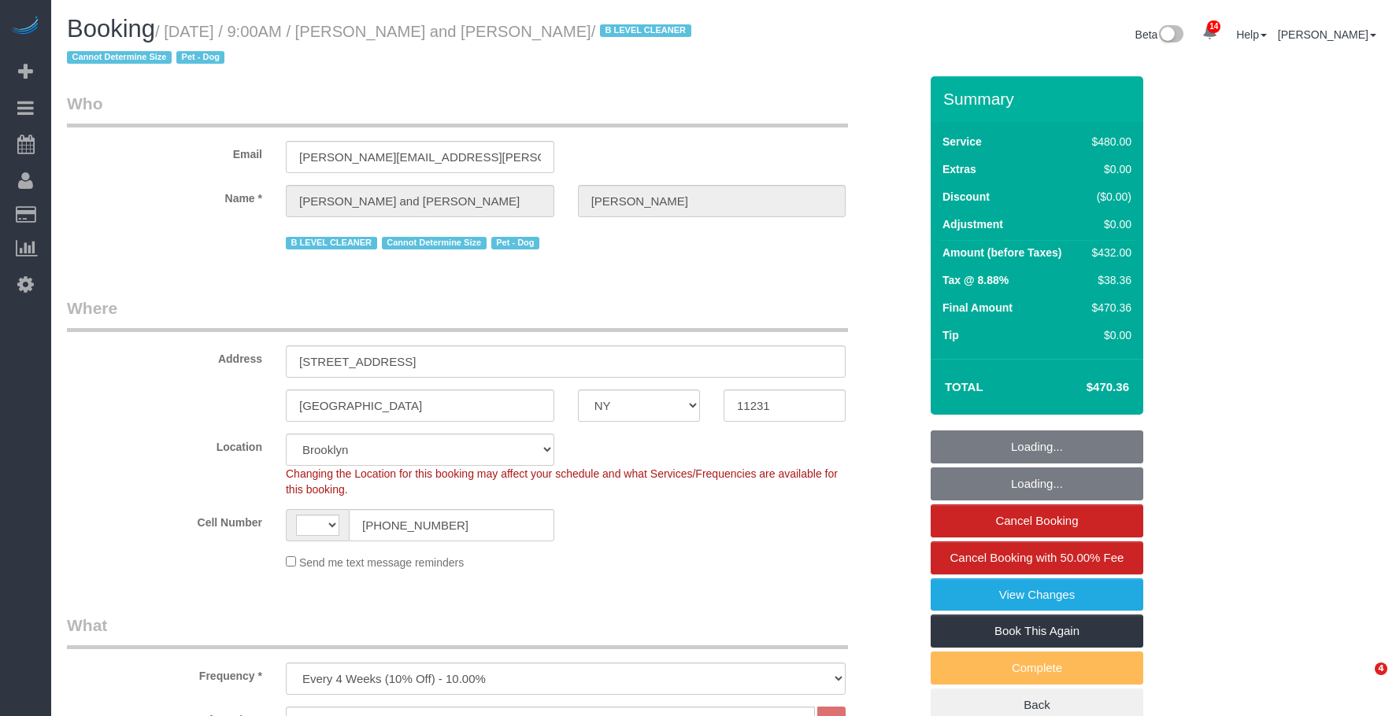
select select "number:13"
select select "number:5"
select select "object:988"
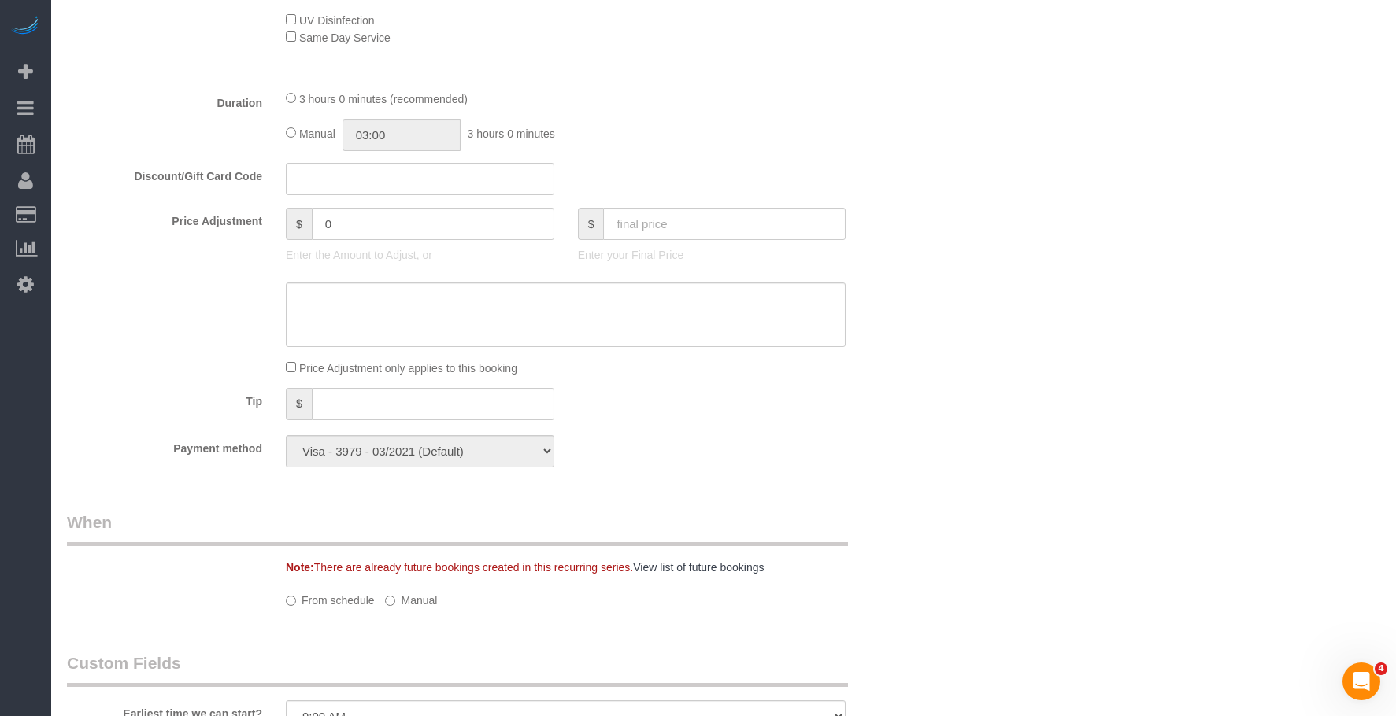
select select "string:[GEOGRAPHIC_DATA]"
select select "spot1"
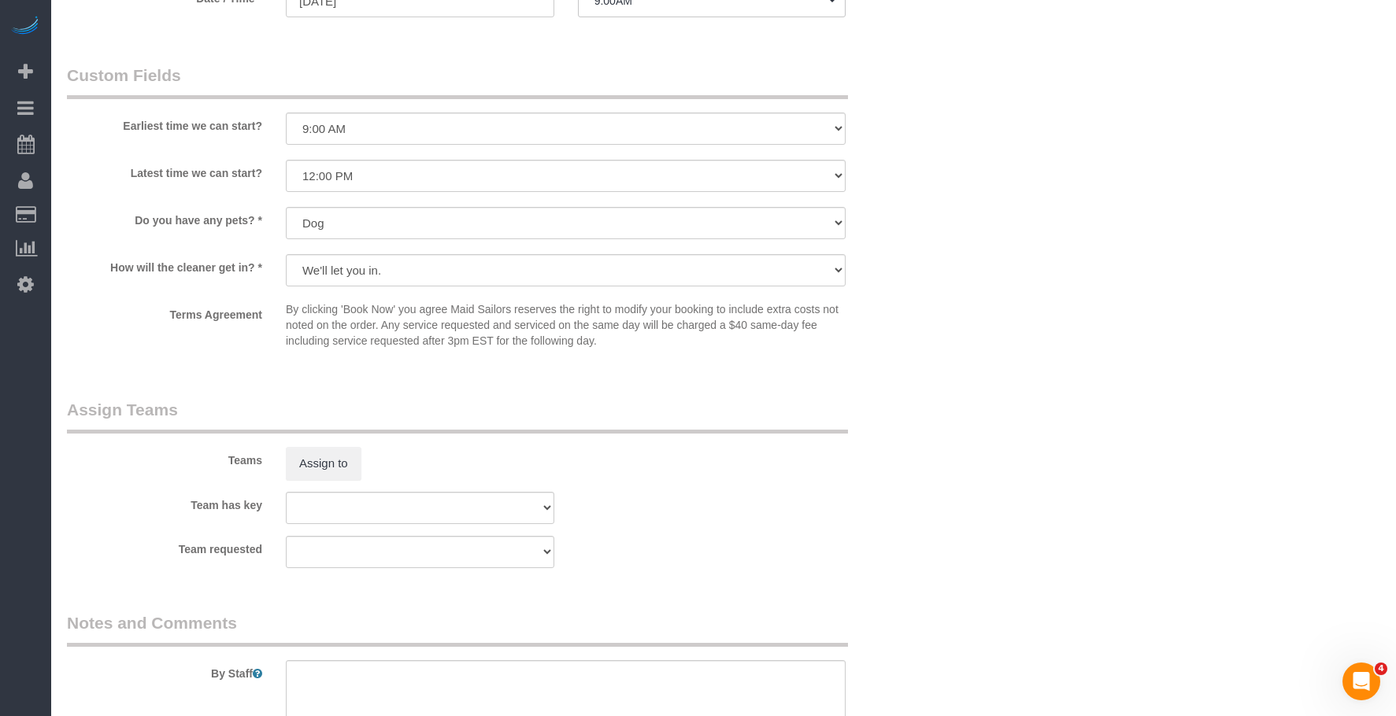
scroll to position [1574, 0]
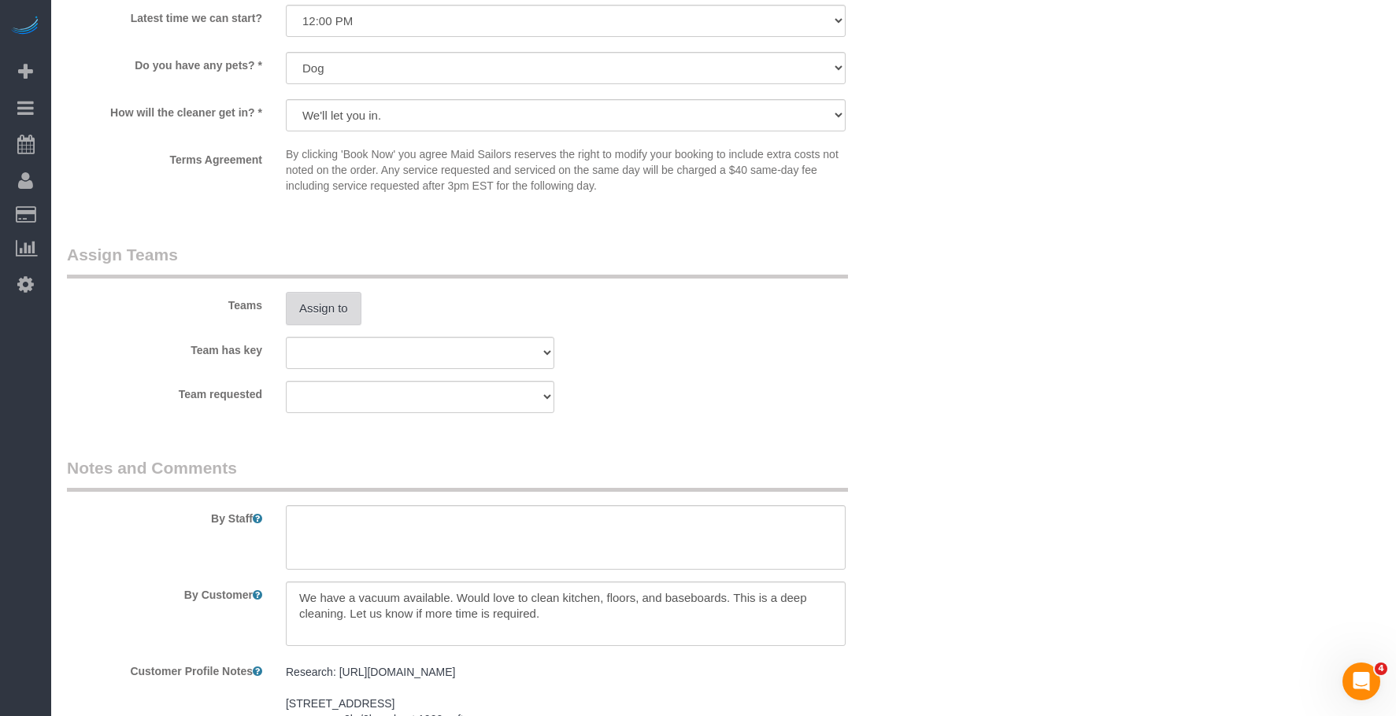
click at [345, 310] on button "Assign to" at bounding box center [324, 308] width 76 height 33
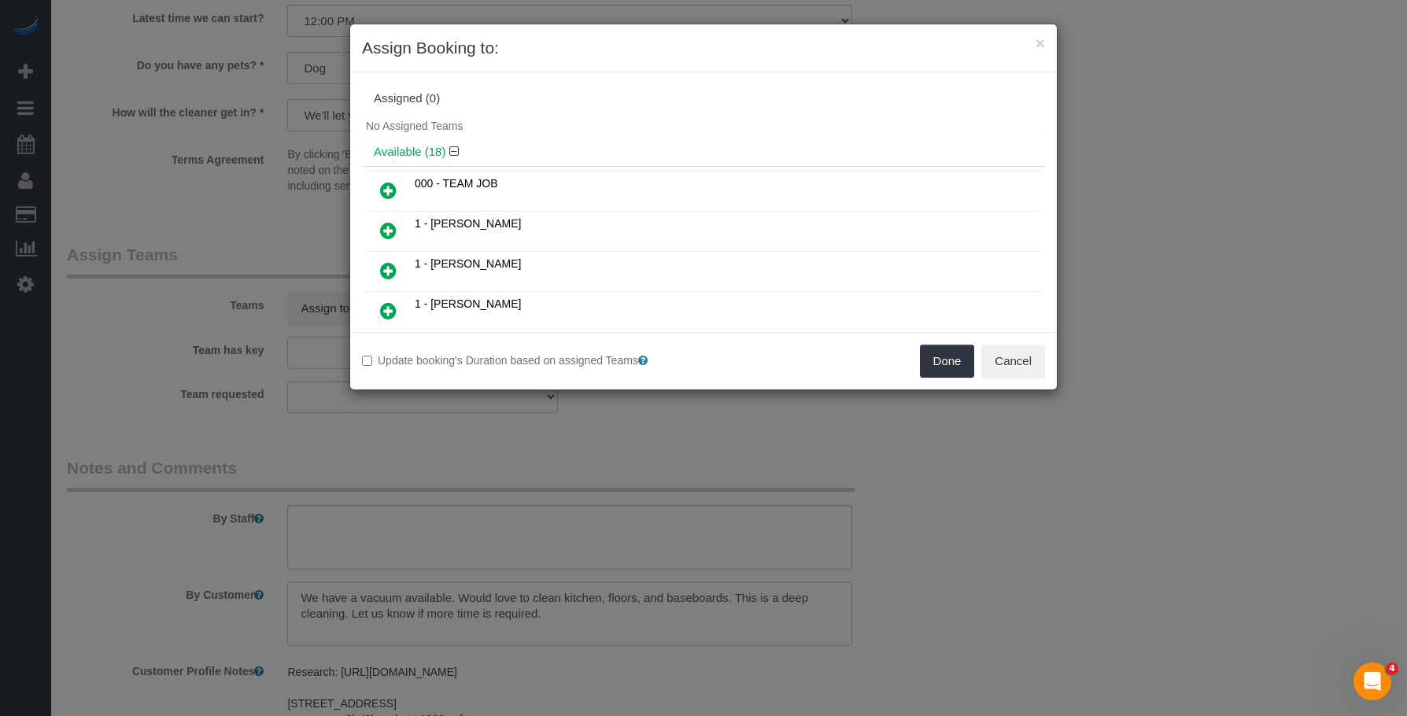
click at [383, 188] on icon at bounding box center [388, 190] width 17 height 19
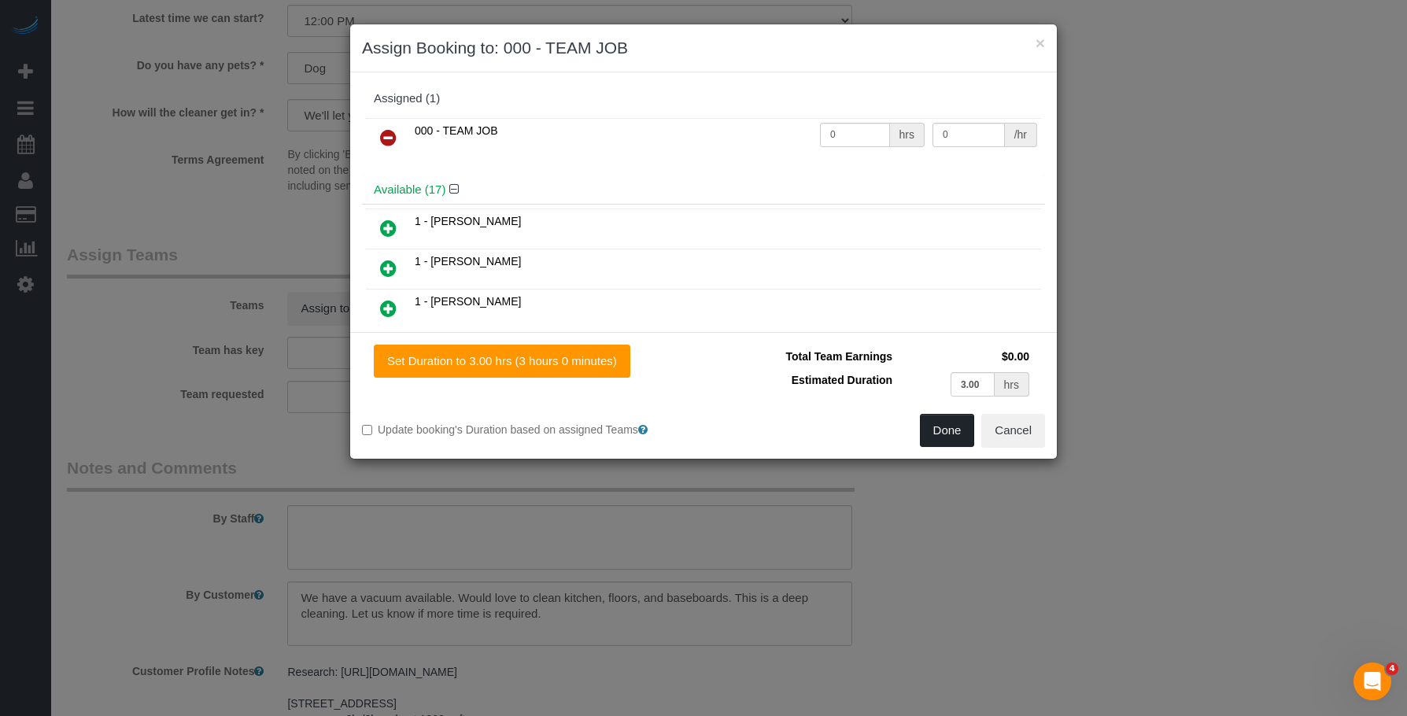
click at [953, 433] on button "Done" at bounding box center [947, 430] width 55 height 33
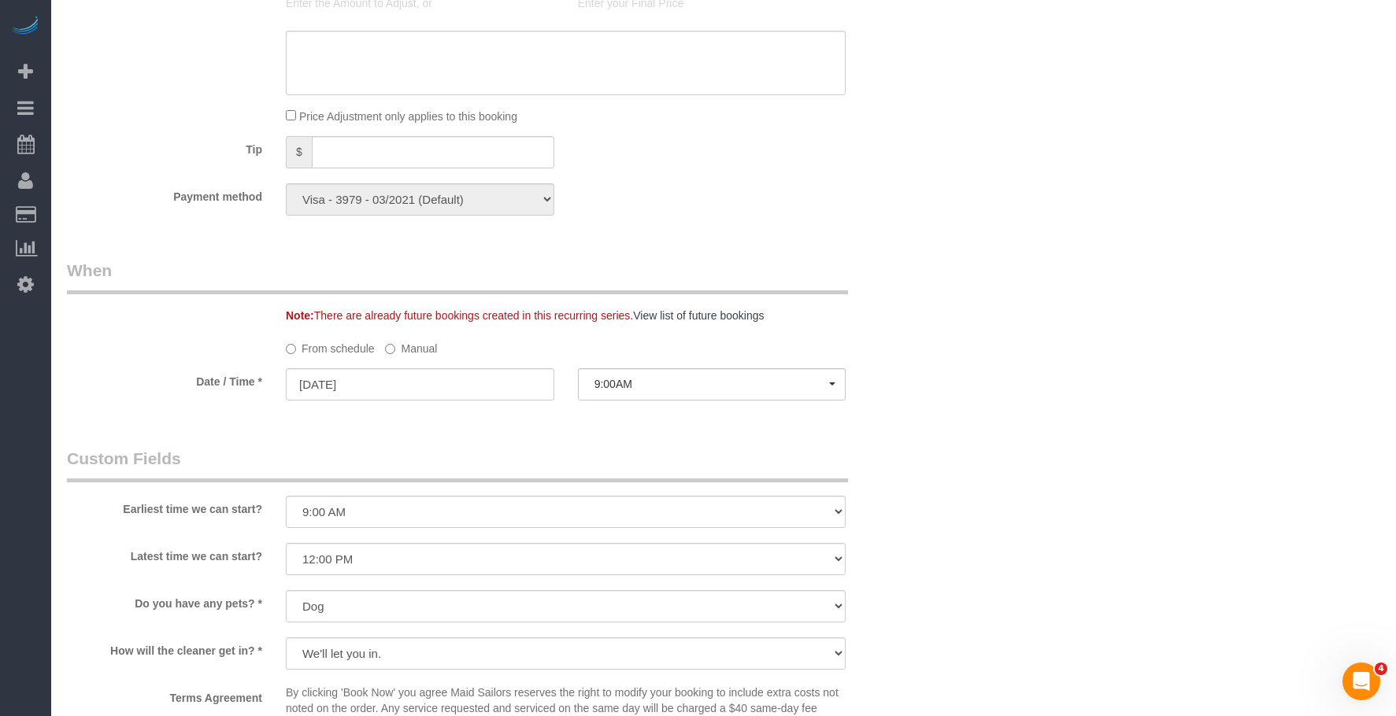
scroll to position [1023, 0]
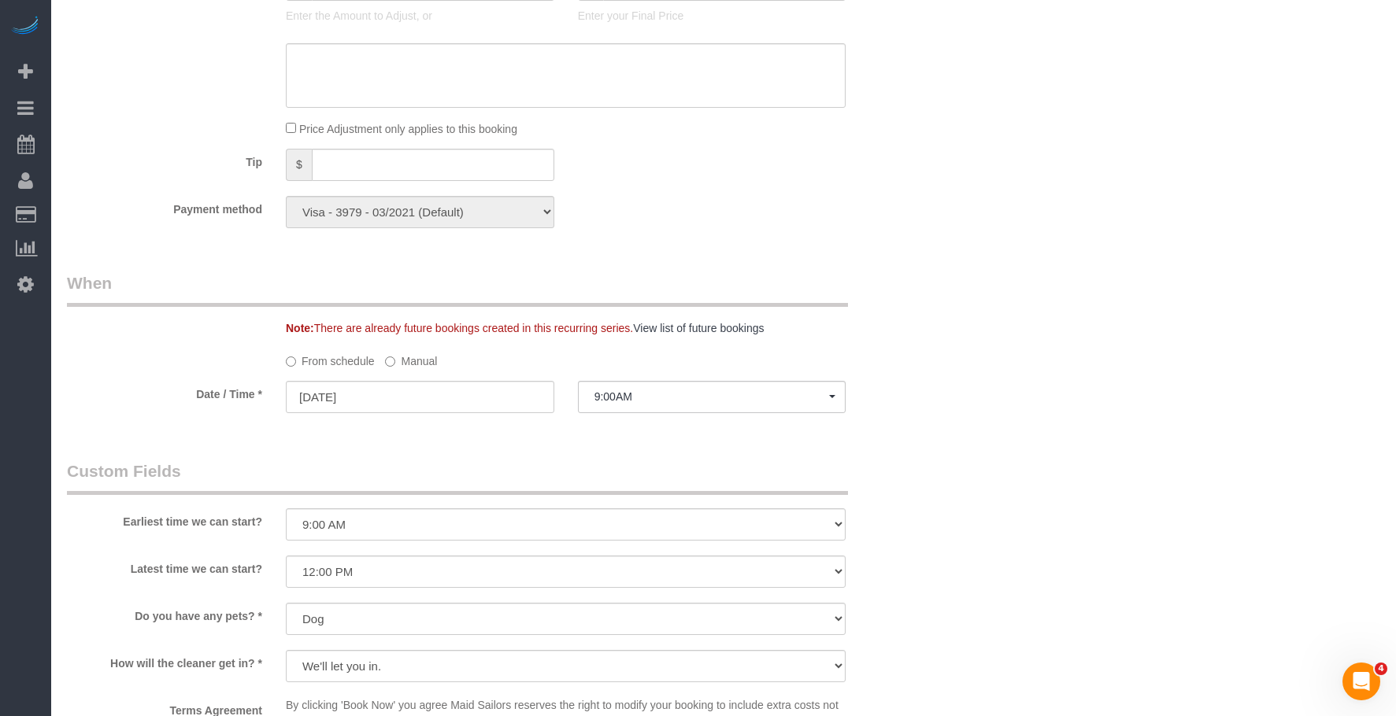
drag, startPoint x: 421, startPoint y: 357, endPoint x: 432, endPoint y: 375, distance: 20.5
click at [421, 357] on label "Manual" at bounding box center [411, 358] width 52 height 21
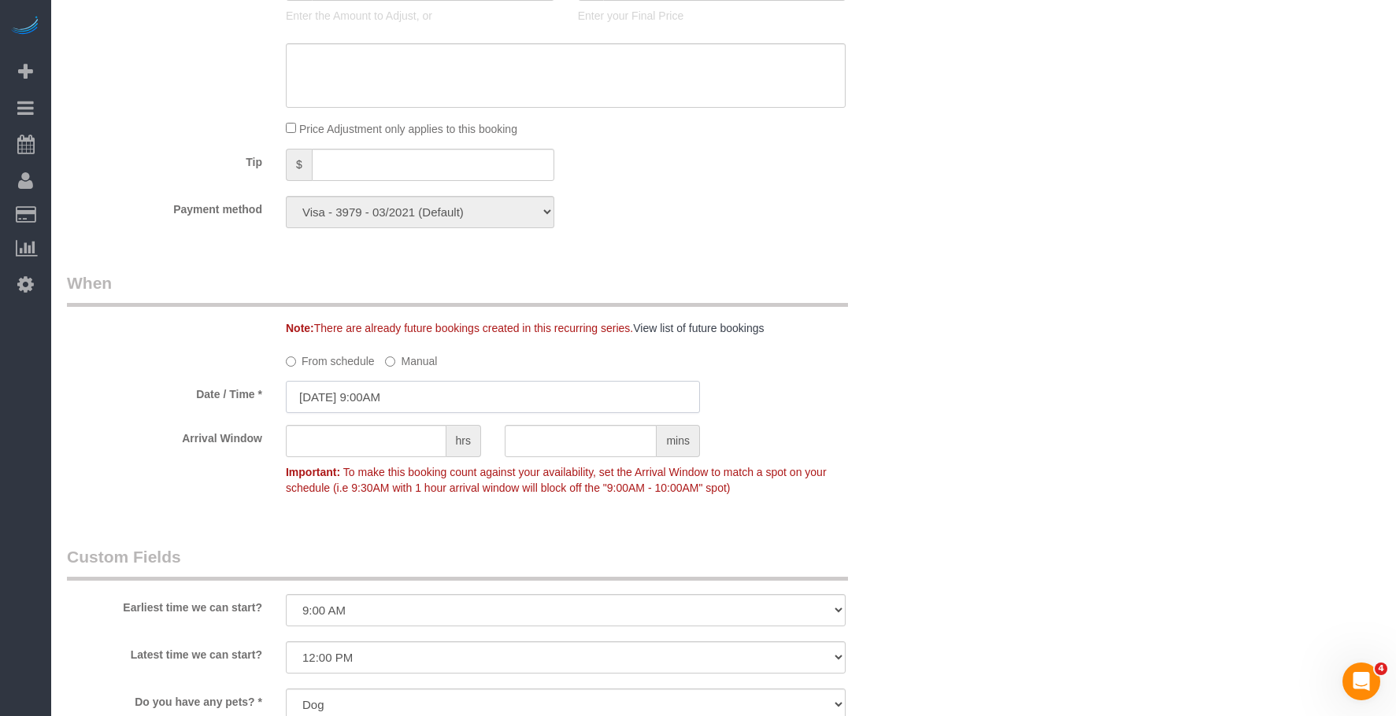
click at [503, 398] on input "09/10/2025 9:00AM" at bounding box center [493, 397] width 414 height 32
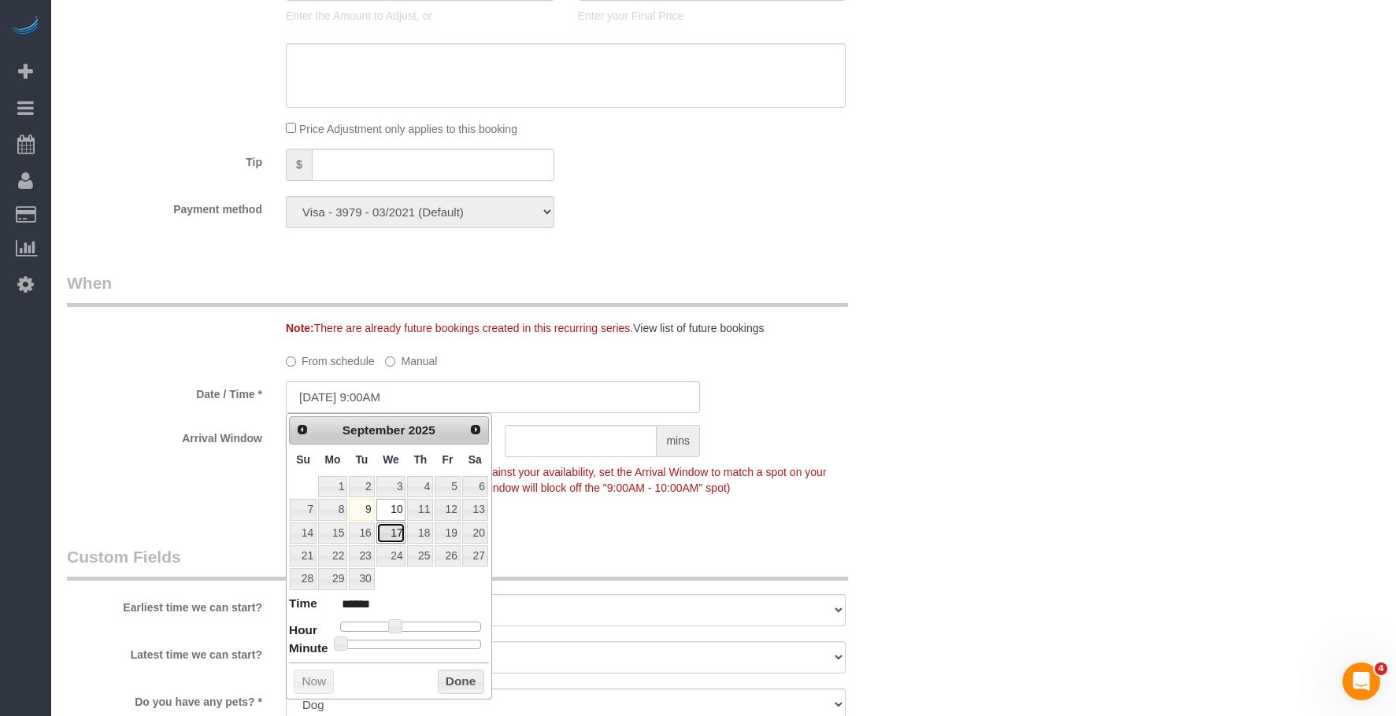
click at [394, 530] on link "17" at bounding box center [391, 533] width 30 height 21
type input "09/17/2025 9:00AM"
click at [1152, 286] on div "Who Email madeline.muzzi@gmail.com Name * Nick Donald and Madeline Muzzi B LEVE…" at bounding box center [723, 285] width 1313 height 2465
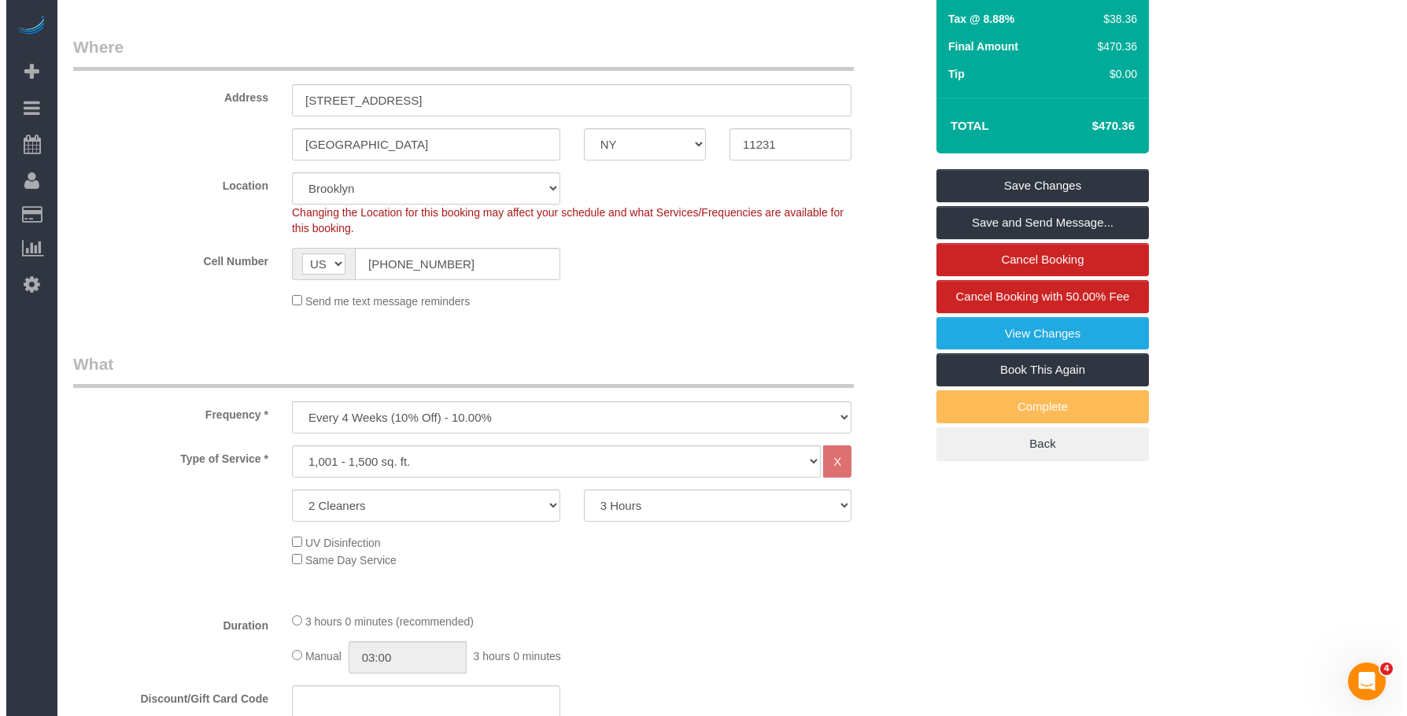
scroll to position [79, 0]
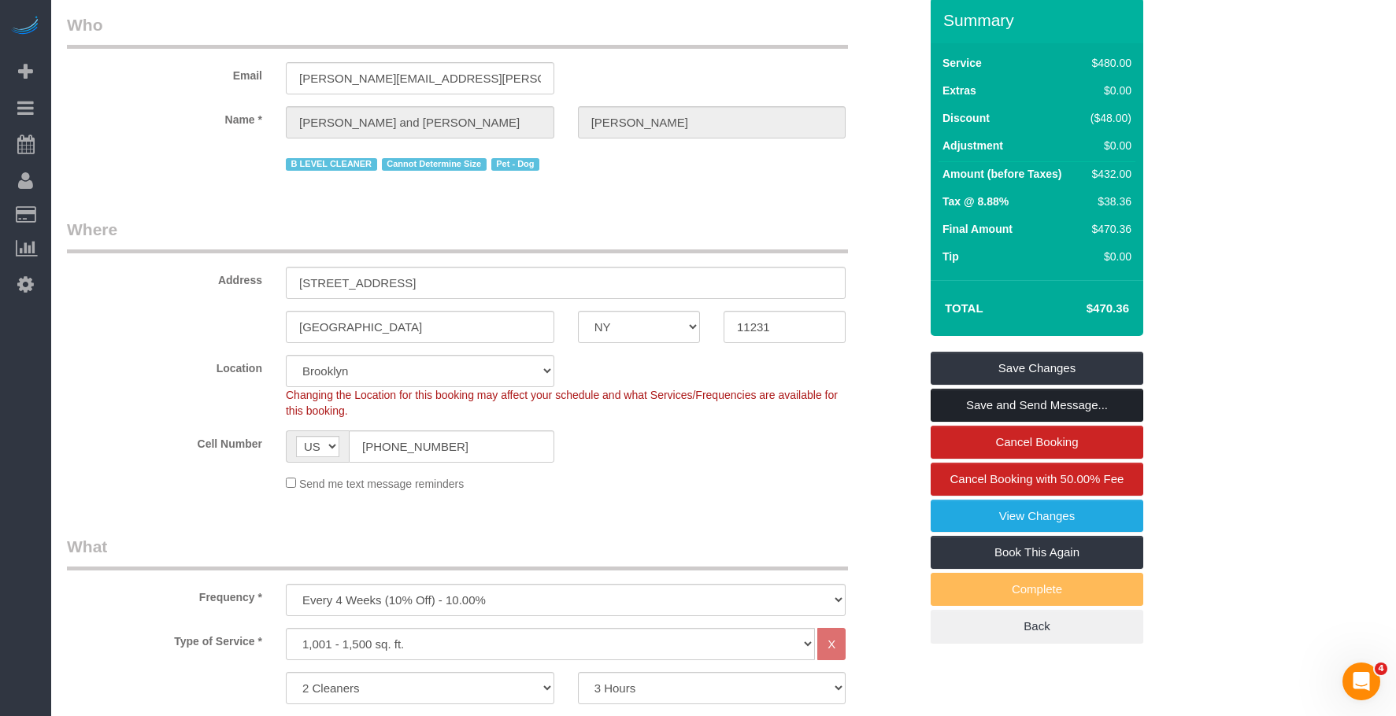
click at [1045, 402] on link "Save and Send Message..." at bounding box center [1036, 405] width 213 height 33
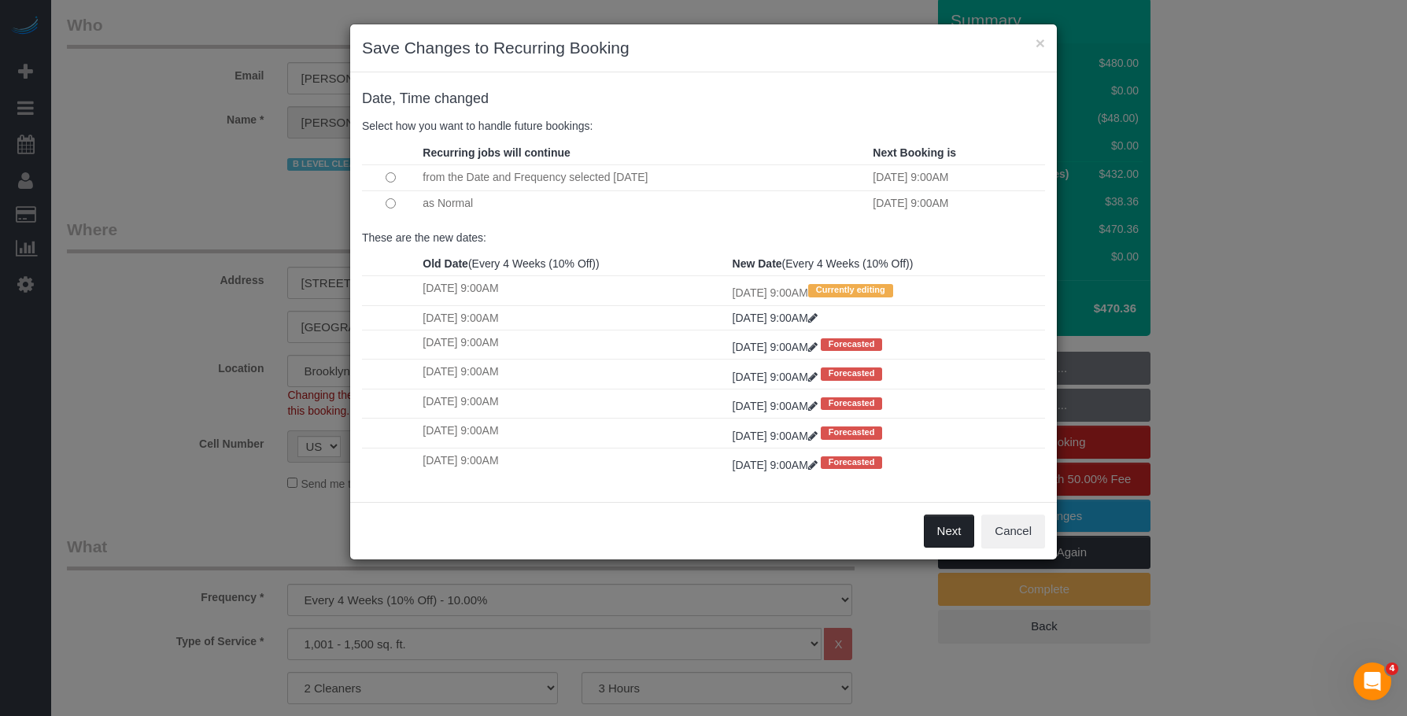
click at [959, 531] on button "Next" at bounding box center [949, 531] width 51 height 33
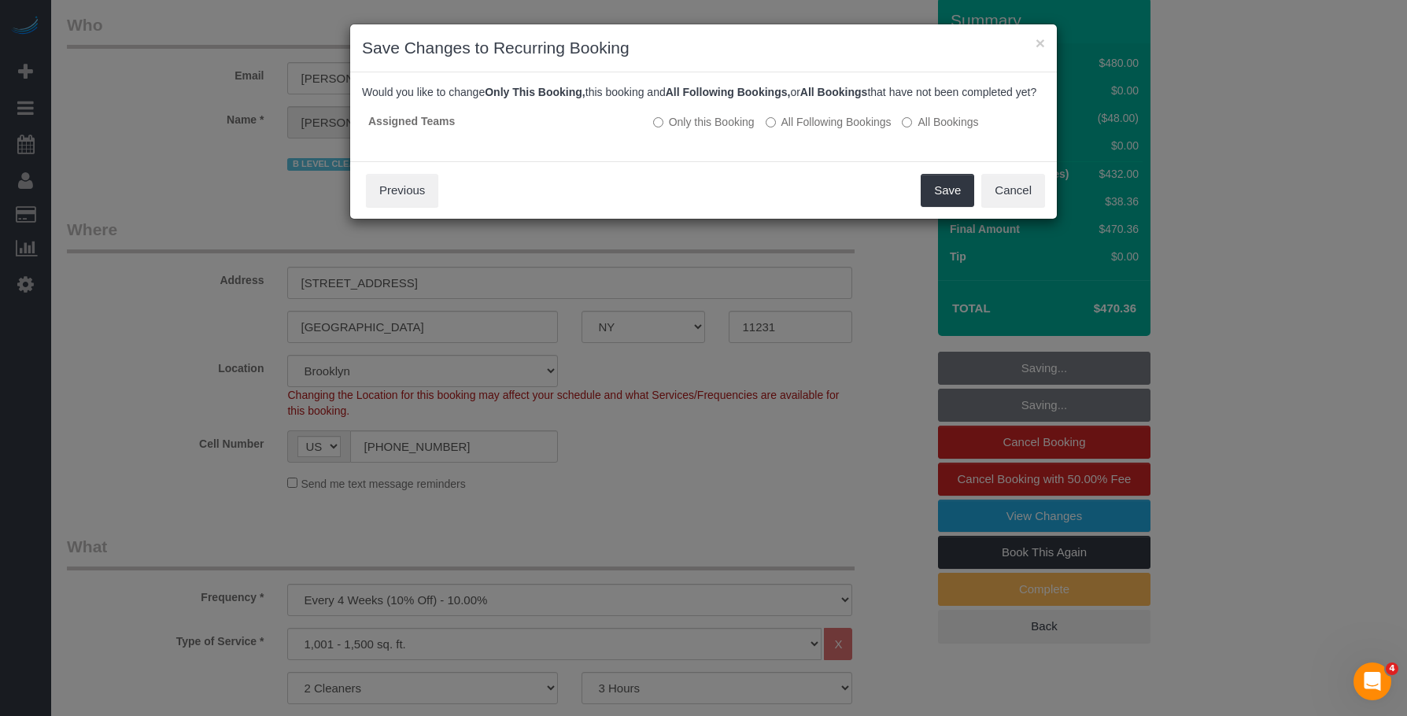
click at [818, 214] on div "Save Cancel Previous" at bounding box center [703, 189] width 707 height 57
click at [954, 204] on button "Save" at bounding box center [948, 190] width 54 height 33
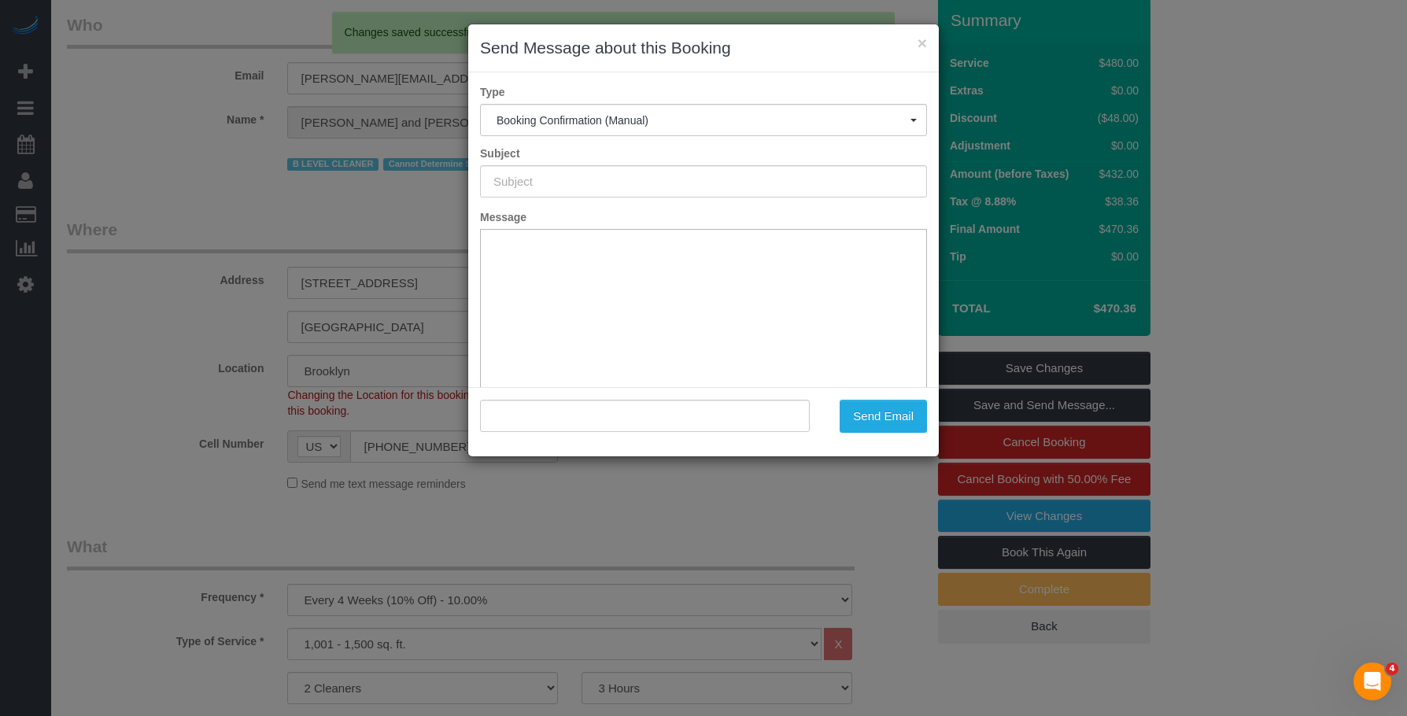
scroll to position [0, 0]
type input "Cleaning Confirmed for 09/17/2025 at 9:00am"
type input ""Nick Donald and Madeline Muzzi" <madeline.muzzi@gmail.com>"
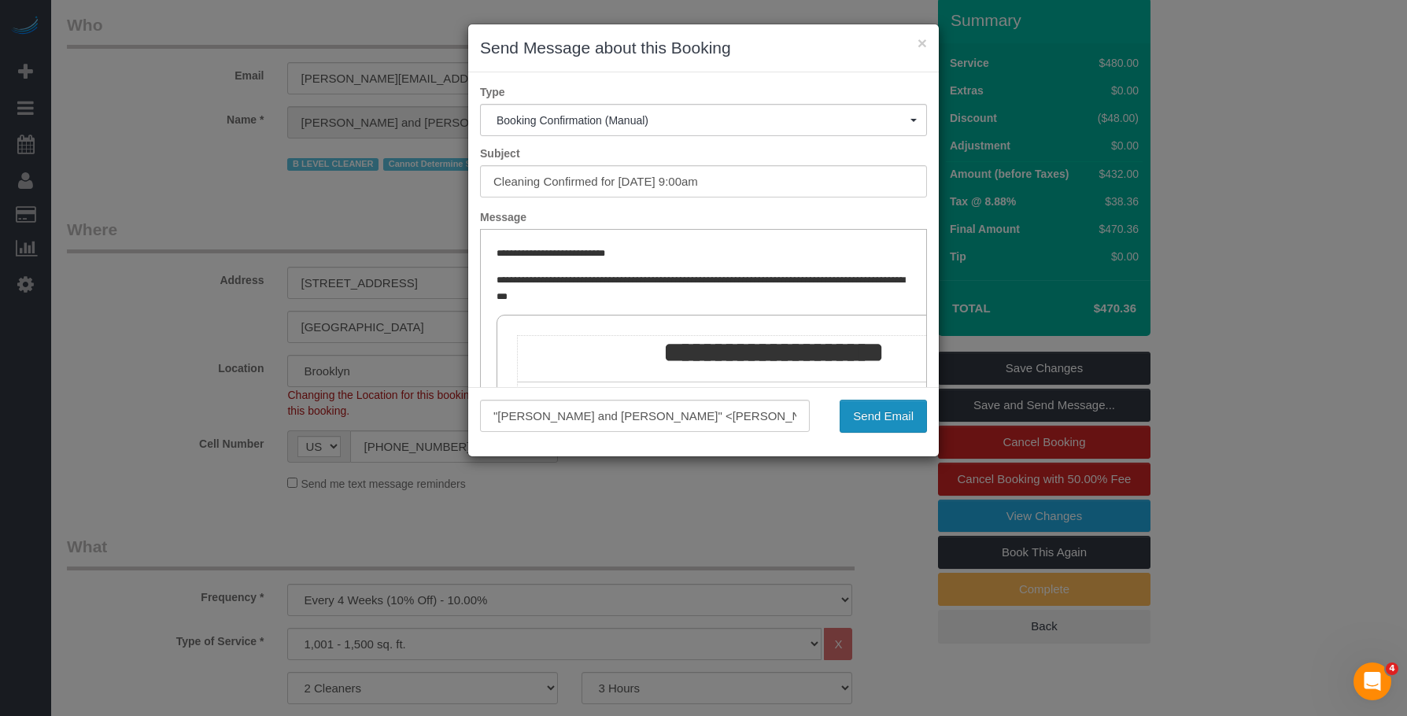
click at [871, 411] on button "Send Email" at bounding box center [883, 416] width 87 height 33
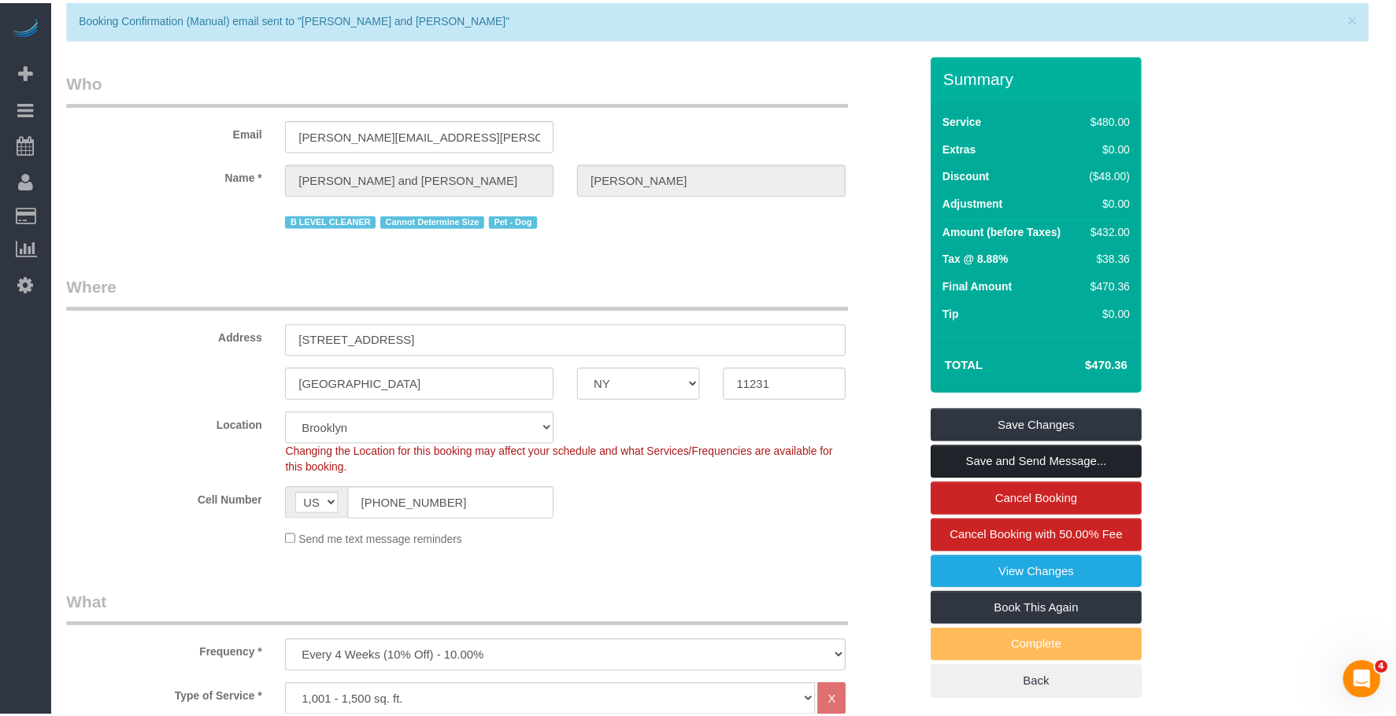
scroll to position [135, 0]
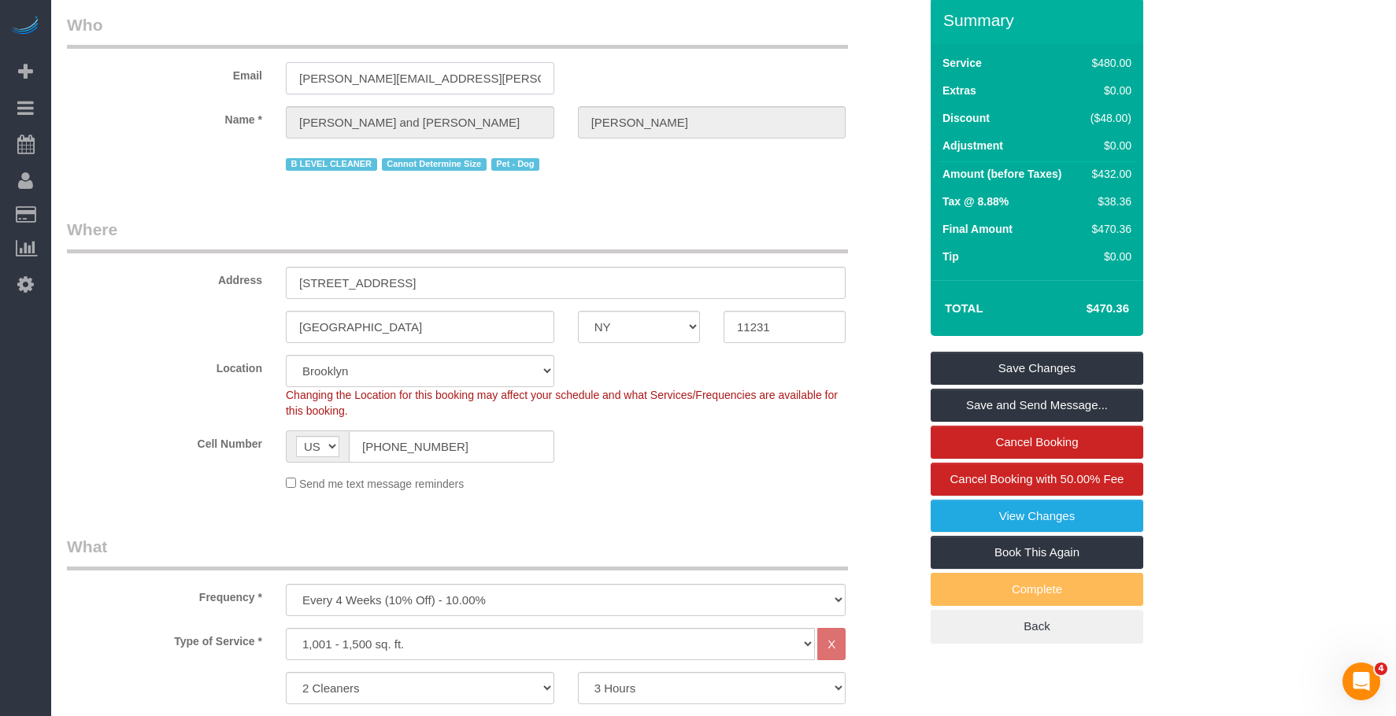
click at [468, 76] on input "madeline.muzzi@gmail.com" at bounding box center [420, 78] width 268 height 32
drag, startPoint x: 304, startPoint y: 78, endPoint x: 113, endPoint y: 64, distance: 191.0
click at [114, 64] on div "Email madeline.muzzi@gmail.com" at bounding box center [492, 53] width 875 height 81
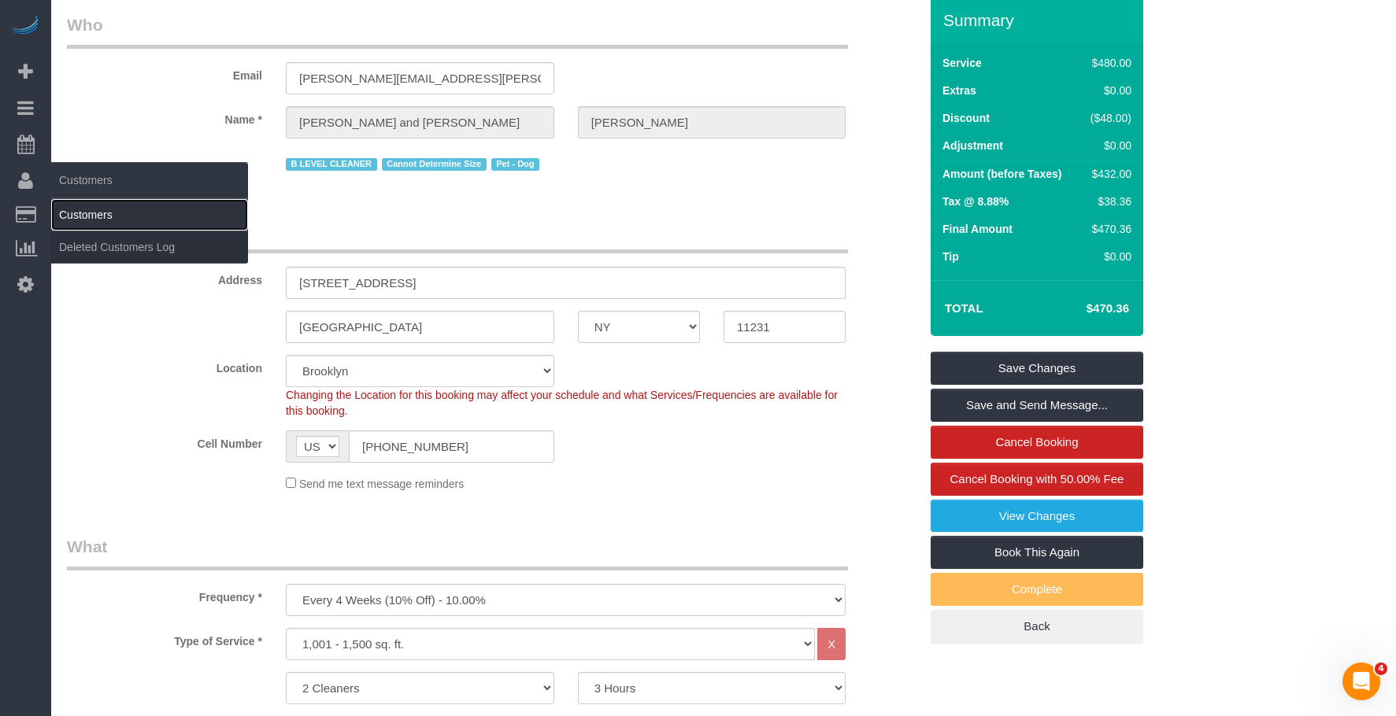
drag, startPoint x: 92, startPoint y: 205, endPoint x: 139, endPoint y: 205, distance: 47.2
click at [92, 206] on link "Customers" at bounding box center [149, 214] width 197 height 31
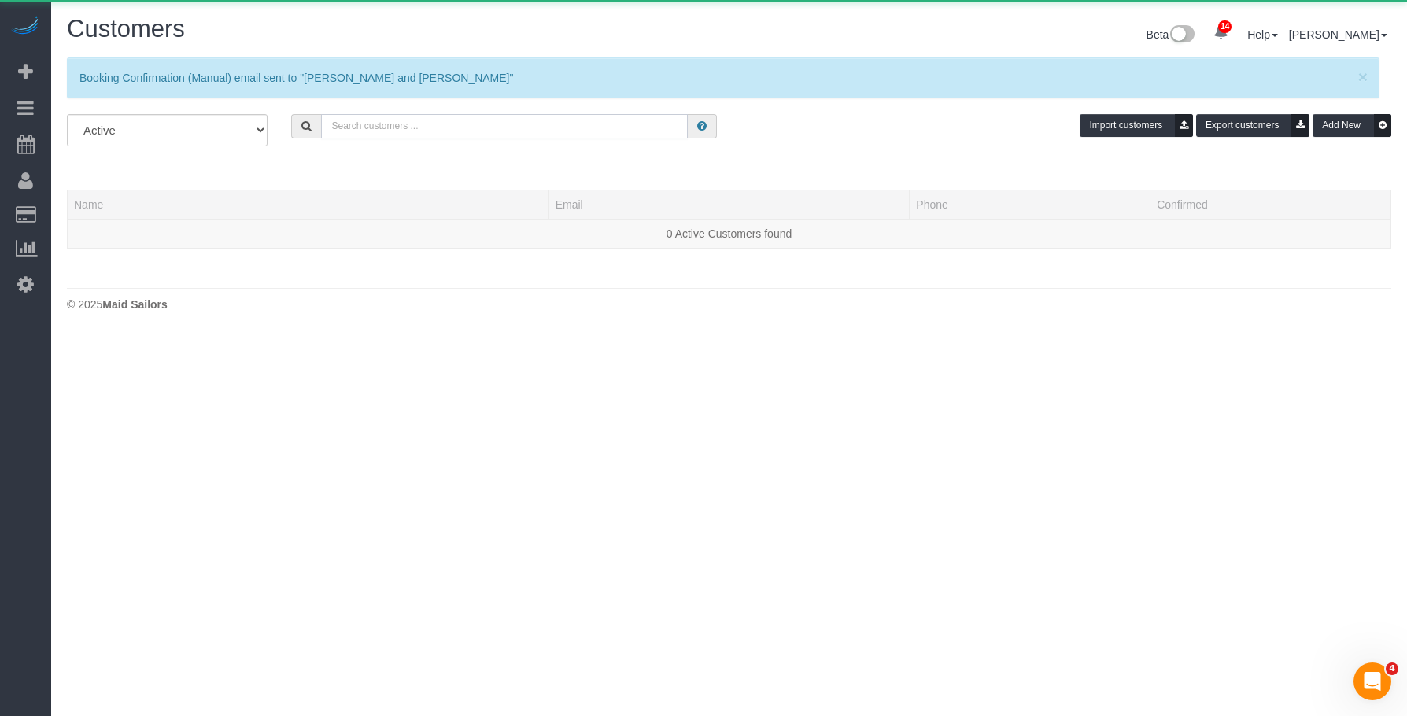
click at [468, 124] on input "text" at bounding box center [504, 126] width 367 height 24
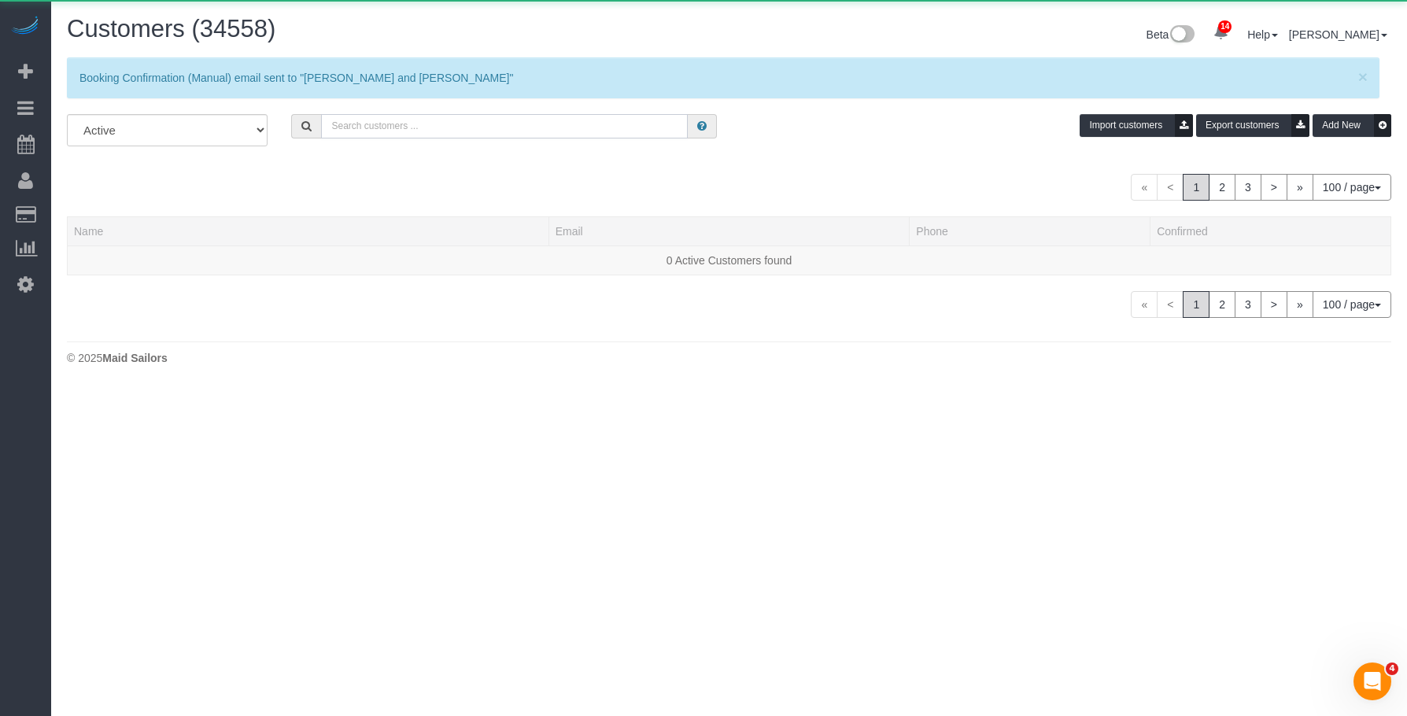
paste input "madeline.muzzi@gmail.com"
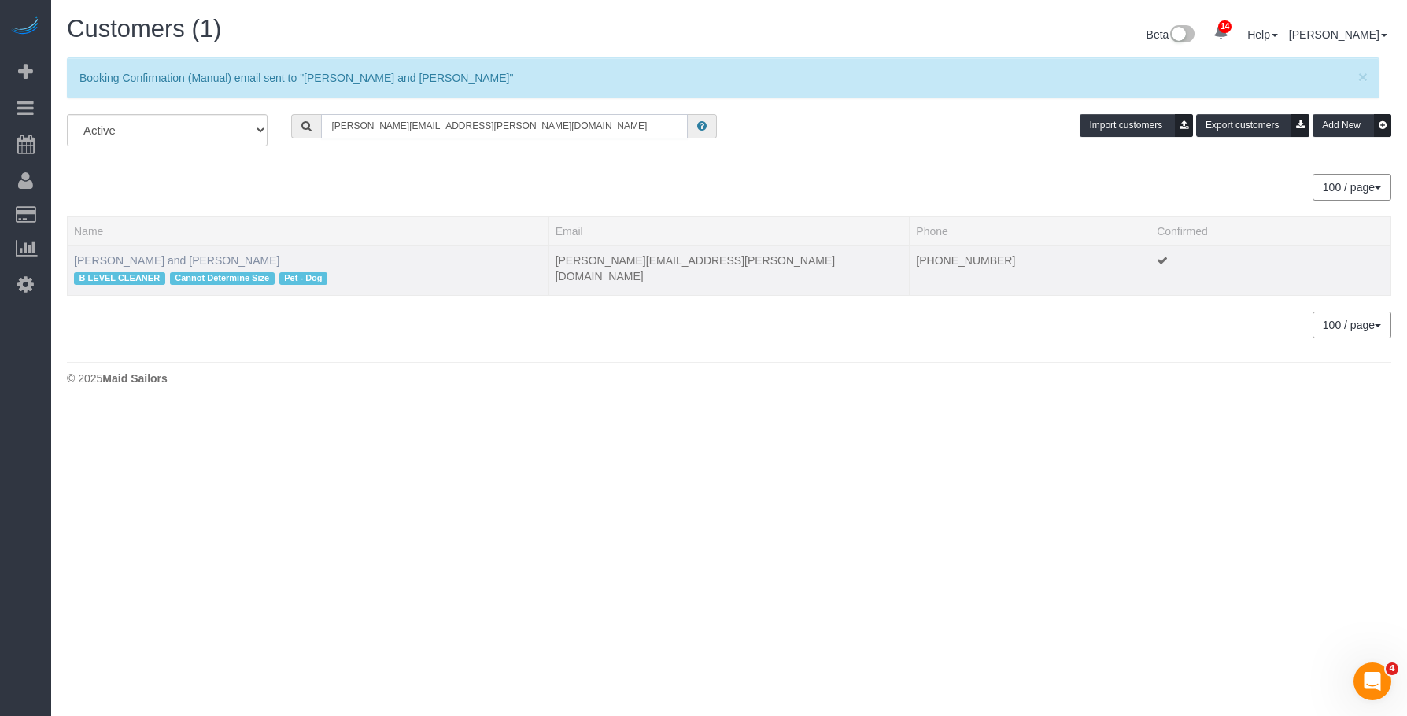
type input "madeline.muzzi@gmail.com"
click at [133, 260] on link "Nick Donald and Madeline Muzzi" at bounding box center [176, 260] width 205 height 13
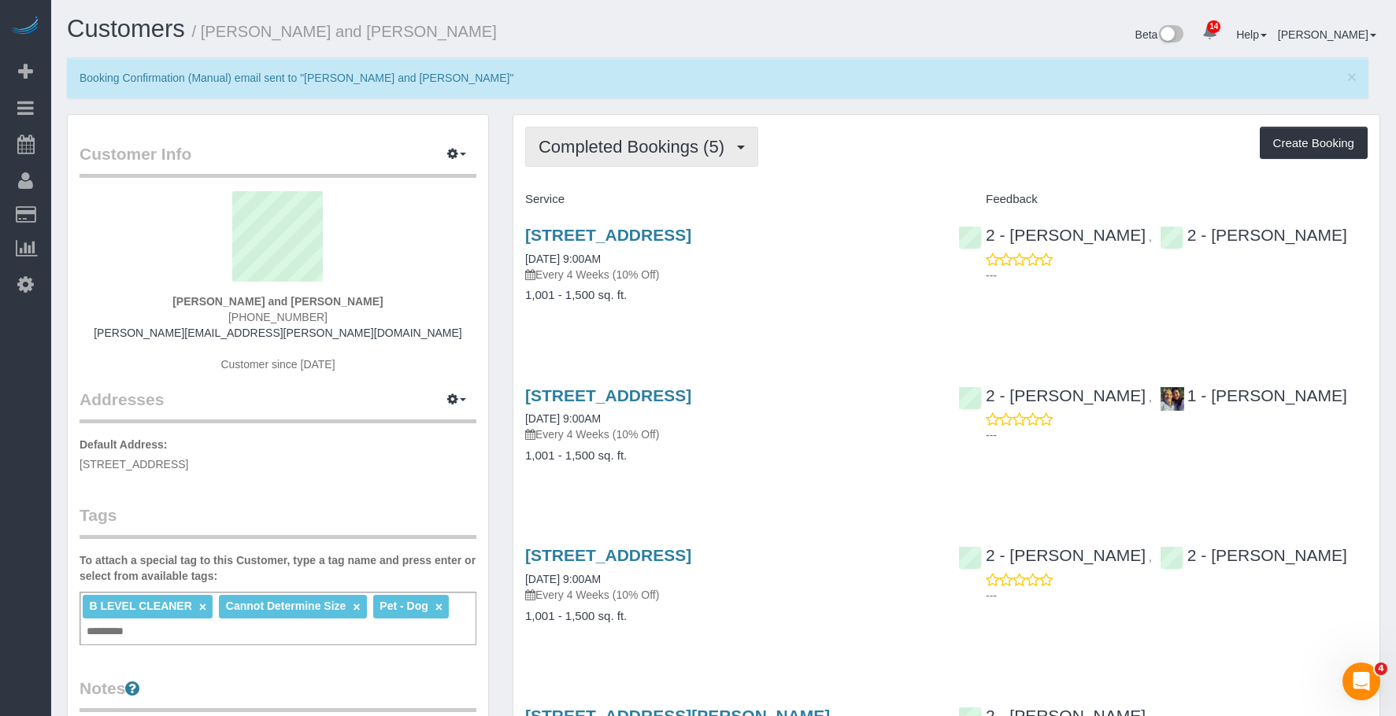
drag, startPoint x: 661, startPoint y: 151, endPoint x: 654, endPoint y: 208, distance: 57.1
click at [661, 151] on span "Completed Bookings (5)" at bounding box center [635, 147] width 194 height 20
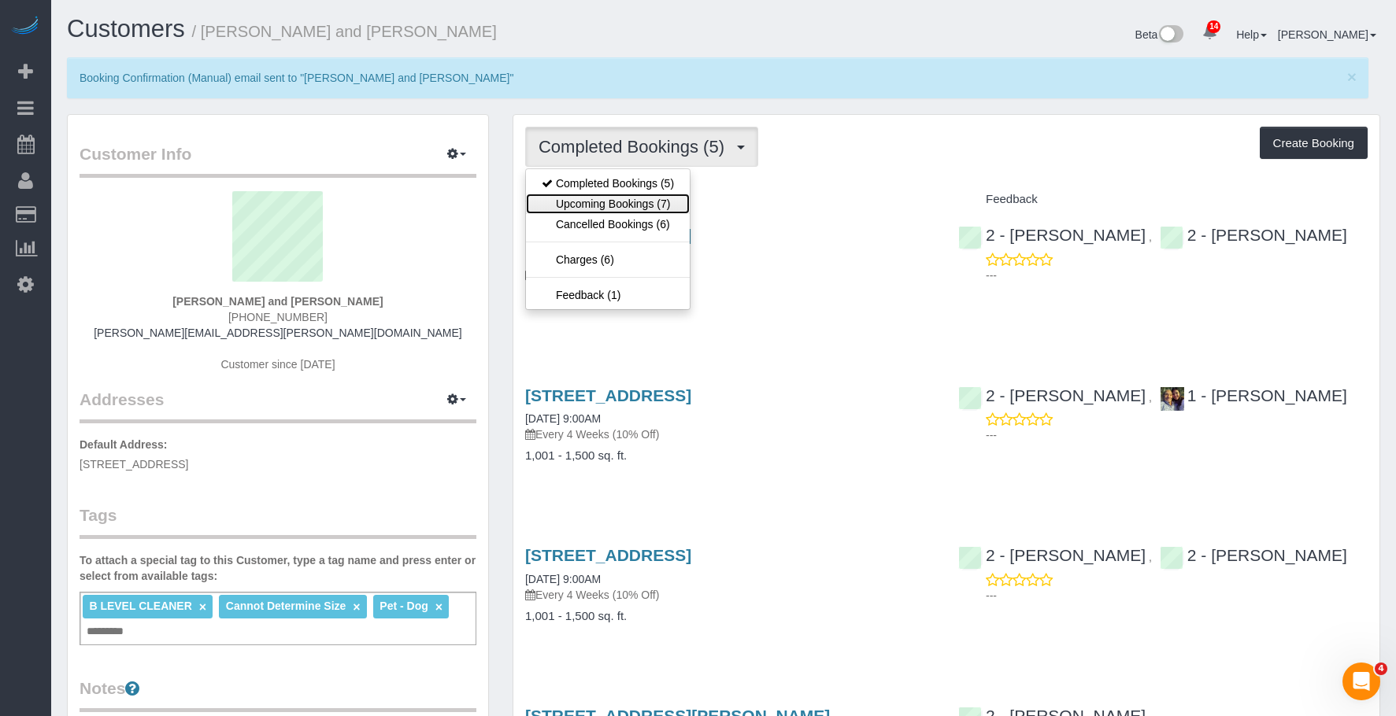
click at [650, 202] on link "Upcoming Bookings (7)" at bounding box center [608, 204] width 164 height 20
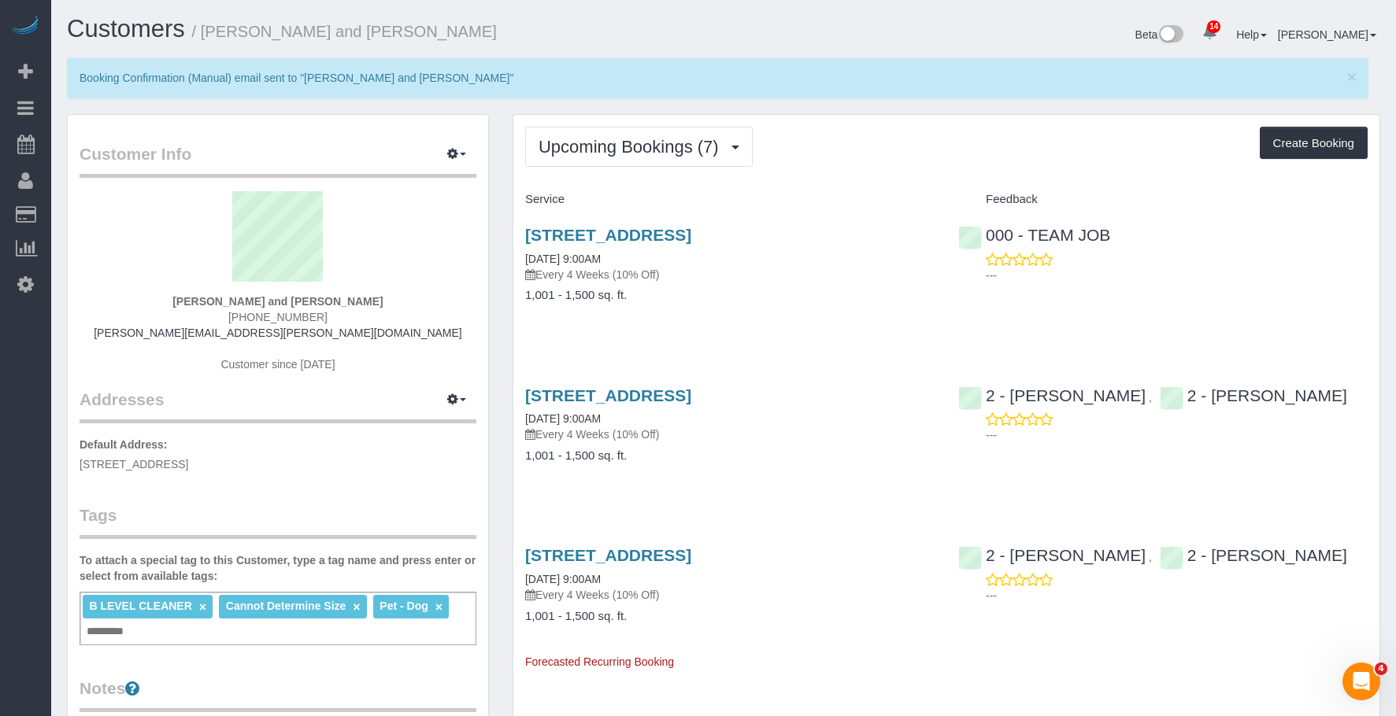
drag, startPoint x: 947, startPoint y: 109, endPoint x: 993, endPoint y: 51, distance: 74.5
click at [948, 108] on div "× Booking Confirmation (Manual) email sent to "Nick Donald and Madeline Muzzi"" at bounding box center [723, 85] width 1313 height 57
click at [630, 150] on span "Upcoming Bookings (7)" at bounding box center [632, 147] width 188 height 20
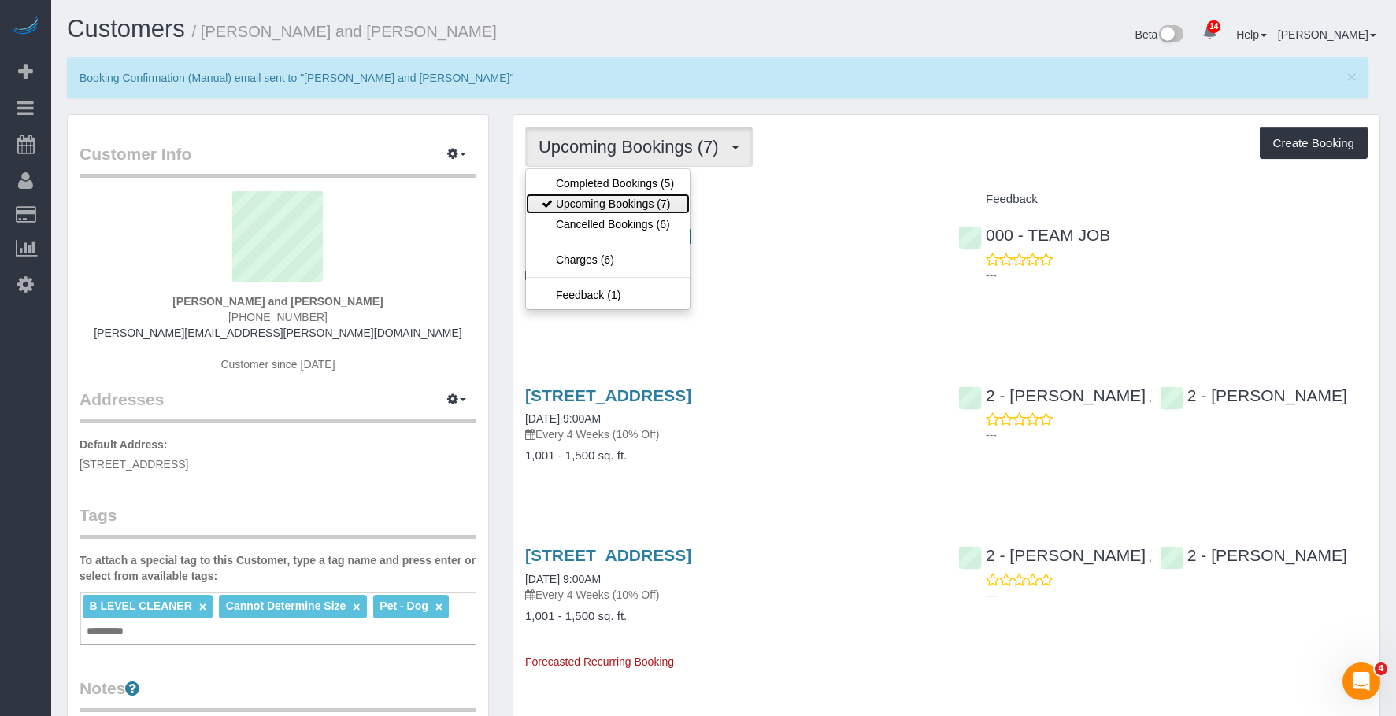
click at [619, 205] on link "Upcoming Bookings (7)" at bounding box center [608, 204] width 164 height 20
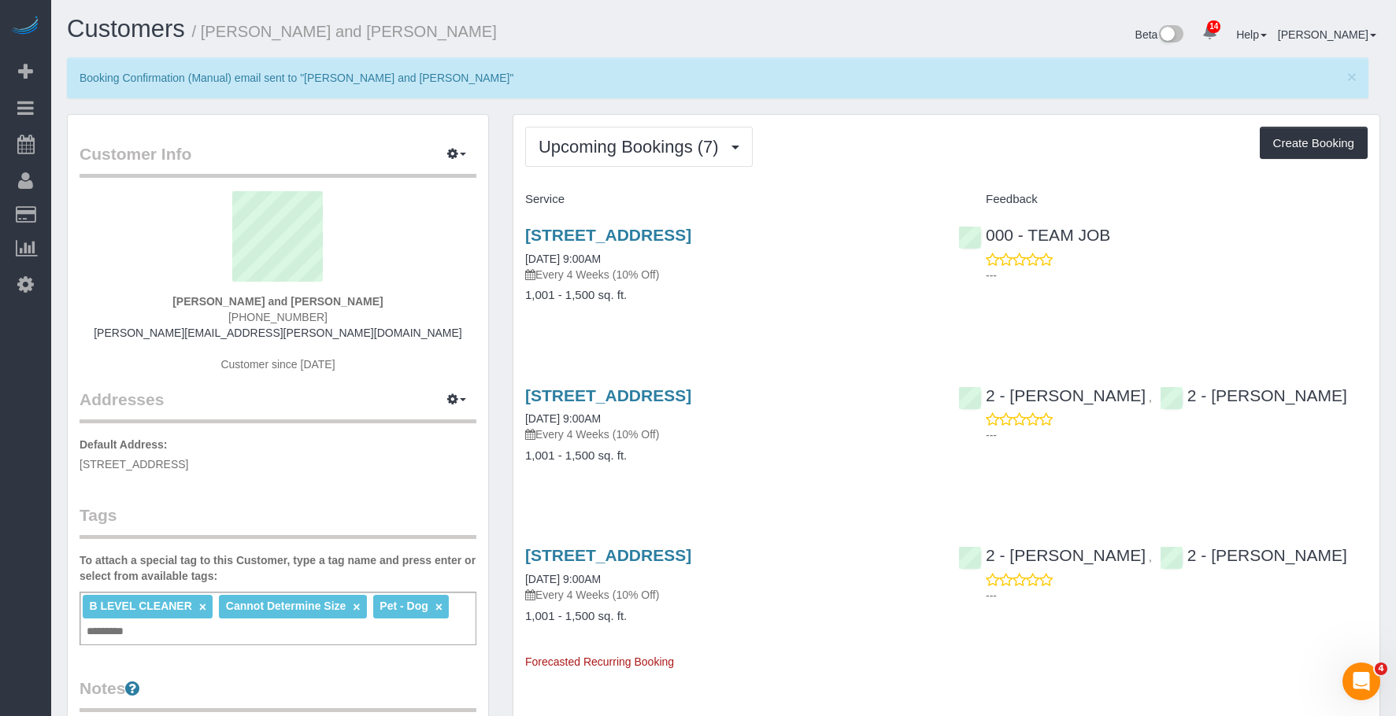
click at [816, 317] on div "160 Huntington Street, Apt. 2, Brooklyn, NY 11231 09/17/2025 9:00AM Every 4 Wee…" at bounding box center [729, 273] width 433 height 121
click at [308, 635] on div "B LEVEL CLEANER × Cannot Determine Size × Pet - Dog × Add a tag" at bounding box center [278, 619] width 397 height 54
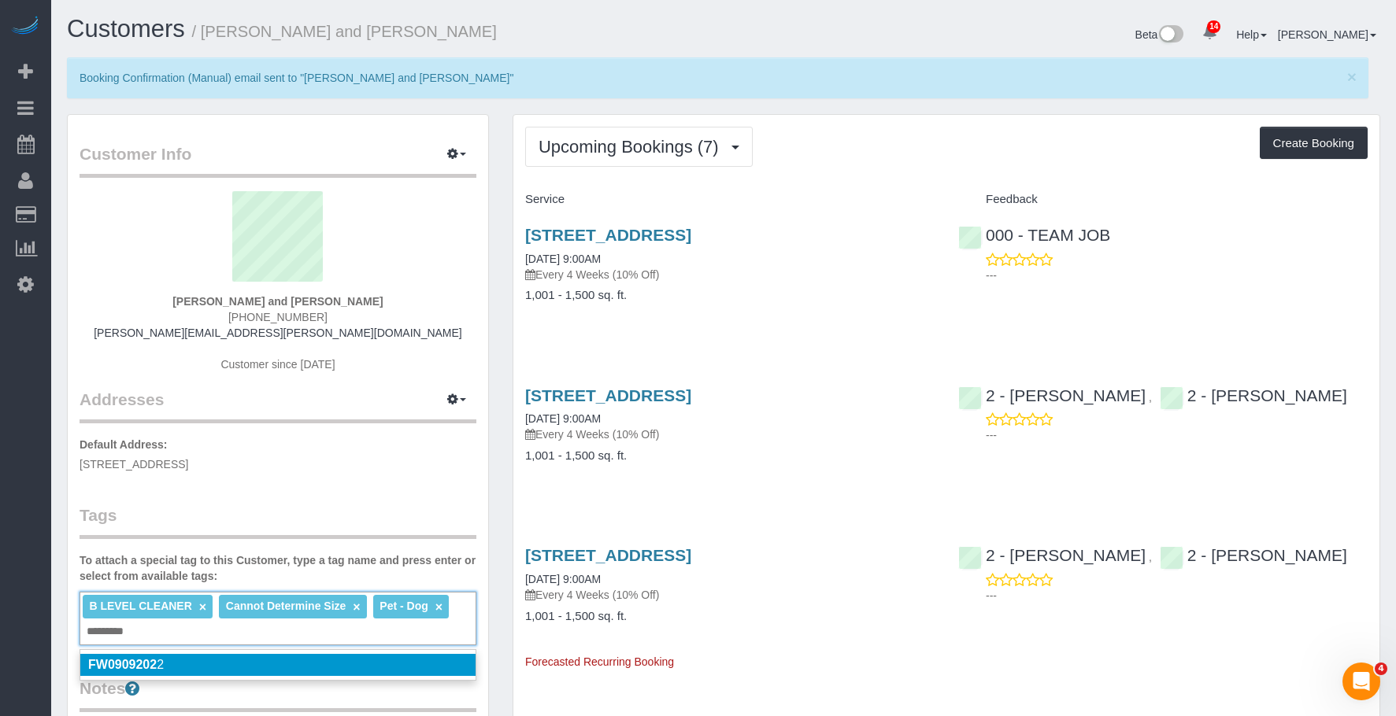
type input "**********"
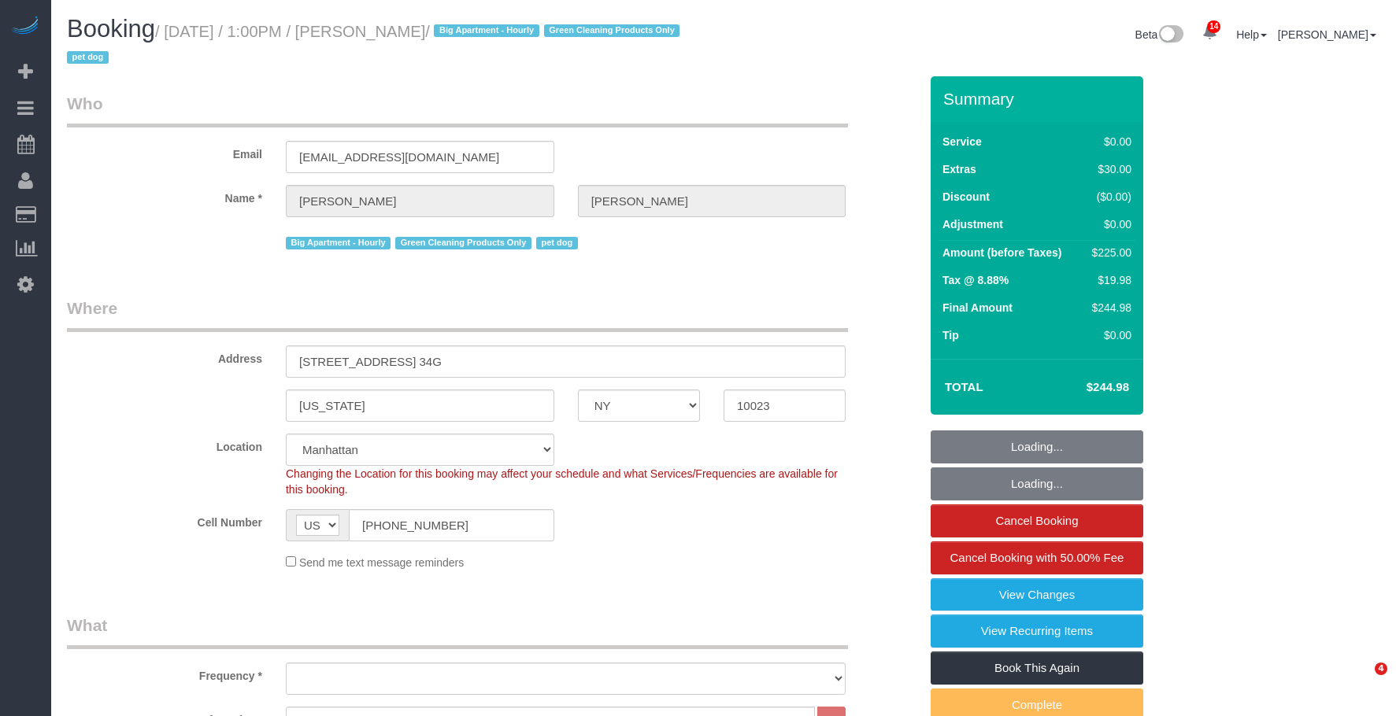
select select "NY"
select select "2"
select select "number:89"
select select "number:90"
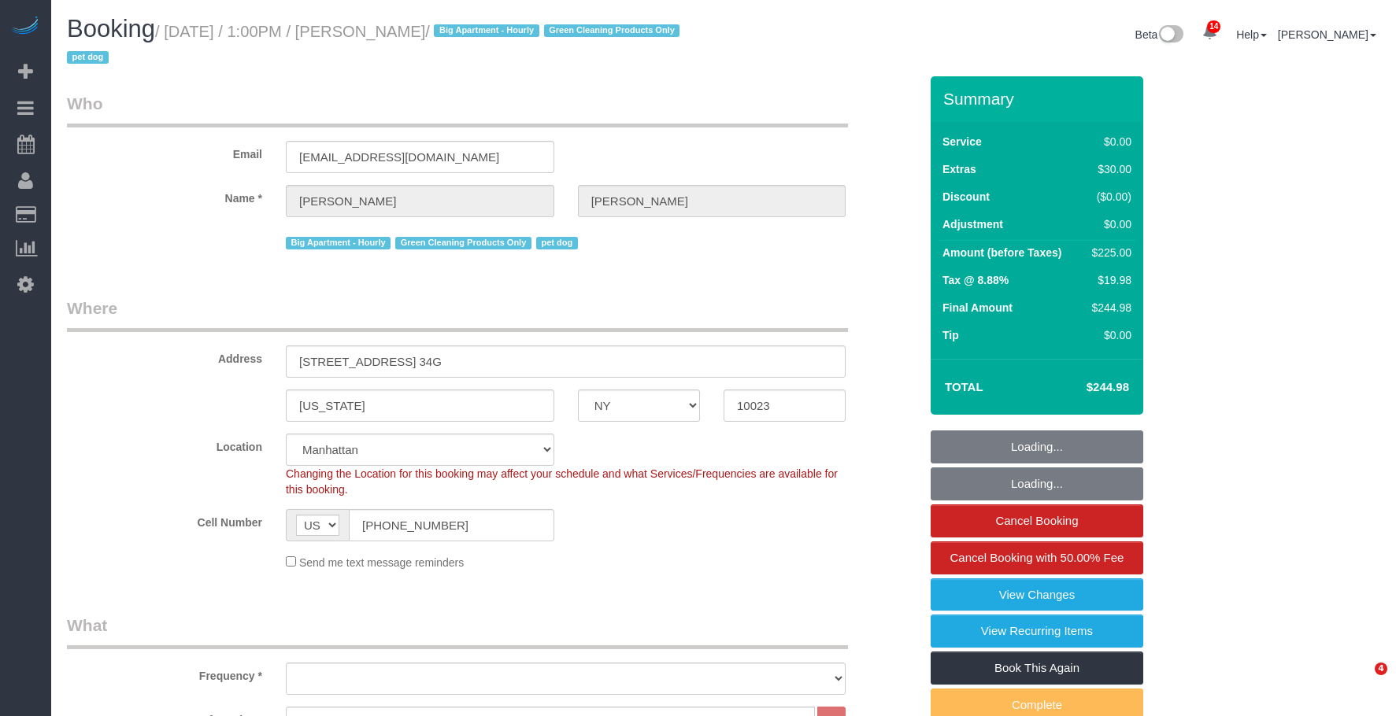
select select "number:13"
select select "number:5"
select select "object:1481"
select select "string:stripe-pm_1Qvjoq4VGloSiKo729X6DuQL"
select select "2"
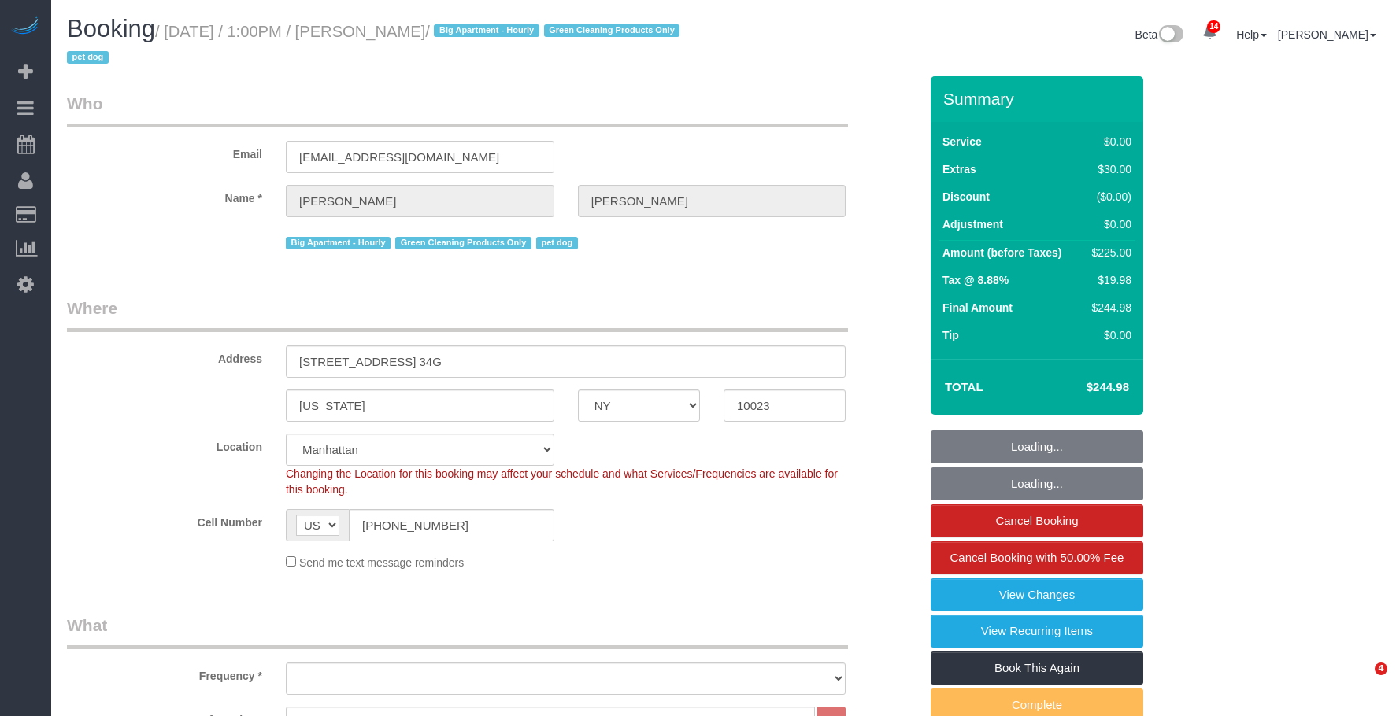
select select "2"
select select "spot1"
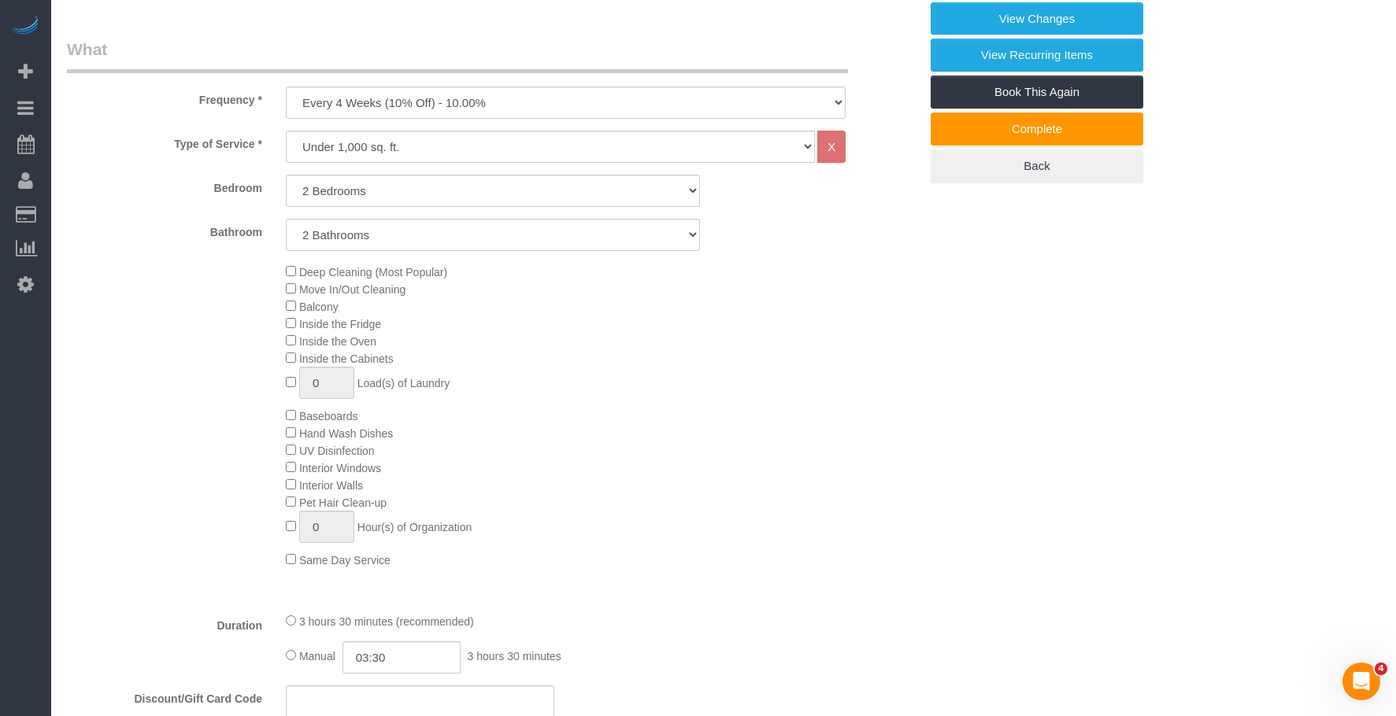
scroll to position [581, 0]
